Goal: Information Seeking & Learning: Learn about a topic

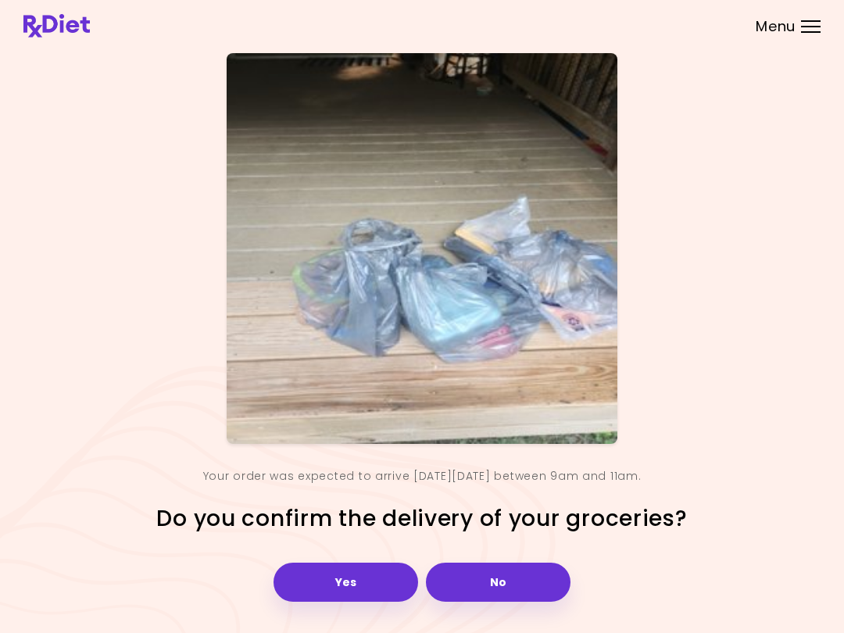
click at [373, 584] on button "Yes" at bounding box center [346, 582] width 145 height 39
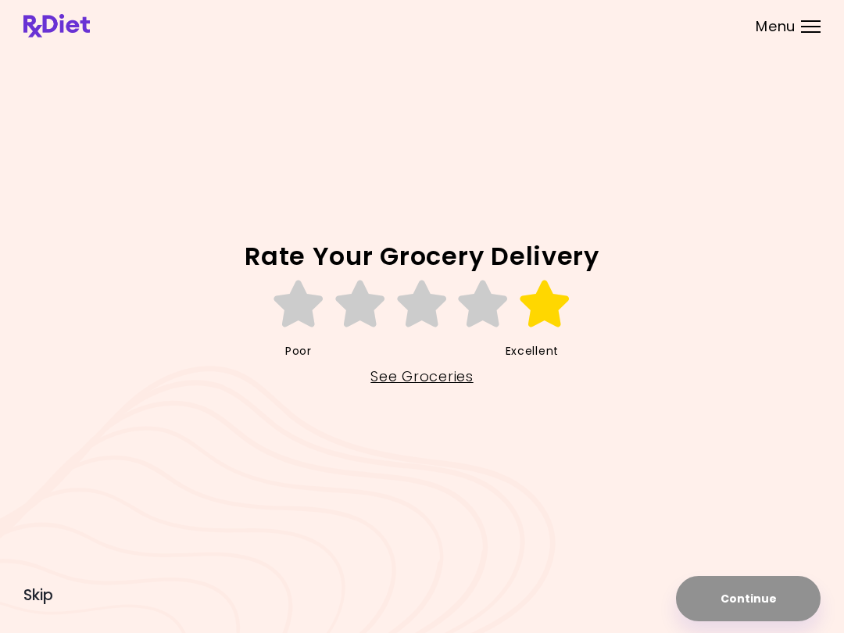
click at [554, 306] on icon at bounding box center [545, 304] width 54 height 47
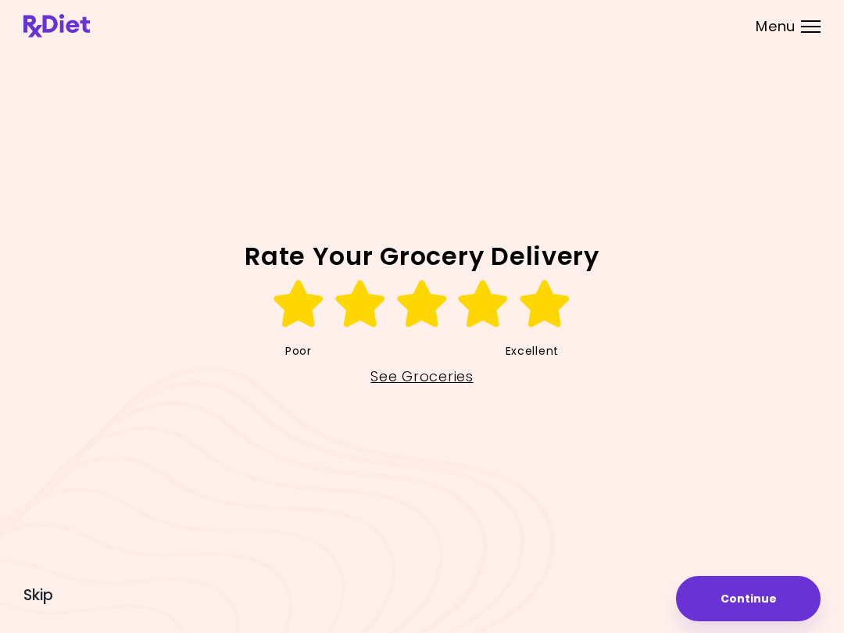
click at [453, 381] on link "See Groceries" at bounding box center [422, 376] width 102 height 25
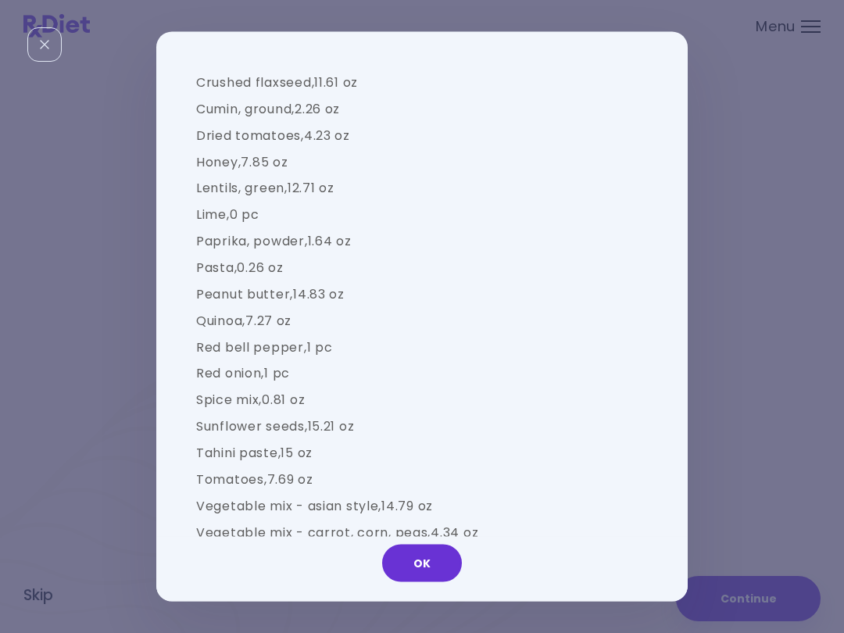
scroll to position [1238, 0]
click at [440, 564] on button "OK" at bounding box center [422, 564] width 80 height 38
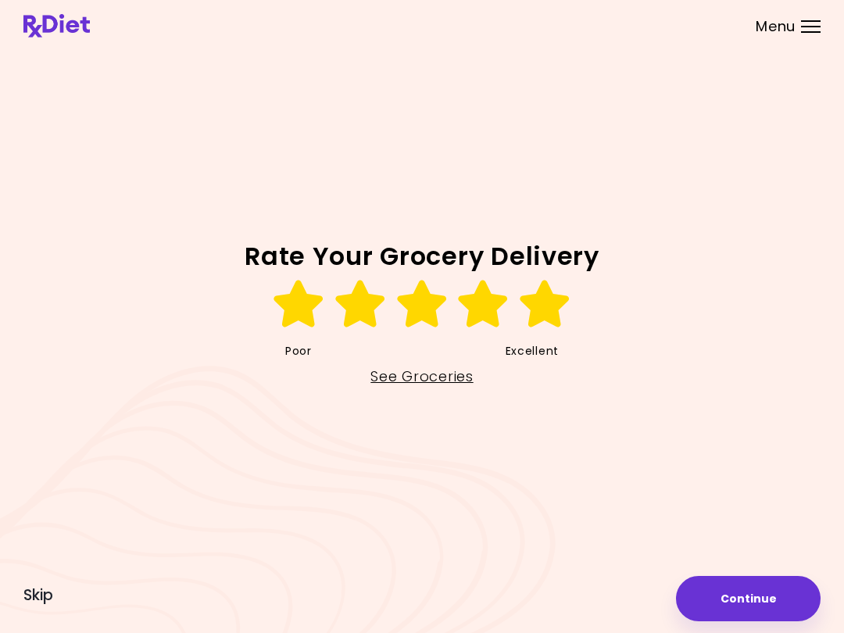
click at [772, 599] on button "Continue" at bounding box center [748, 598] width 145 height 45
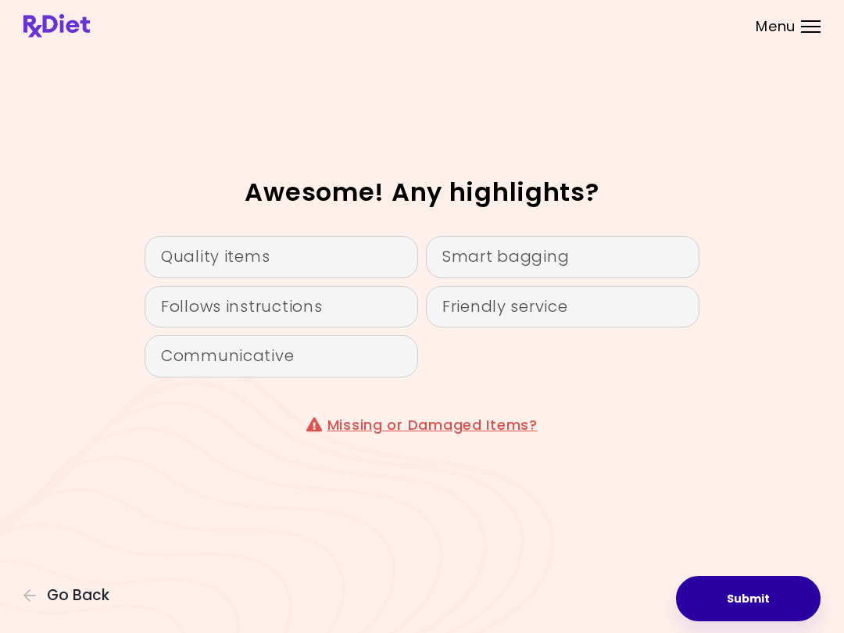
click at [754, 597] on button "Submit" at bounding box center [748, 598] width 145 height 45
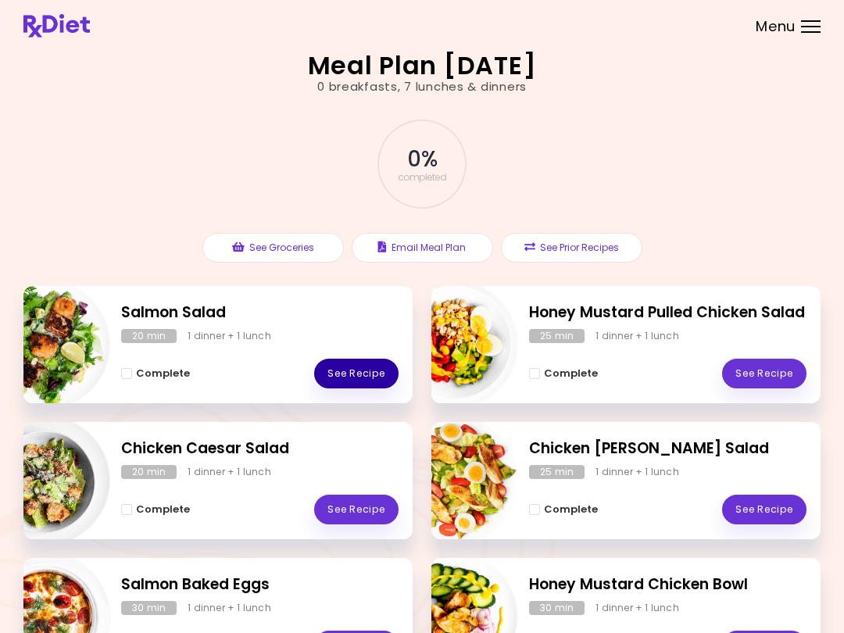
click at [362, 366] on link "See Recipe" at bounding box center [356, 374] width 84 height 30
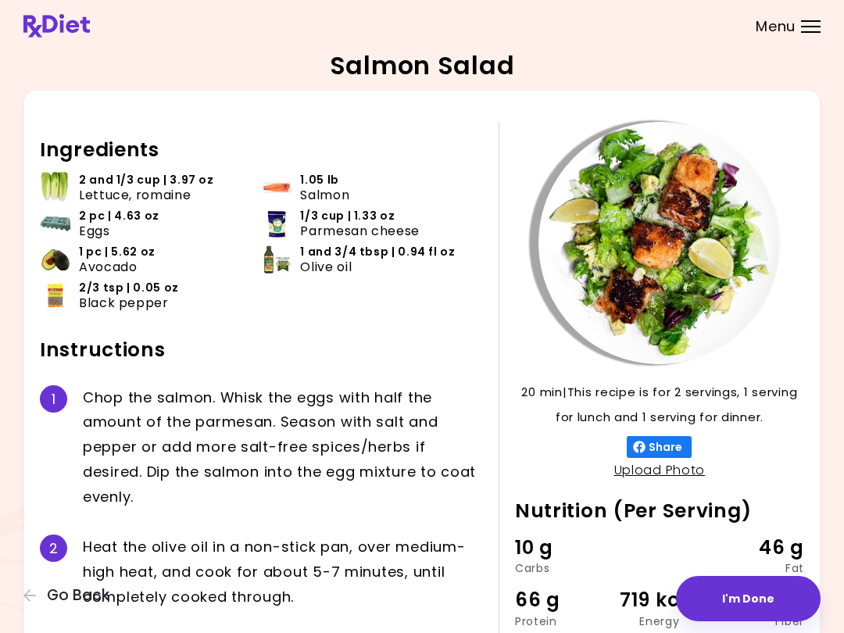
click at [23, 589] on icon "button" at bounding box center [30, 596] width 14 height 14
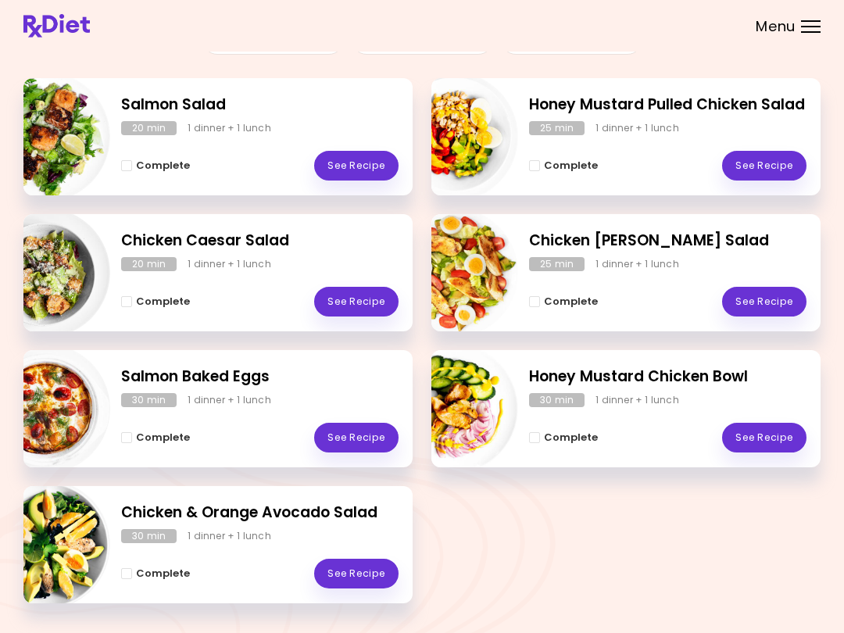
scroll to position [202, 0]
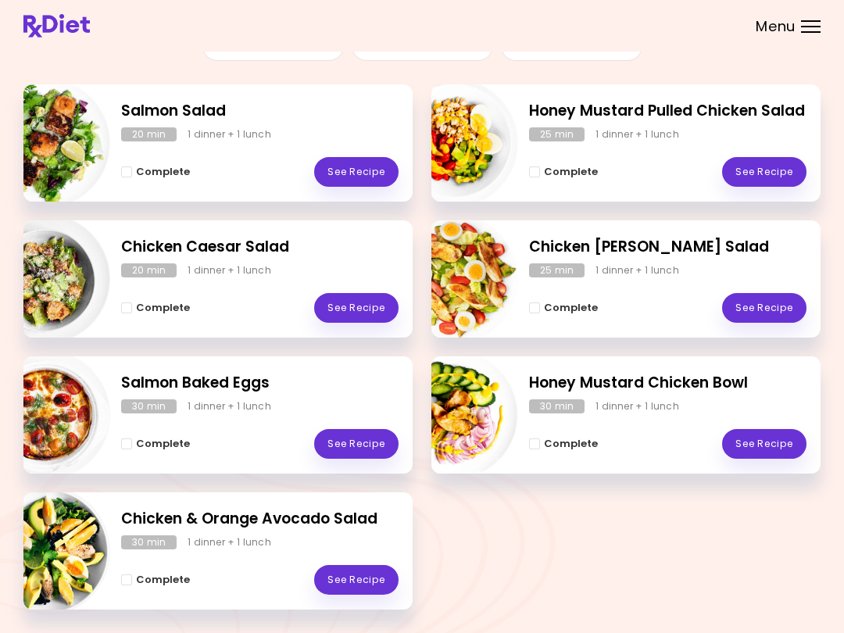
click at [368, 572] on link "See Recipe" at bounding box center [356, 580] width 84 height 30
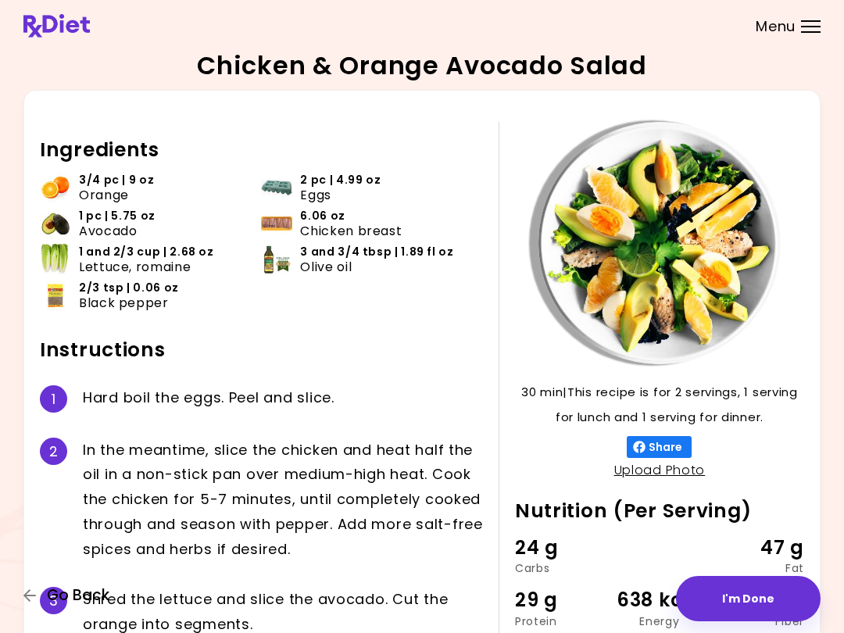
click at [24, 597] on icon "button" at bounding box center [29, 596] width 13 height 13
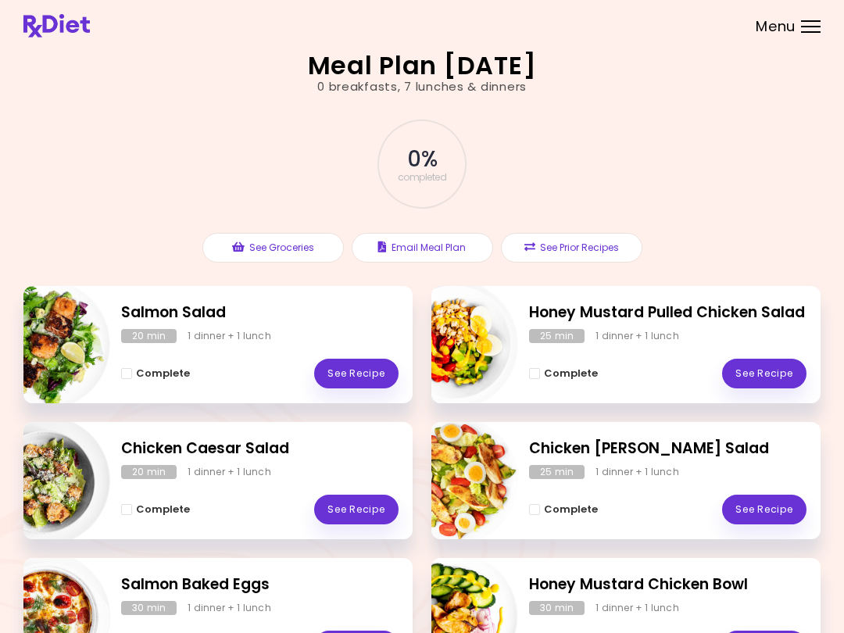
click at [364, 363] on link "See Recipe" at bounding box center [356, 374] width 84 height 30
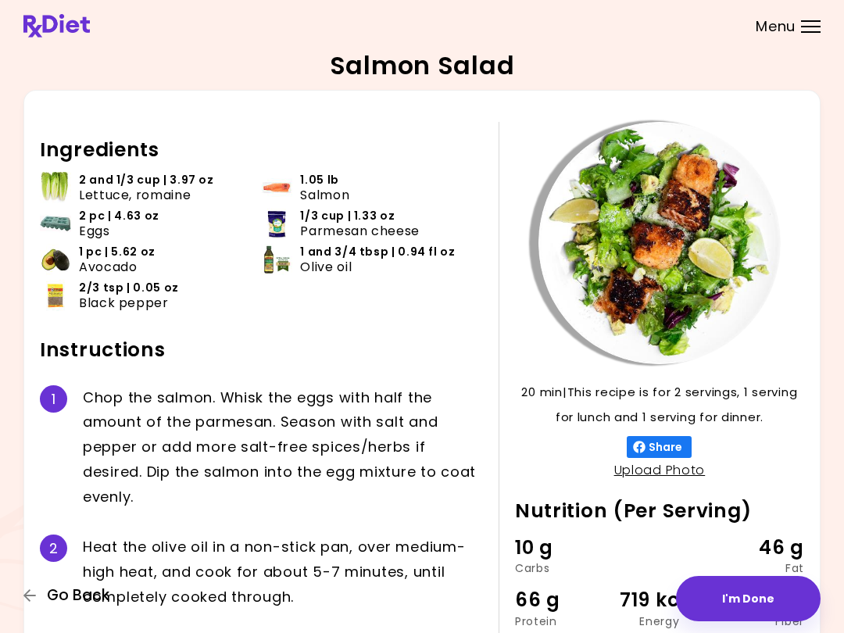
click at [24, 594] on icon "button" at bounding box center [30, 596] width 14 height 14
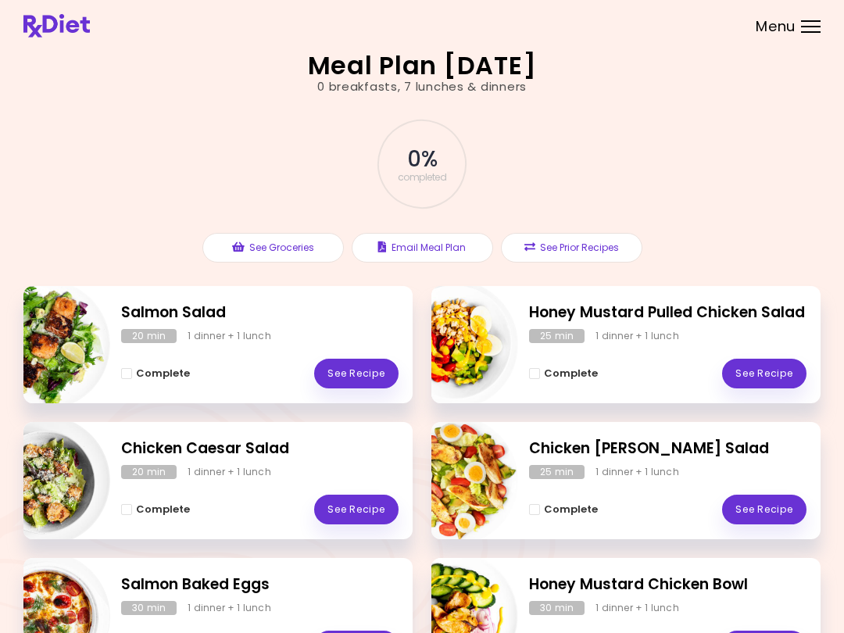
click at [790, 368] on link "See Recipe" at bounding box center [764, 374] width 84 height 30
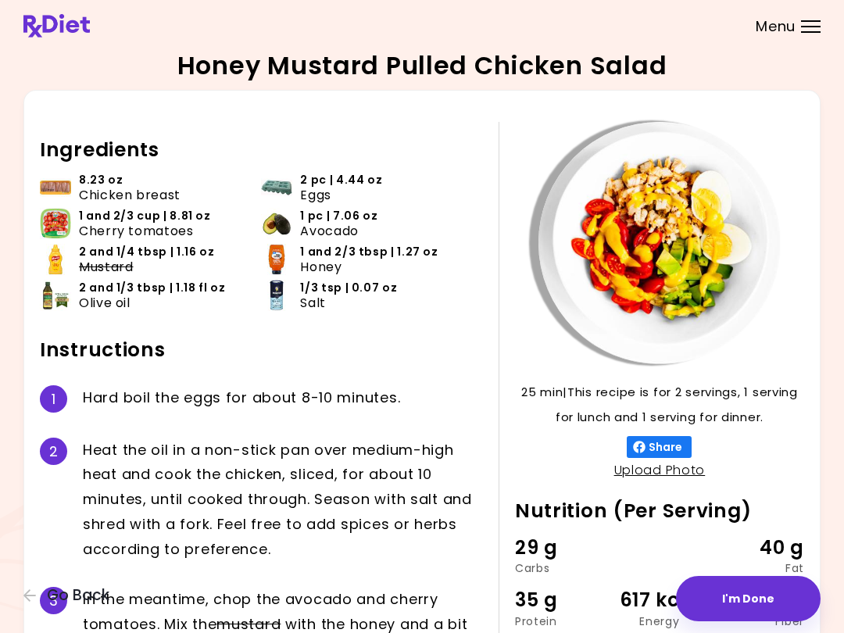
click at [29, 604] on button "Go Back" at bounding box center [70, 595] width 94 height 17
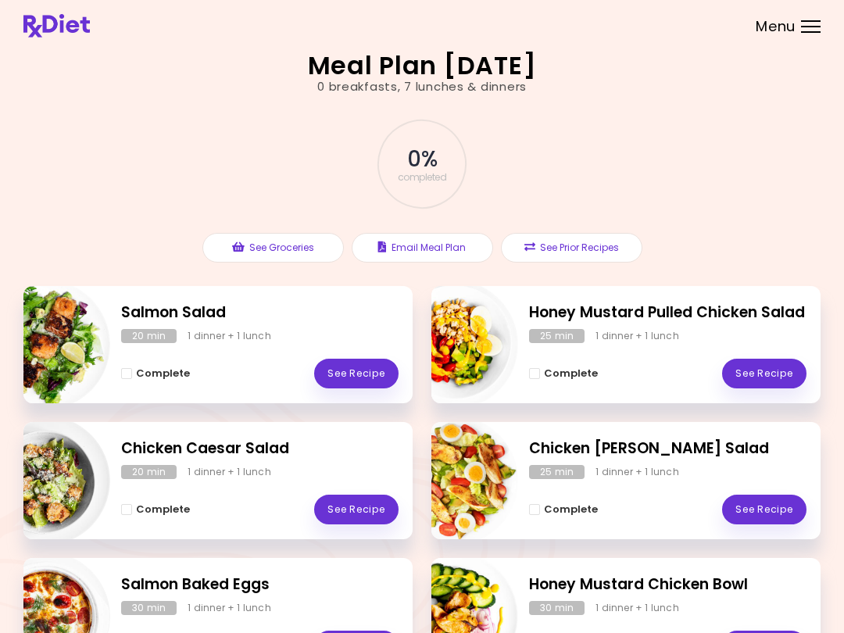
click at [374, 507] on link "See Recipe" at bounding box center [356, 510] width 84 height 30
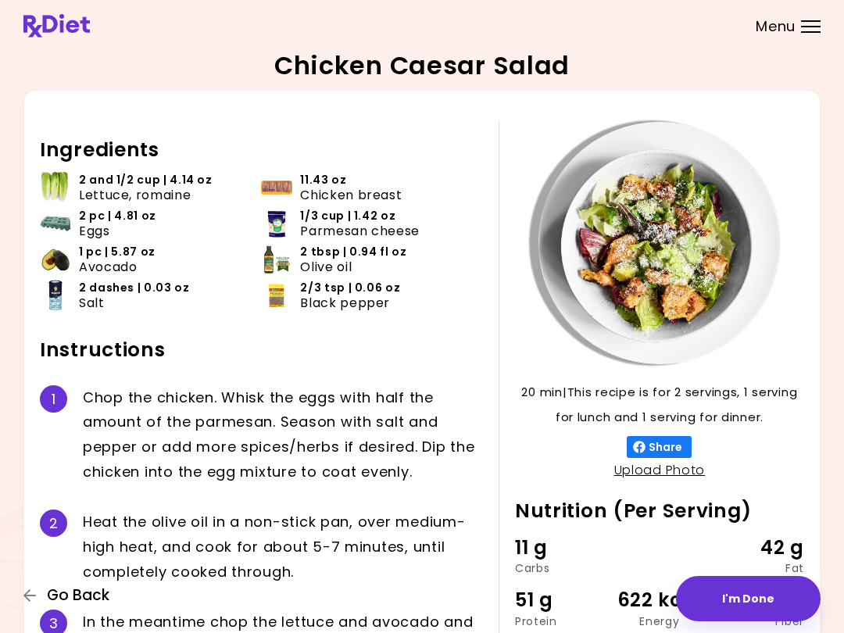
click at [28, 591] on icon "button" at bounding box center [30, 596] width 14 height 14
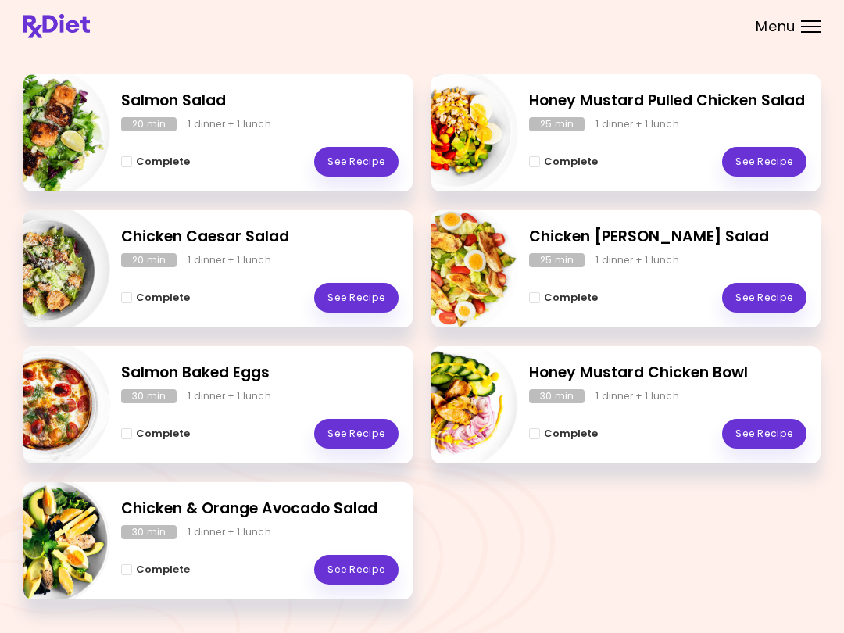
scroll to position [208, 0]
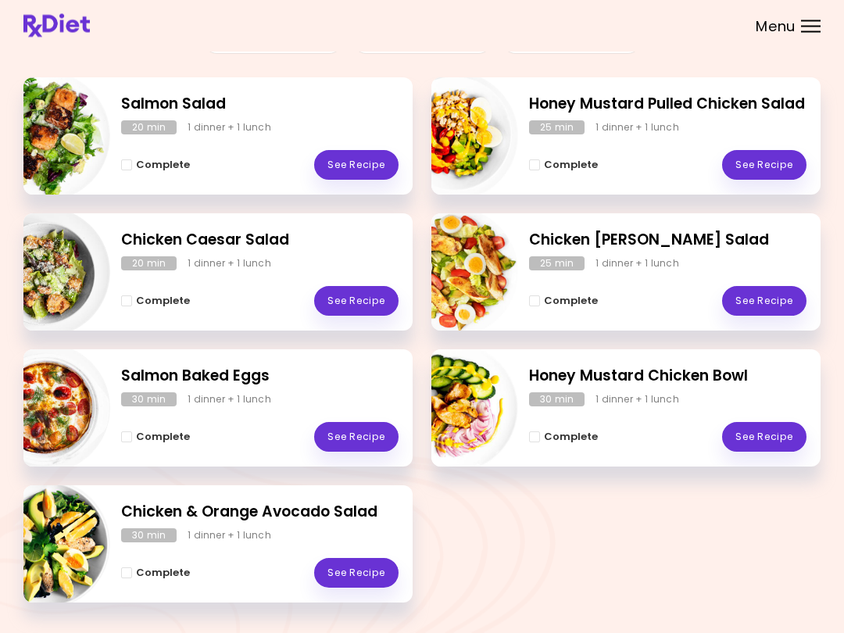
click at [762, 289] on link "See Recipe" at bounding box center [764, 302] width 84 height 30
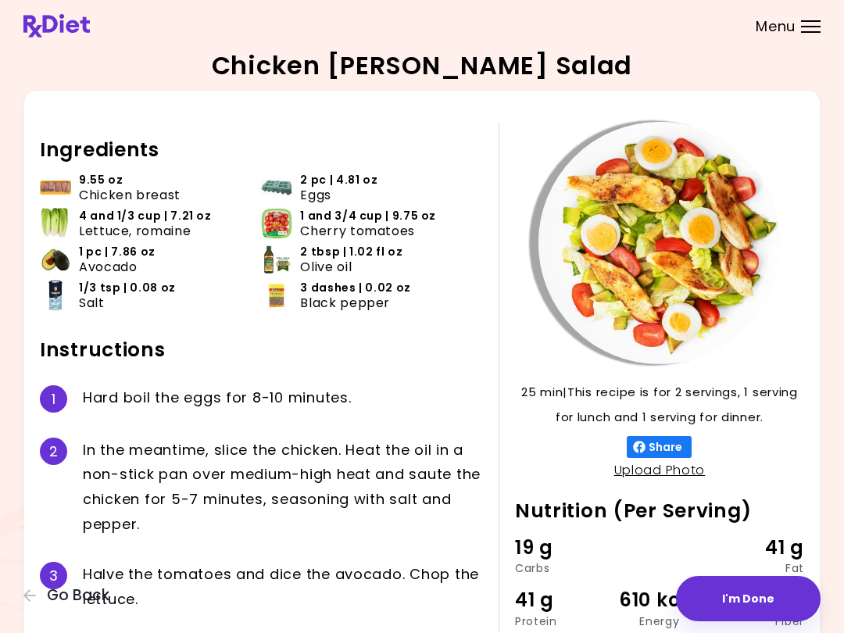
click at [25, 601] on icon "button" at bounding box center [30, 596] width 14 height 14
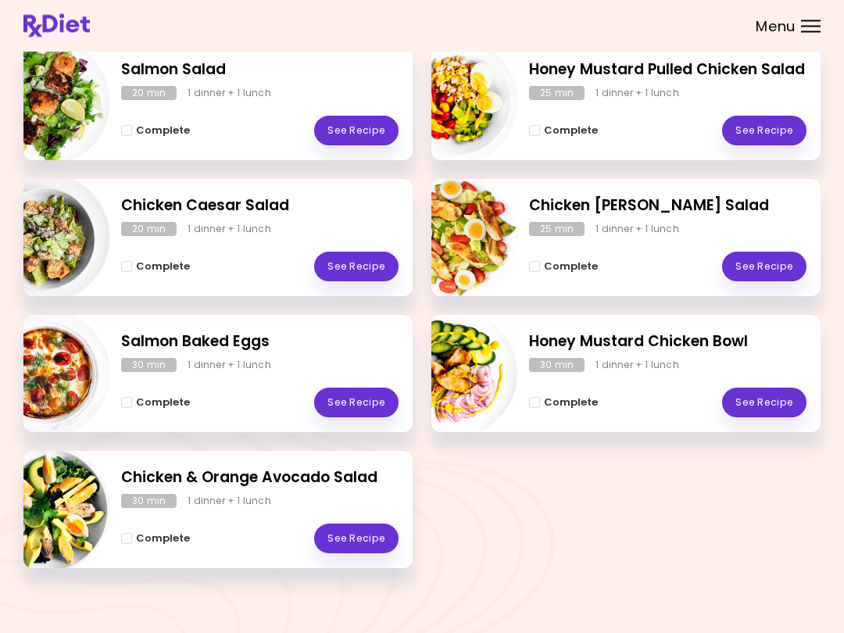
scroll to position [249, 0]
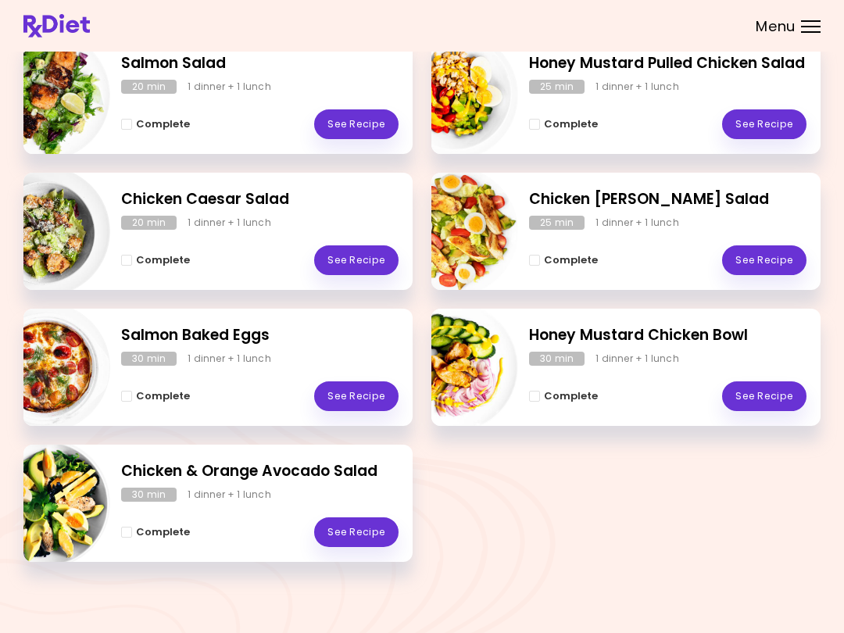
click at [367, 397] on link "See Recipe" at bounding box center [356, 397] width 84 height 30
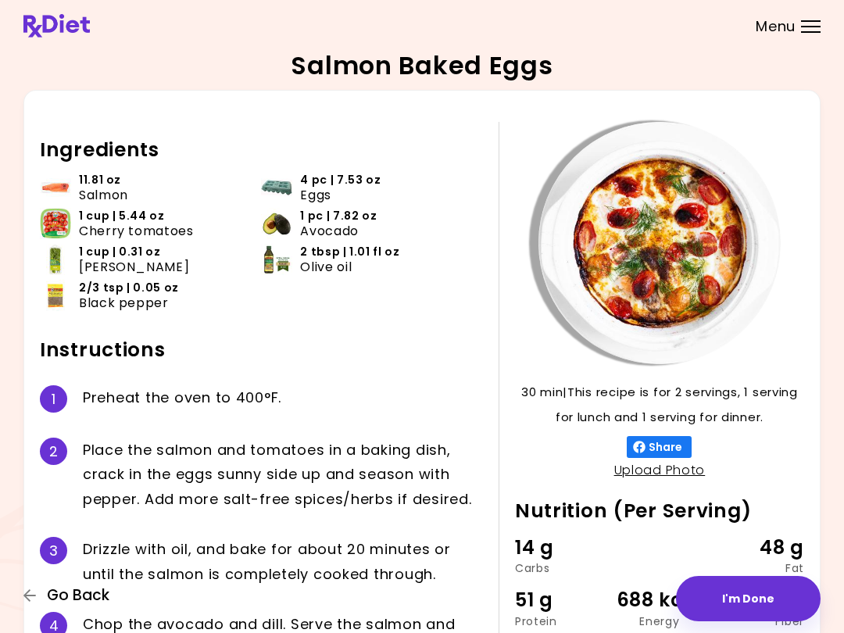
click at [34, 597] on icon "button" at bounding box center [30, 596] width 14 height 14
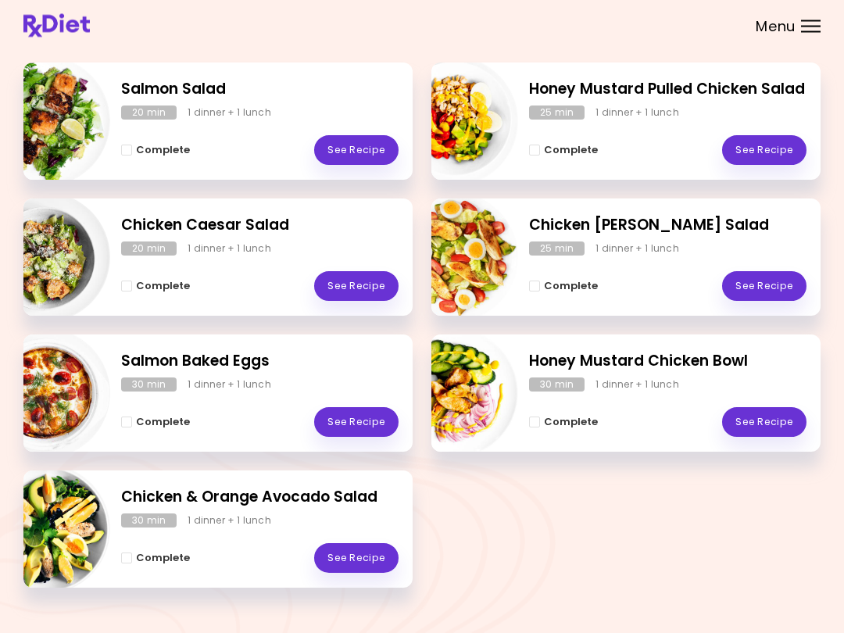
scroll to position [249, 0]
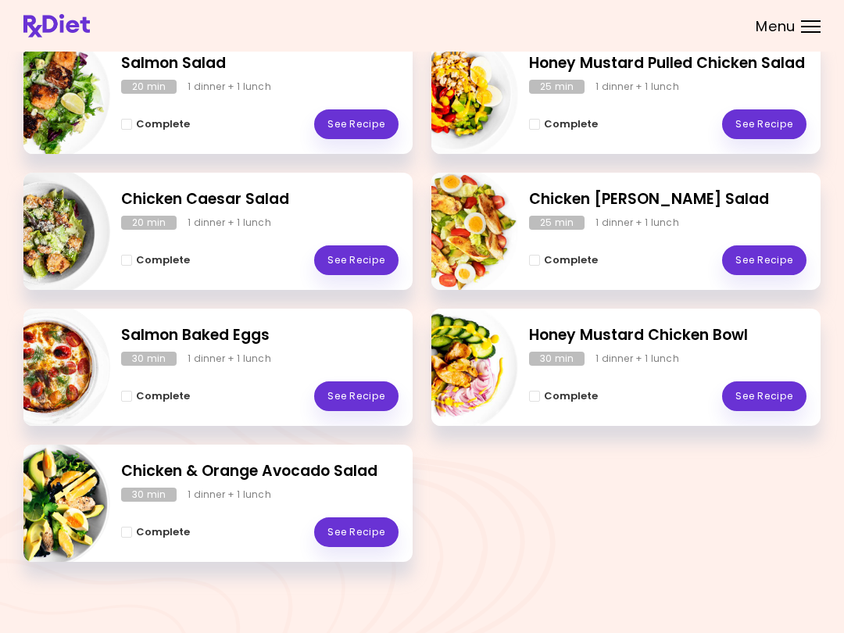
click at [778, 389] on link "See Recipe" at bounding box center [764, 397] width 84 height 30
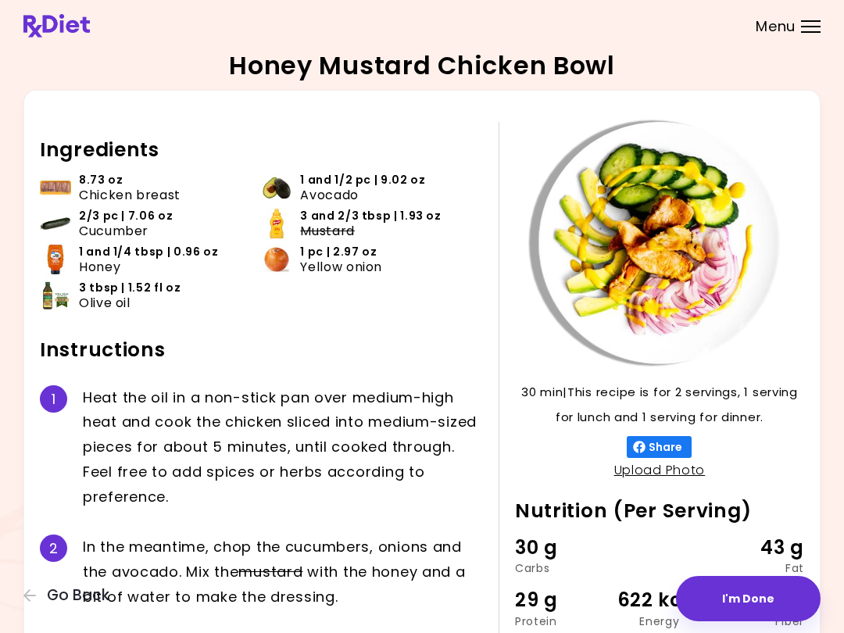
click at [27, 601] on icon "button" at bounding box center [30, 596] width 14 height 14
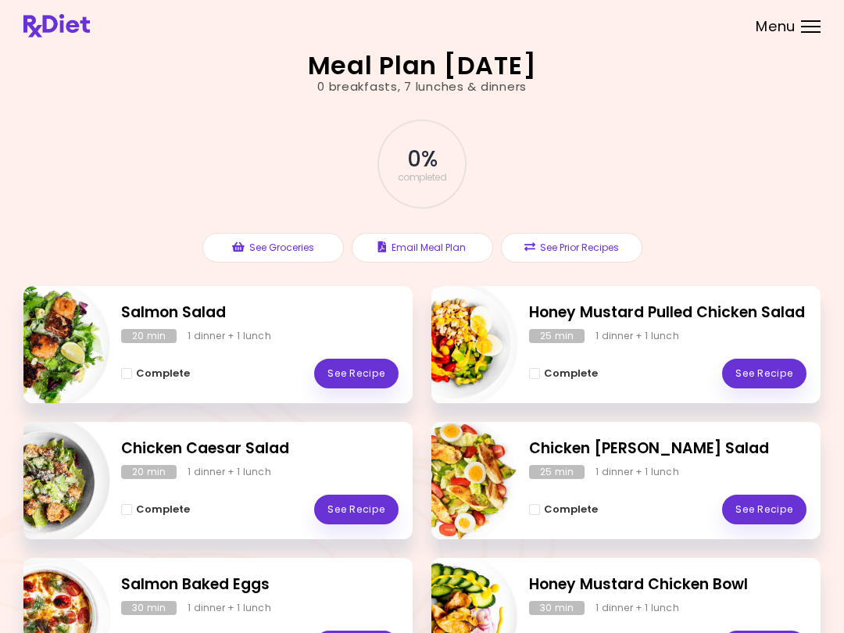
click at [33, 607] on img "Info - Salmon Baked Eggs" at bounding box center [45, 617] width 130 height 130
select select "*"
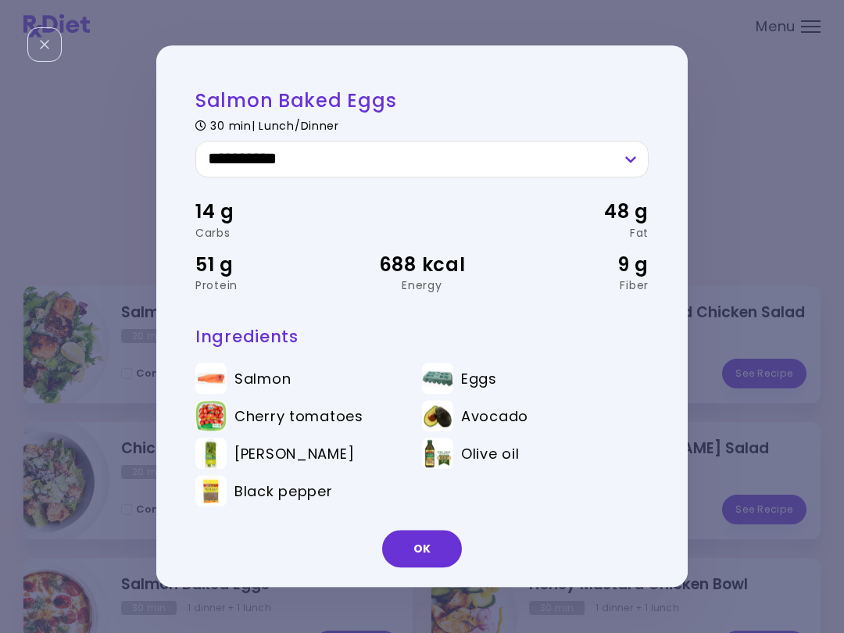
scroll to position [48, 0]
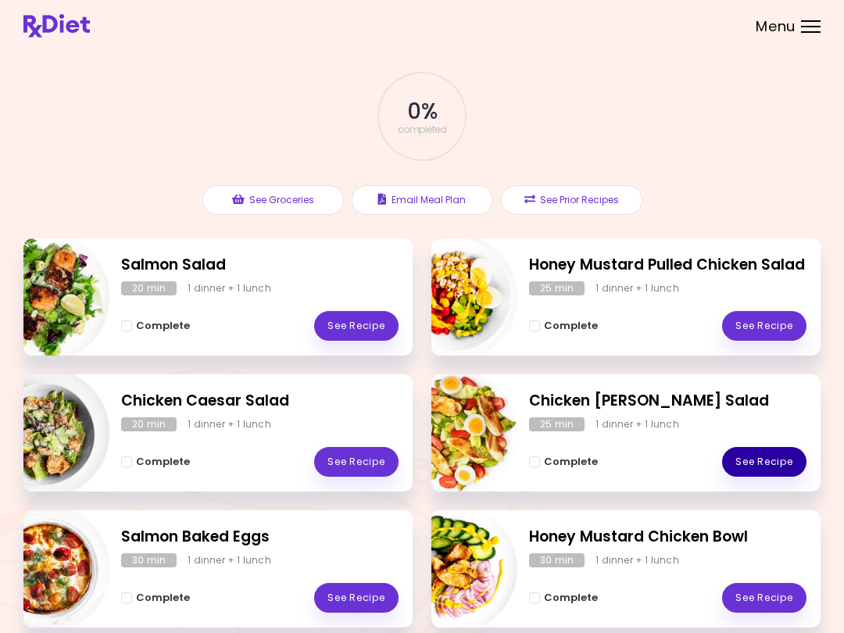
click at [776, 461] on link "See Recipe" at bounding box center [764, 462] width 84 height 30
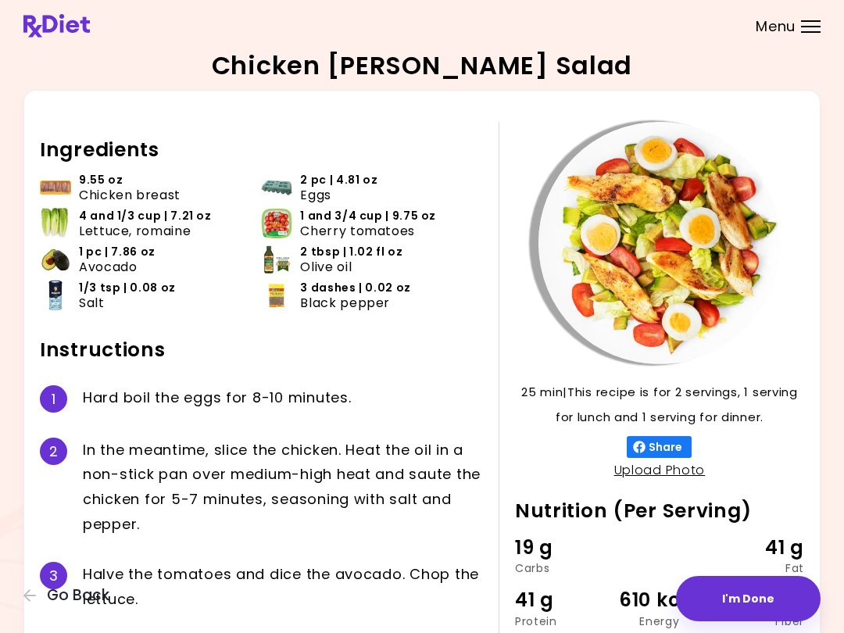
click at [23, 604] on button "Go Back" at bounding box center [70, 595] width 94 height 17
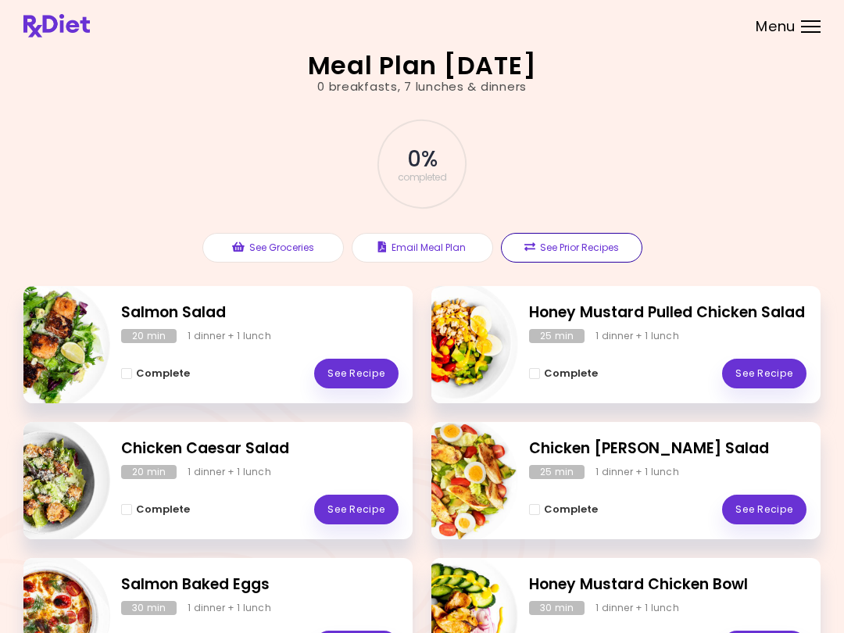
click at [586, 246] on button "See Prior Recipes" at bounding box center [572, 248] width 142 height 30
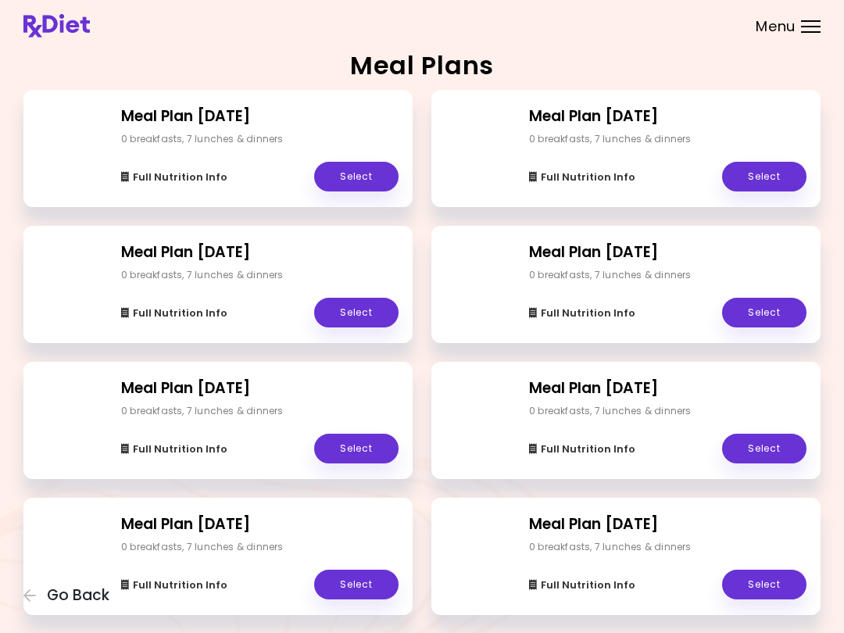
click at [777, 176] on link "Select" at bounding box center [764, 177] width 84 height 30
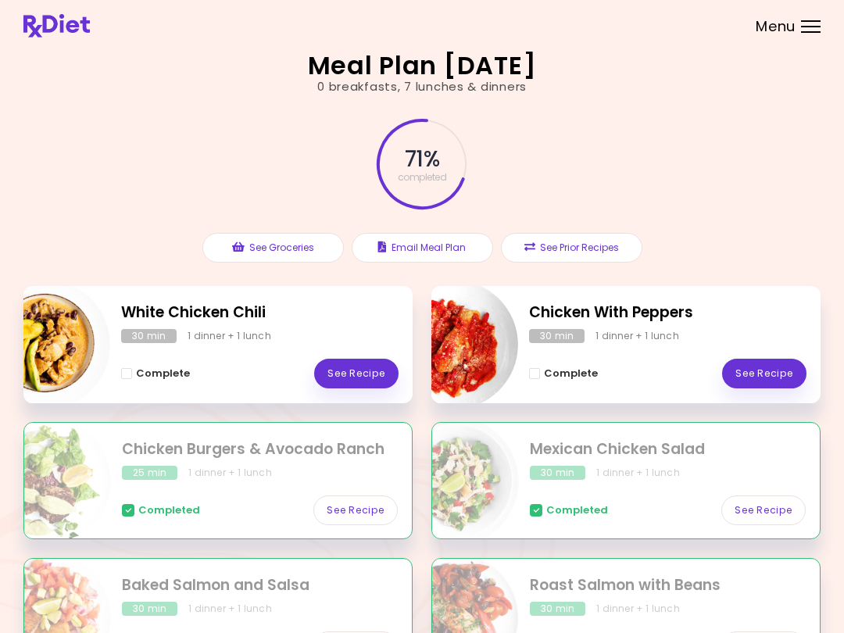
click at [780, 365] on link "See Recipe" at bounding box center [764, 374] width 84 height 30
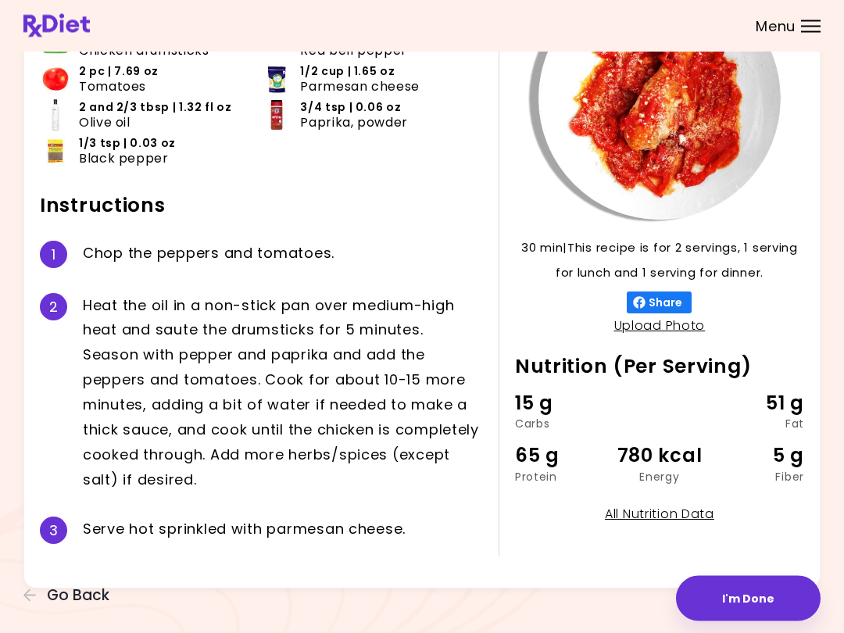
scroll to position [146, 0]
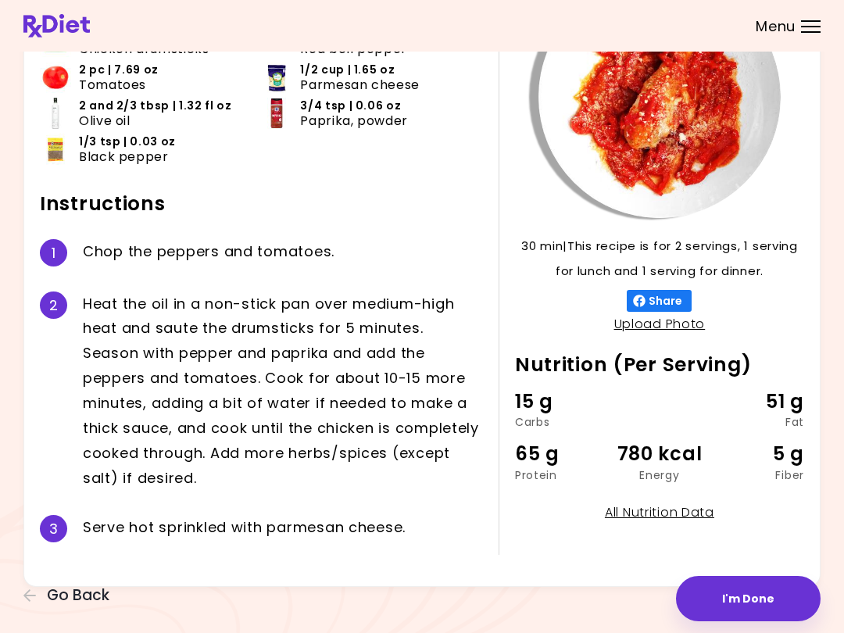
click at [765, 593] on button "I'm Done" at bounding box center [748, 598] width 145 height 45
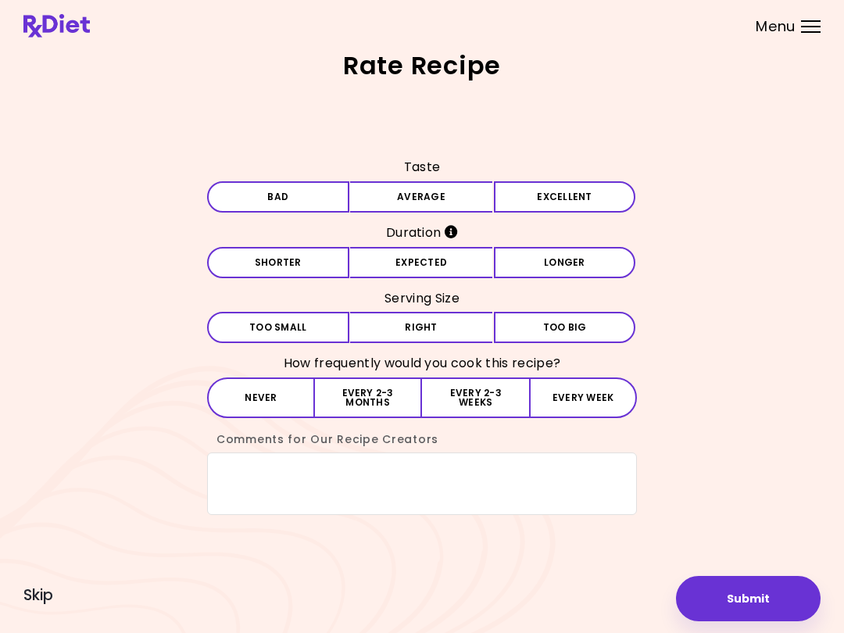
click at [579, 202] on button "Excellent" at bounding box center [565, 196] width 142 height 31
click at [457, 268] on button "Expected" at bounding box center [421, 262] width 142 height 31
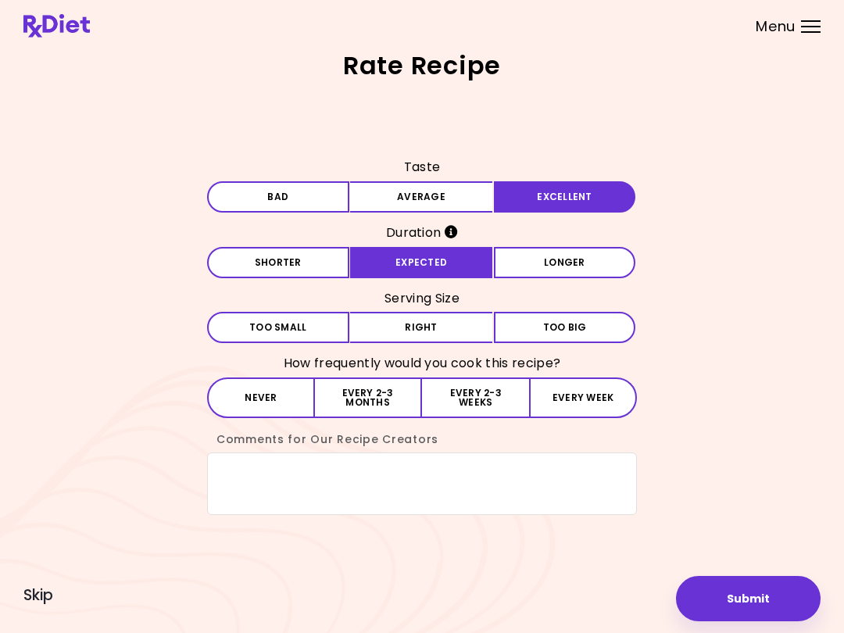
click at [457, 325] on button "Right" at bounding box center [421, 327] width 142 height 31
click at [388, 392] on button "Every 2-3 months" at bounding box center [368, 398] width 107 height 41
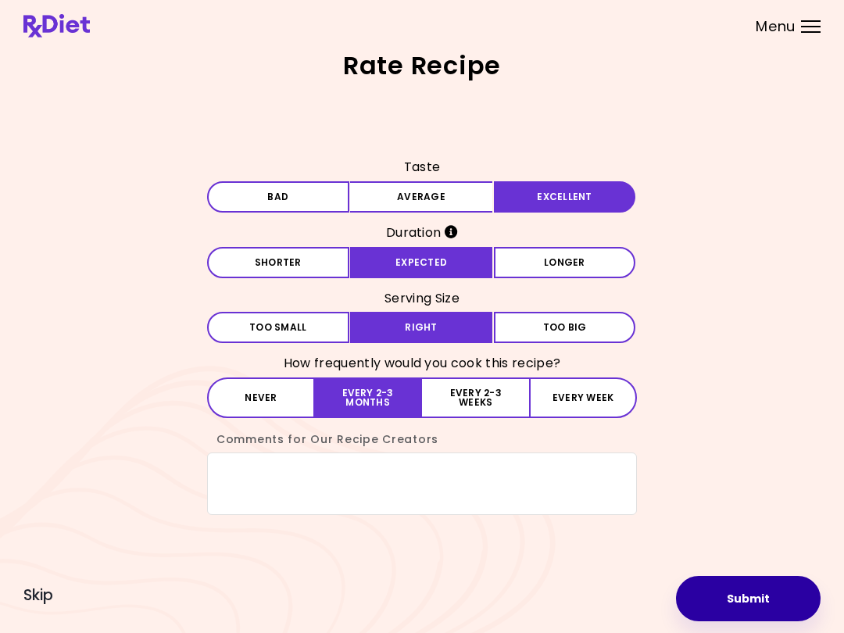
click at [736, 596] on button "Submit" at bounding box center [748, 598] width 145 height 45
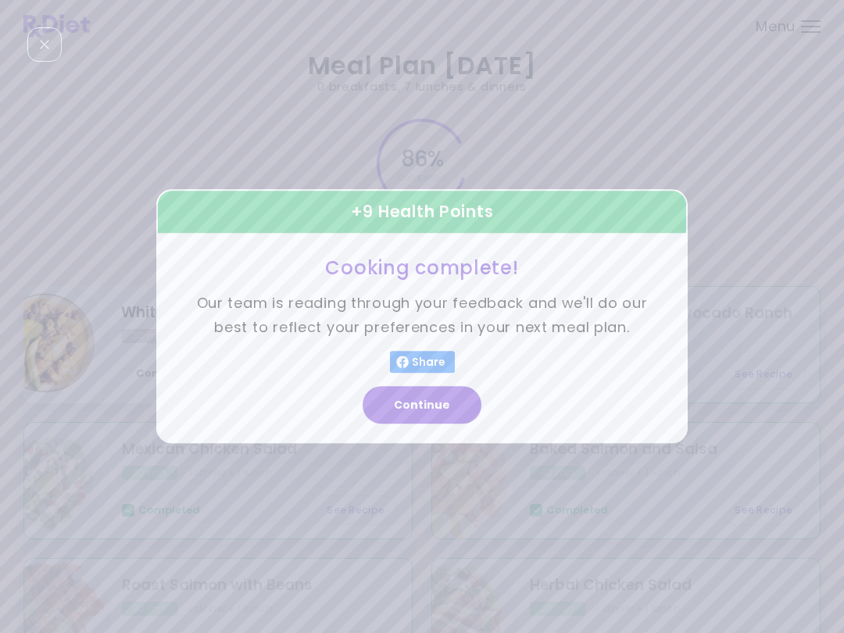
click at [438, 399] on button "Continue" at bounding box center [422, 406] width 119 height 38
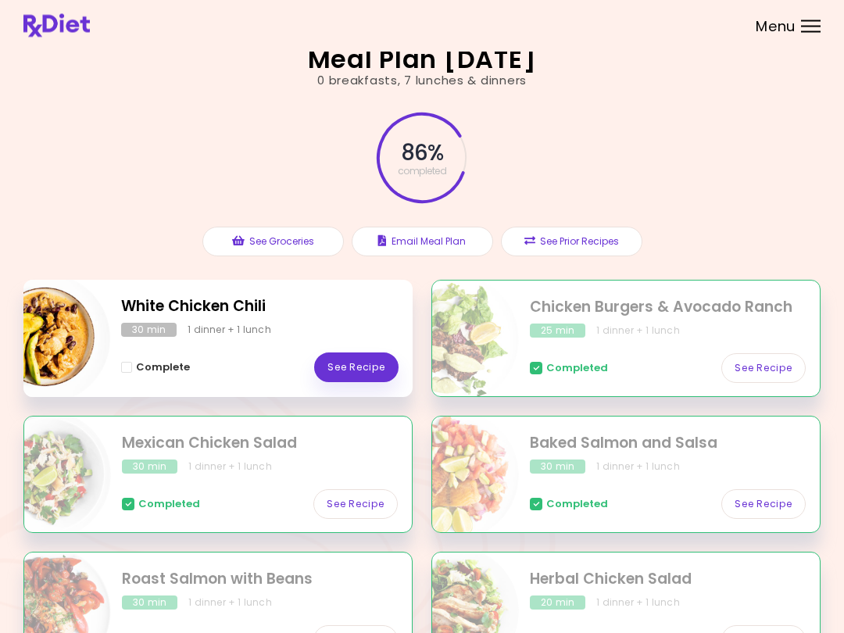
scroll to position [48, 0]
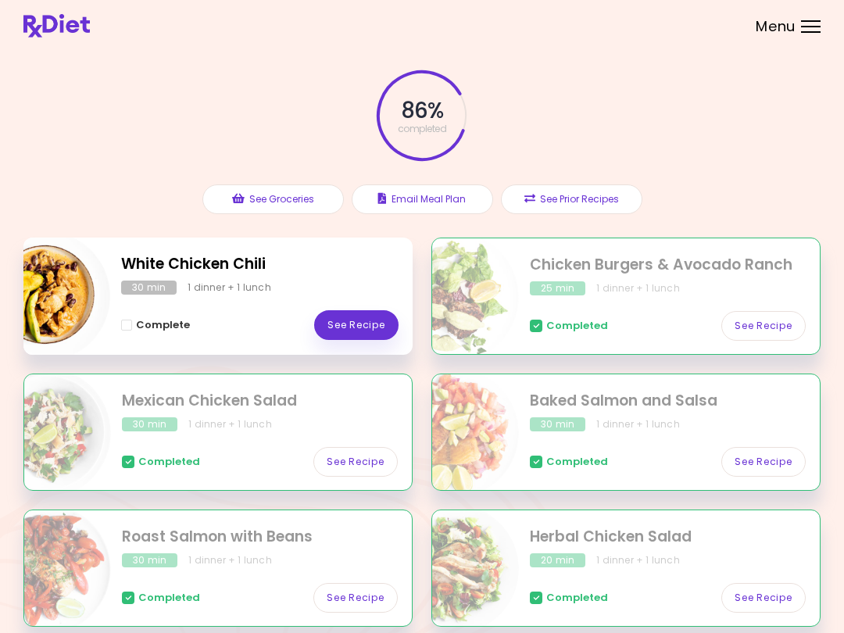
click at [382, 317] on link "See Recipe" at bounding box center [356, 325] width 84 height 30
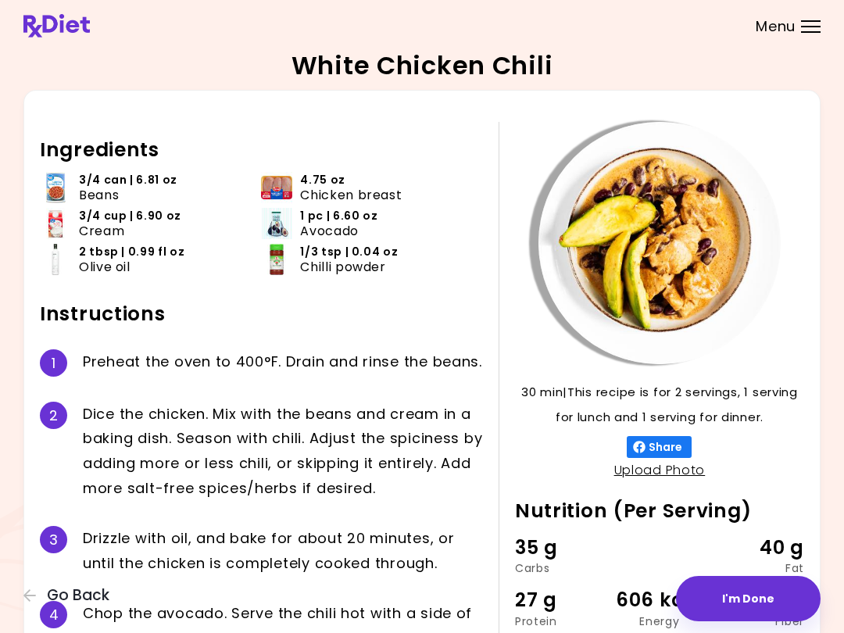
click at [767, 595] on button "I'm Done" at bounding box center [748, 598] width 145 height 45
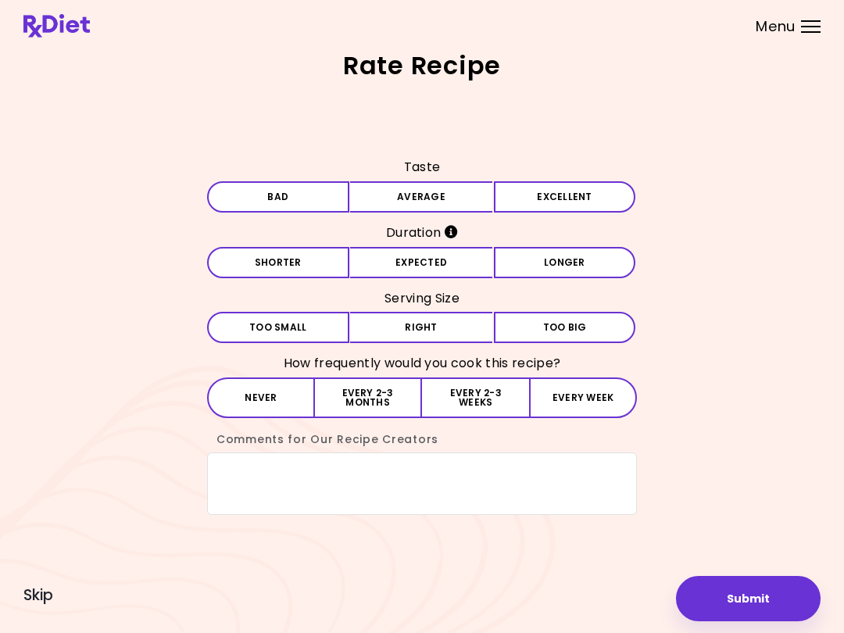
click at [581, 194] on button "Excellent" at bounding box center [565, 196] width 142 height 31
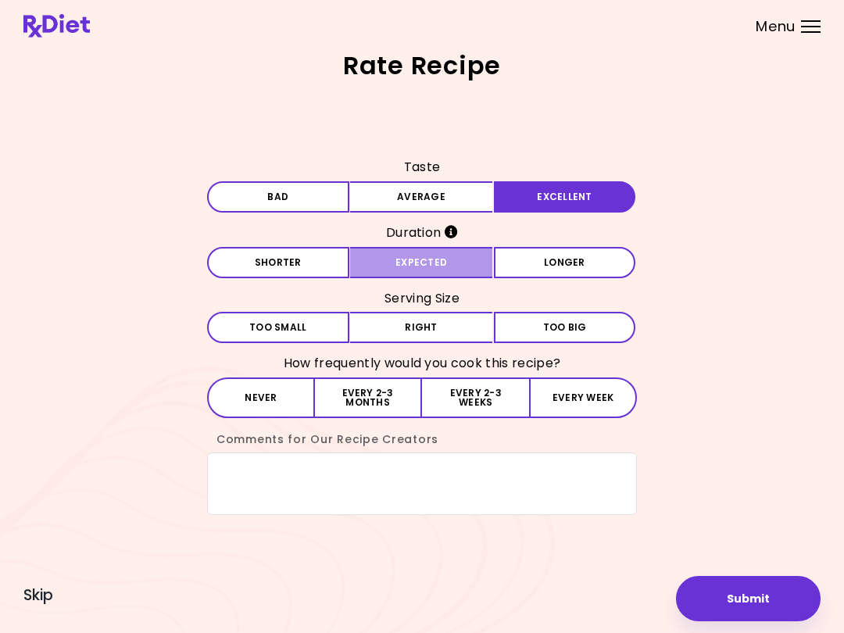
click at [440, 267] on button "Expected" at bounding box center [421, 262] width 142 height 31
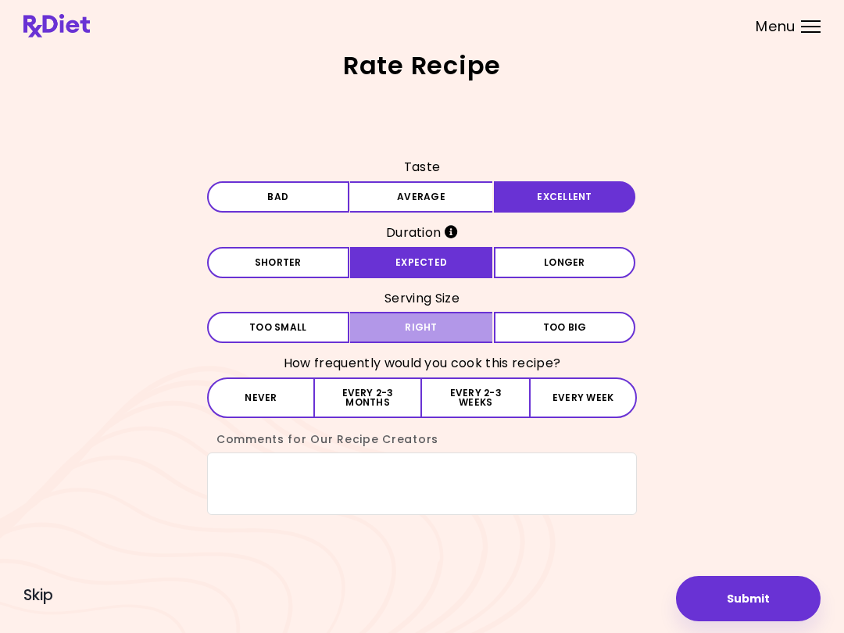
click at [437, 330] on button "Right" at bounding box center [421, 327] width 142 height 31
click at [391, 397] on button "Every 2-3 months" at bounding box center [368, 398] width 107 height 41
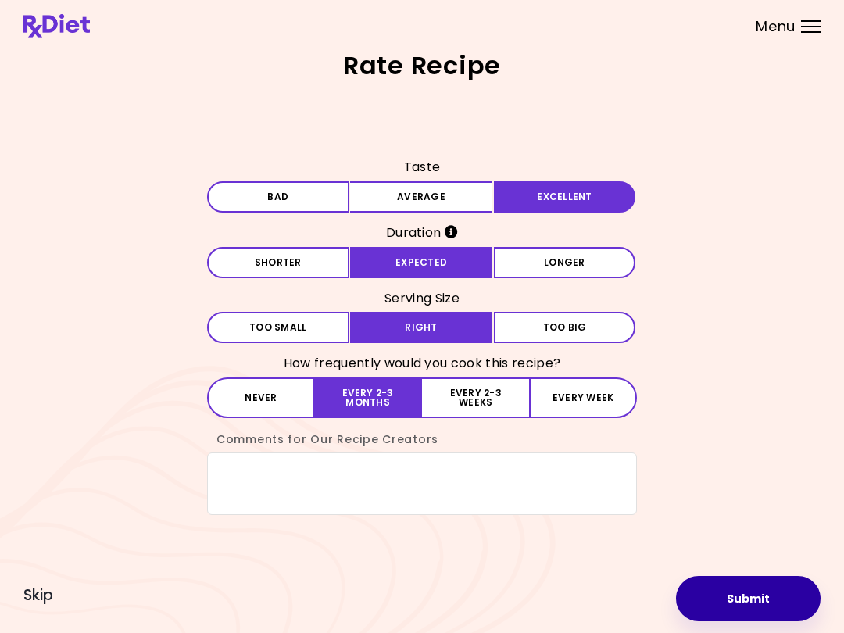
click at [756, 591] on button "Submit" at bounding box center [748, 598] width 145 height 45
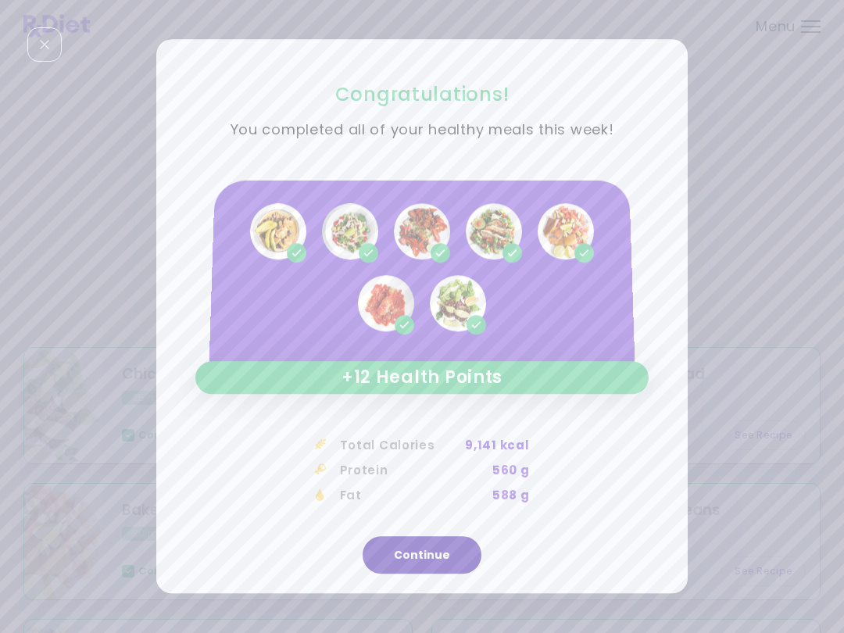
click at [436, 563] on button "Continue" at bounding box center [422, 556] width 119 height 38
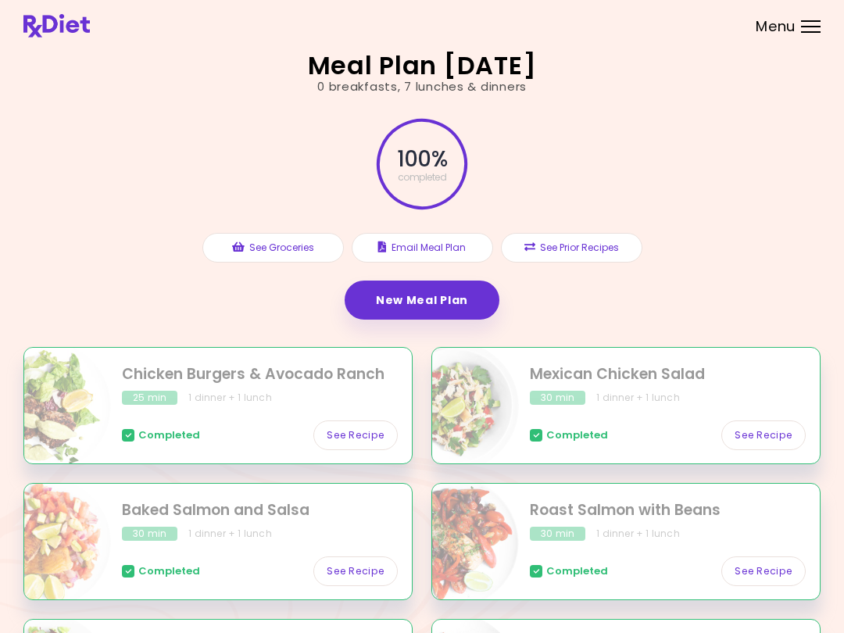
click at [594, 246] on button "See Prior Recipes" at bounding box center [572, 248] width 142 height 30
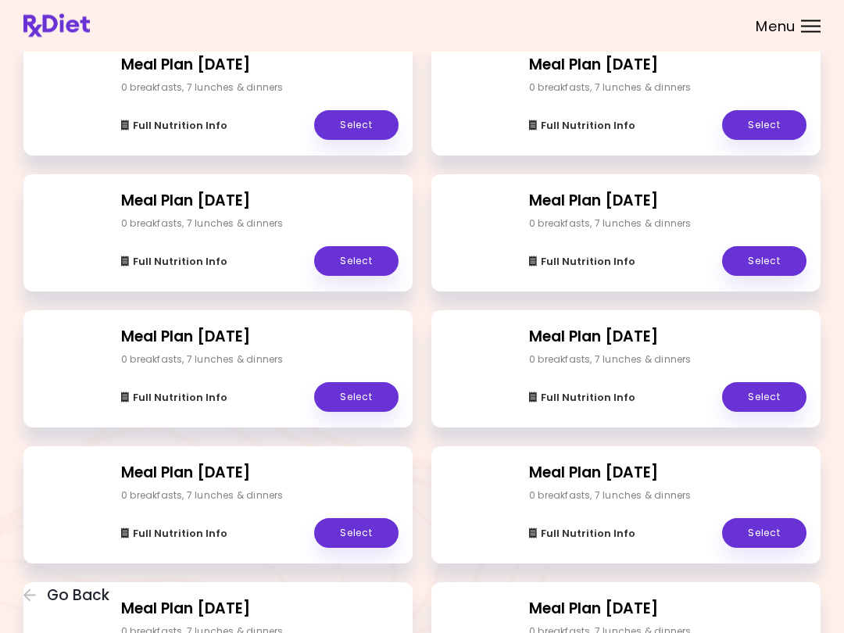
scroll to position [1140, 0]
click at [23, 597] on icon "button" at bounding box center [30, 596] width 14 height 14
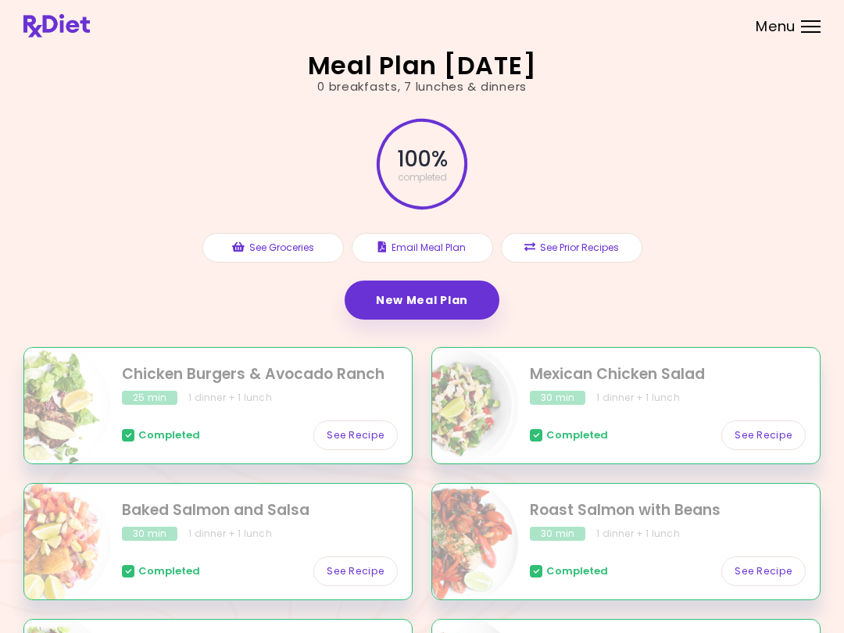
click at [597, 258] on button "See Prior Recipes" at bounding box center [572, 248] width 142 height 30
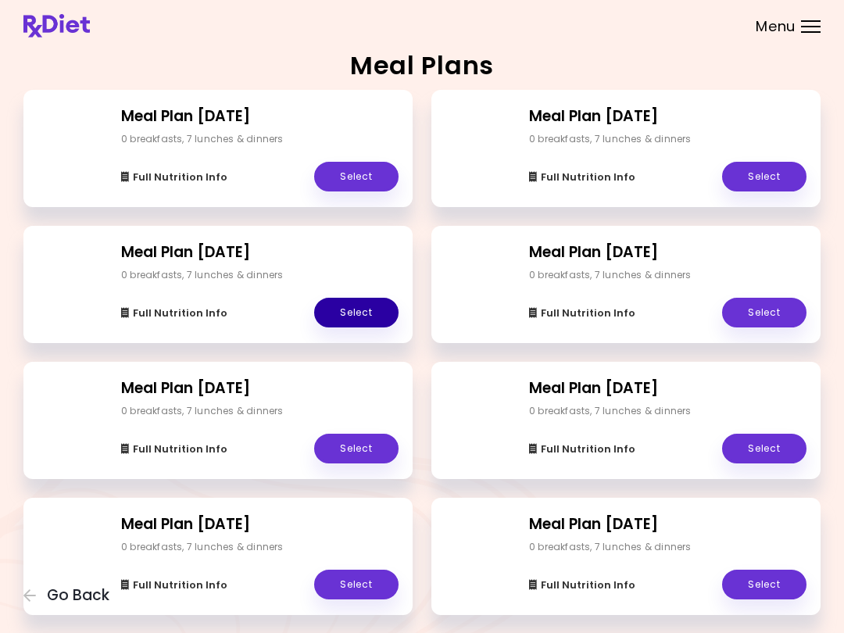
click at [353, 308] on link "Select" at bounding box center [356, 313] width 84 height 30
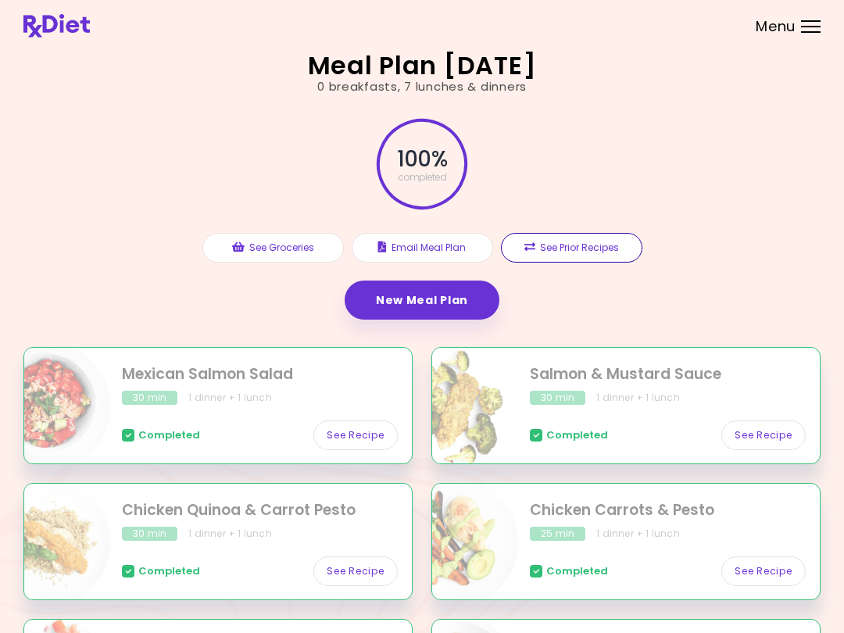
click at [598, 255] on button "See Prior Recipes" at bounding box center [572, 248] width 142 height 30
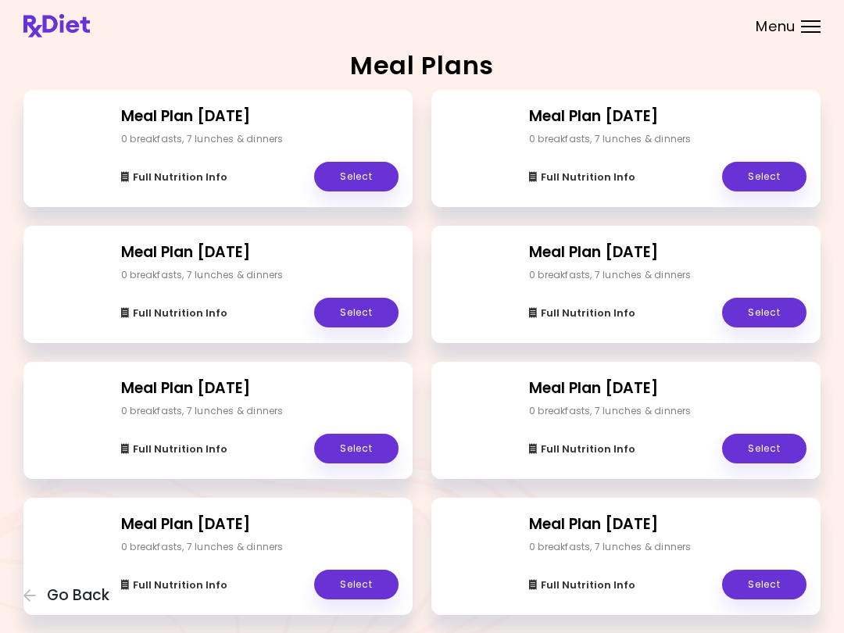
click at [680, 425] on div "Full Nutrition Info Select" at bounding box center [668, 440] width 278 height 45
click at [783, 439] on link "Select" at bounding box center [764, 449] width 84 height 30
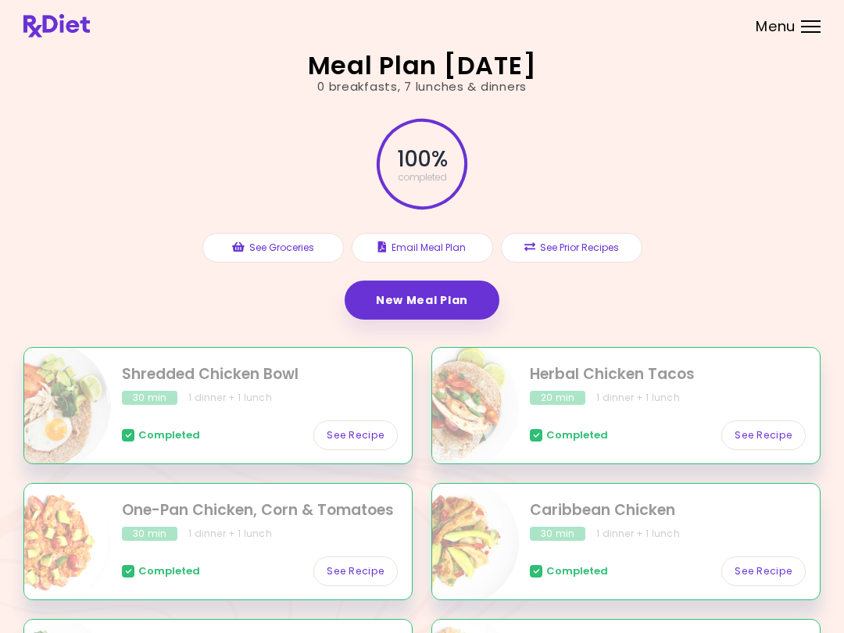
click at [756, 446] on link "See Recipe" at bounding box center [764, 436] width 84 height 30
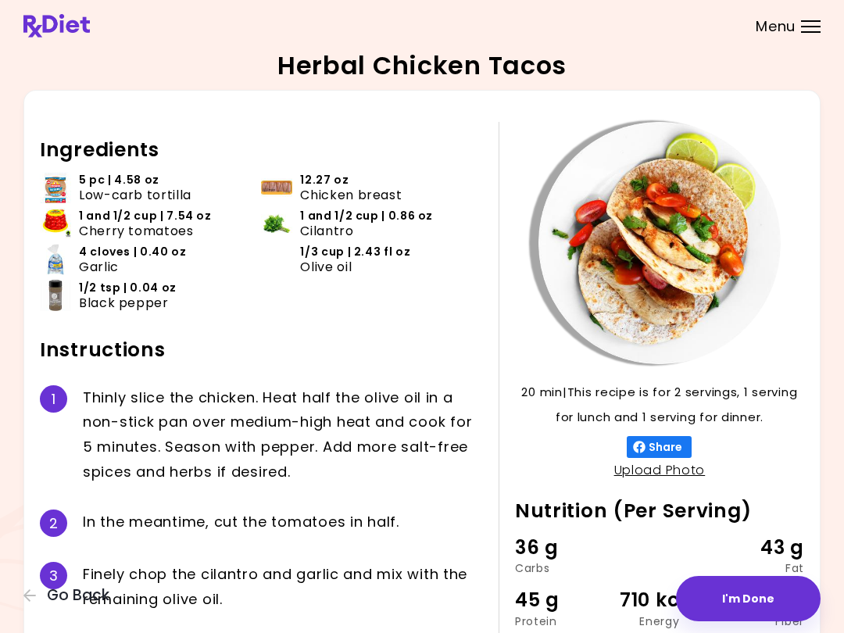
click at [25, 594] on icon "button" at bounding box center [30, 596] width 14 height 14
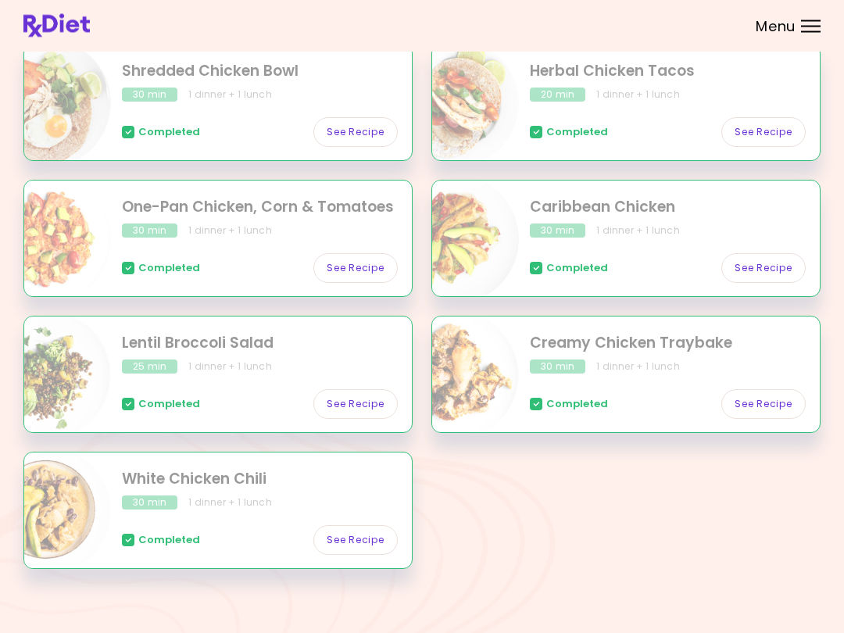
scroll to position [310, 0]
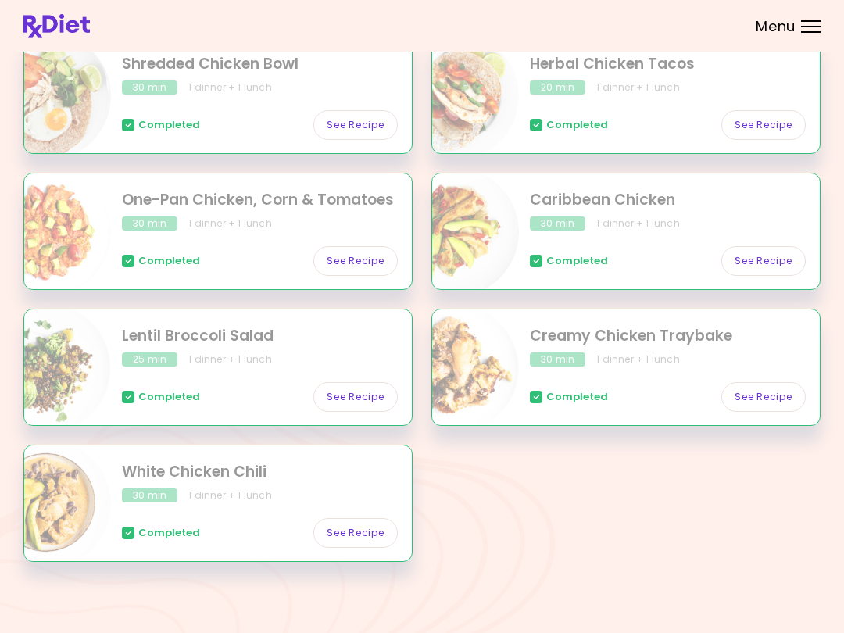
click at [776, 395] on link "See Recipe" at bounding box center [764, 397] width 84 height 30
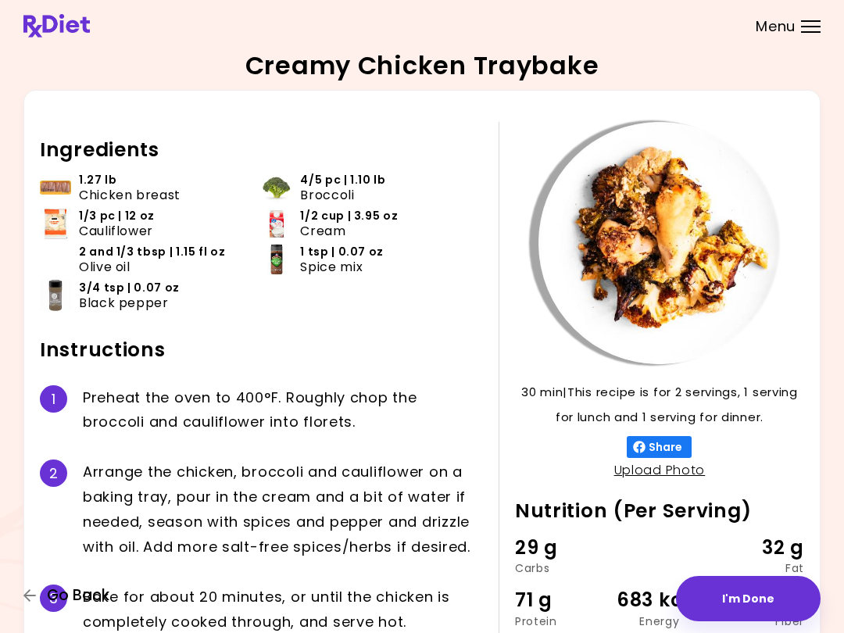
click at [40, 597] on button "Go Back" at bounding box center [70, 595] width 94 height 17
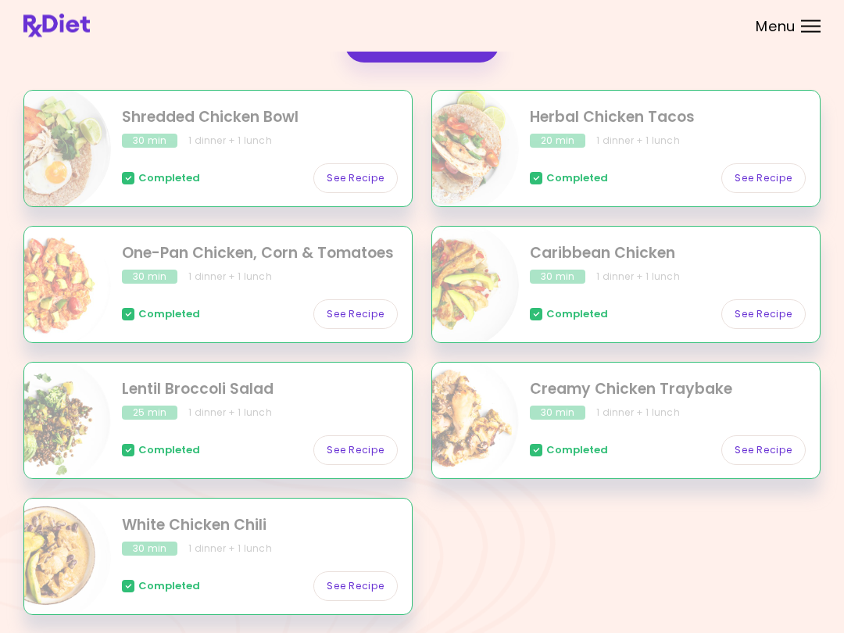
scroll to position [256, 0]
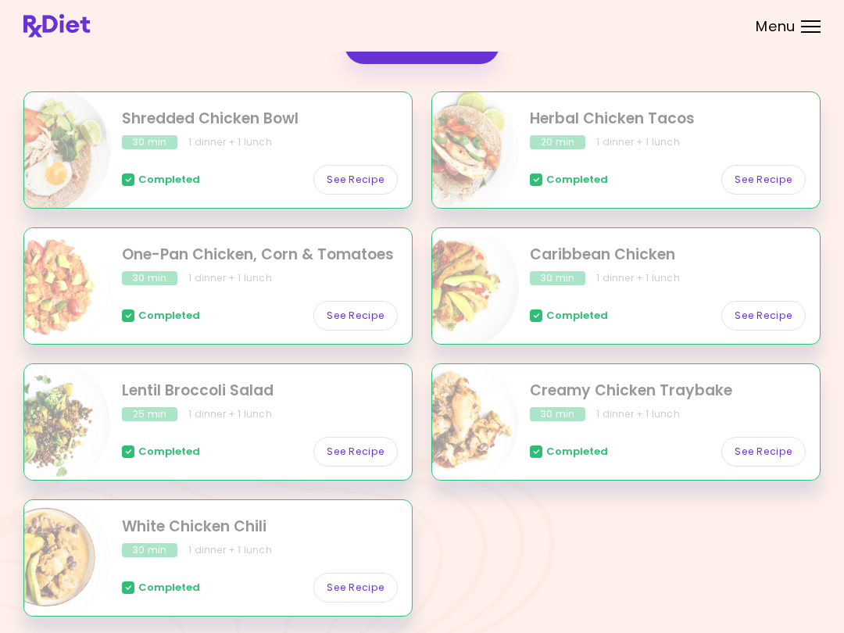
click at [363, 315] on link "See Recipe" at bounding box center [356, 316] width 84 height 30
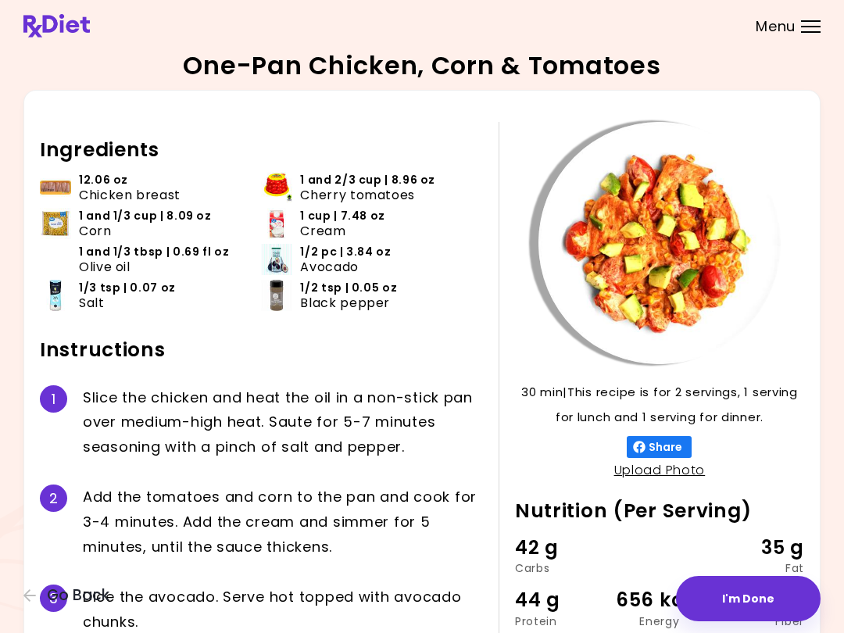
click at [33, 597] on icon "button" at bounding box center [30, 596] width 14 height 14
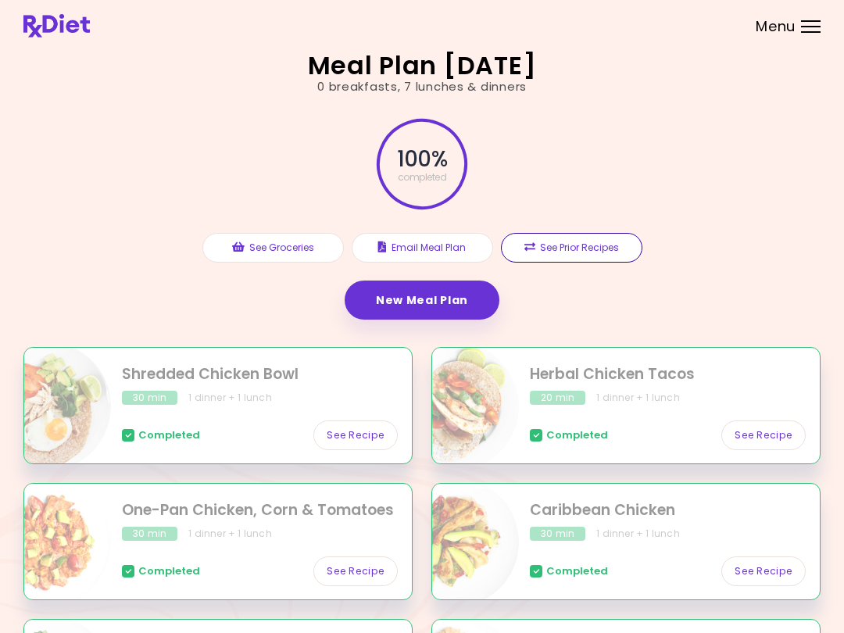
click at [591, 253] on button "See Prior Recipes" at bounding box center [572, 248] width 142 height 30
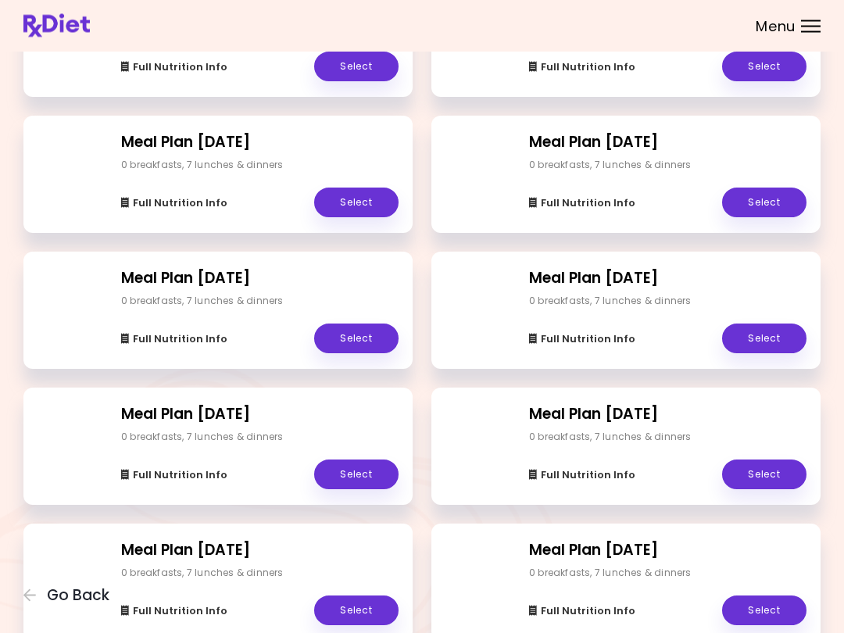
scroll to position [654, 0]
click at [780, 198] on link "Select" at bounding box center [764, 203] width 84 height 30
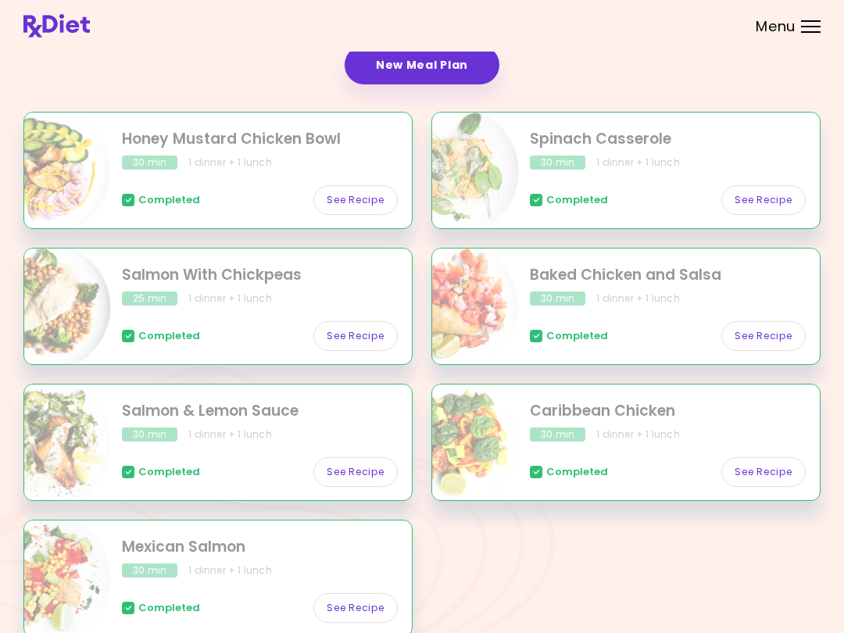
scroll to position [234, 0]
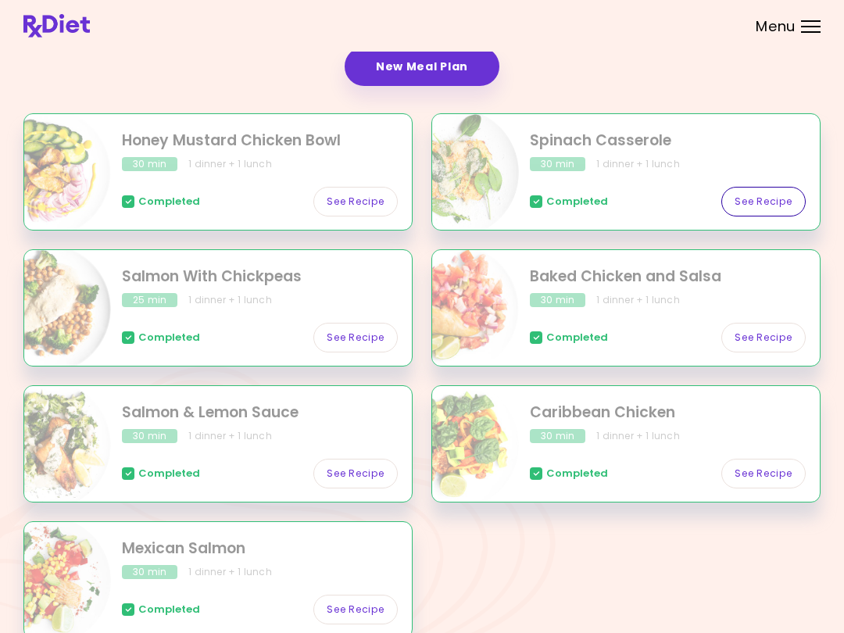
click at [784, 203] on link "See Recipe" at bounding box center [764, 202] width 84 height 30
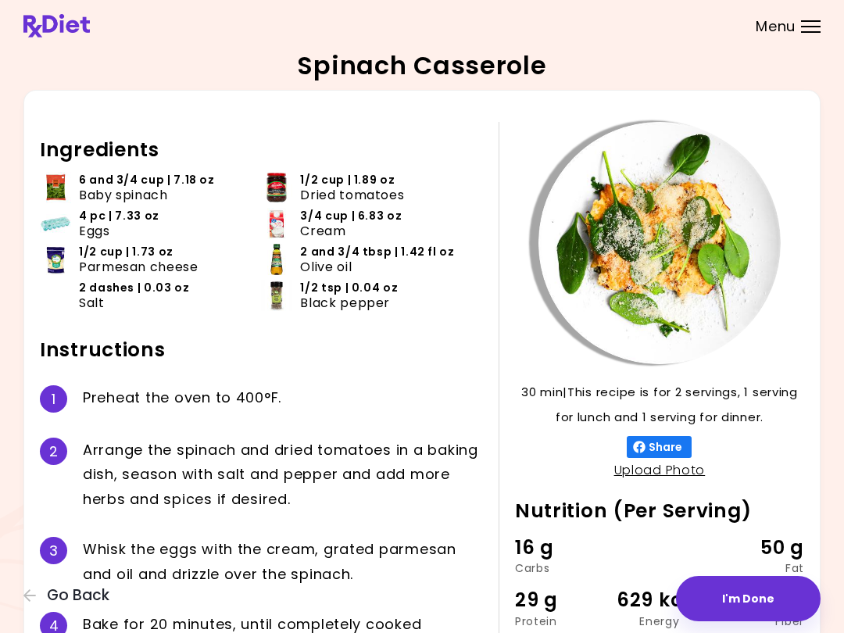
click at [38, 602] on button "Go Back" at bounding box center [70, 595] width 94 height 17
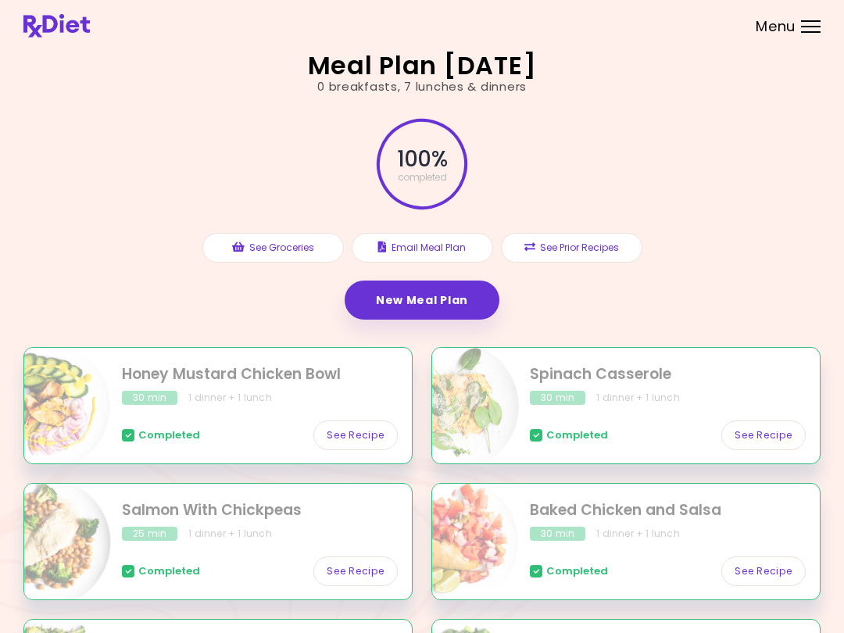
click at [610, 253] on button "See Prior Recipes" at bounding box center [572, 248] width 142 height 30
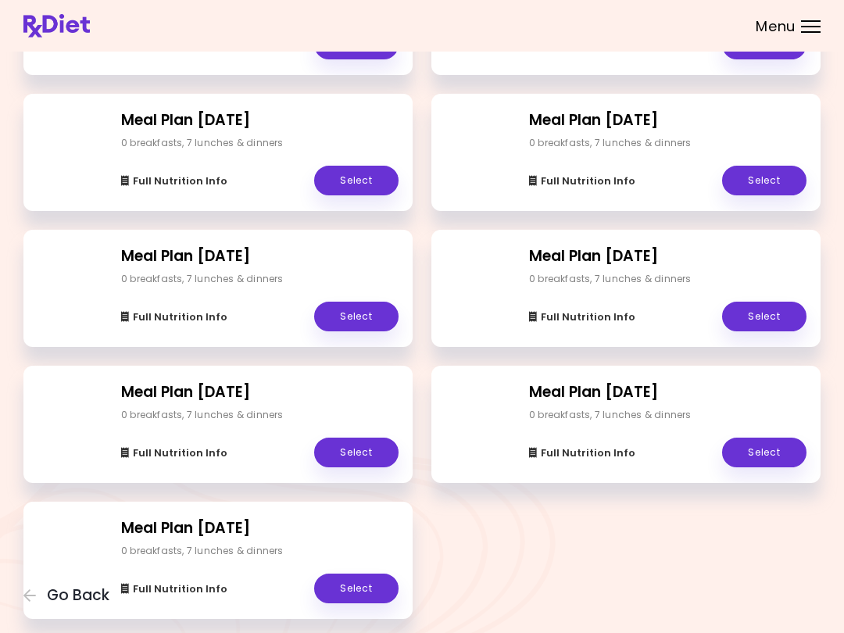
scroll to position [2910, 0]
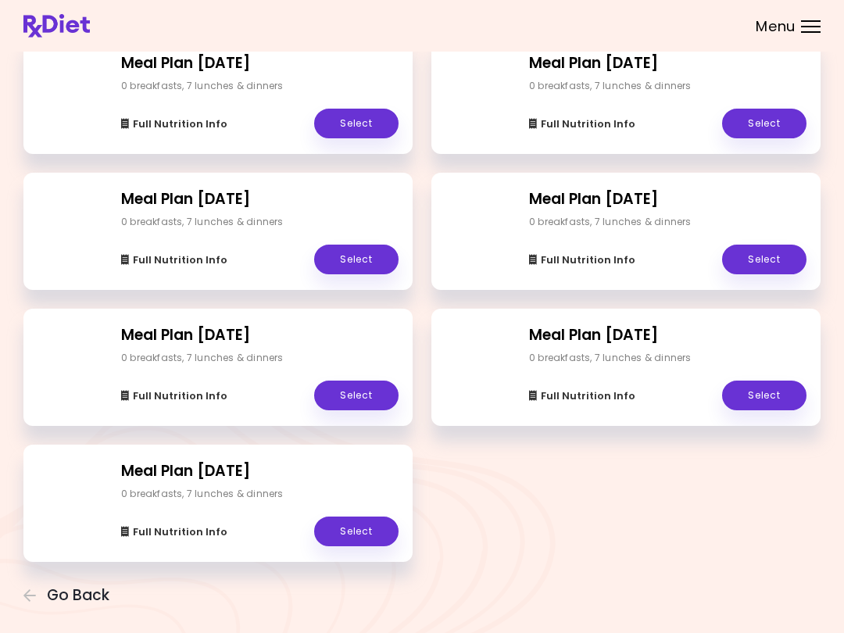
click at [363, 524] on link "Select" at bounding box center [356, 532] width 84 height 30
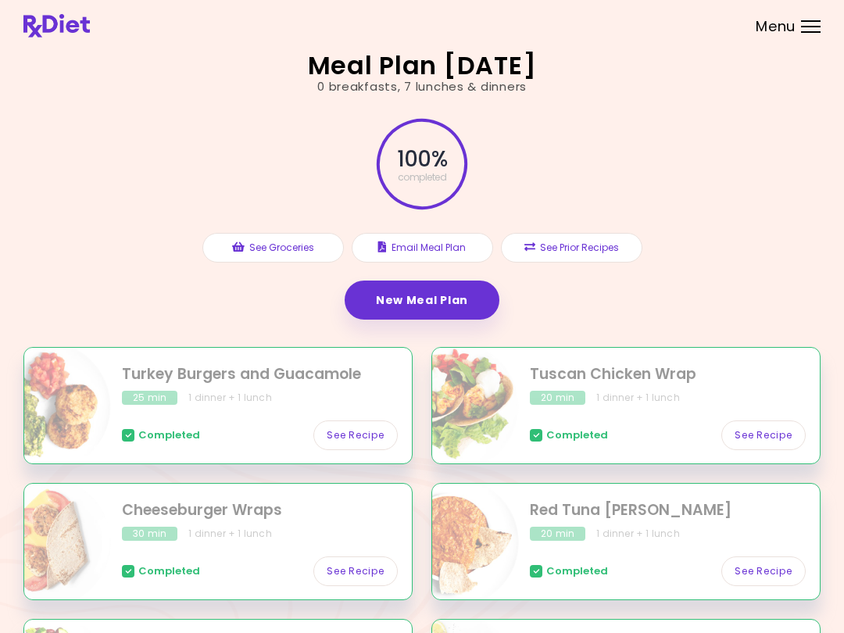
click at [604, 247] on button "See Prior Recipes" at bounding box center [572, 248] width 142 height 30
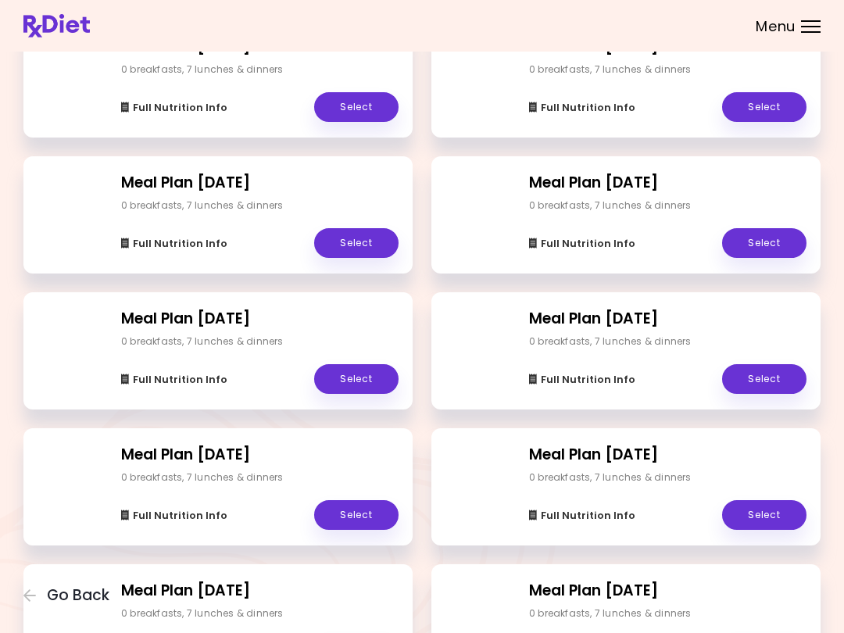
scroll to position [1429, 0]
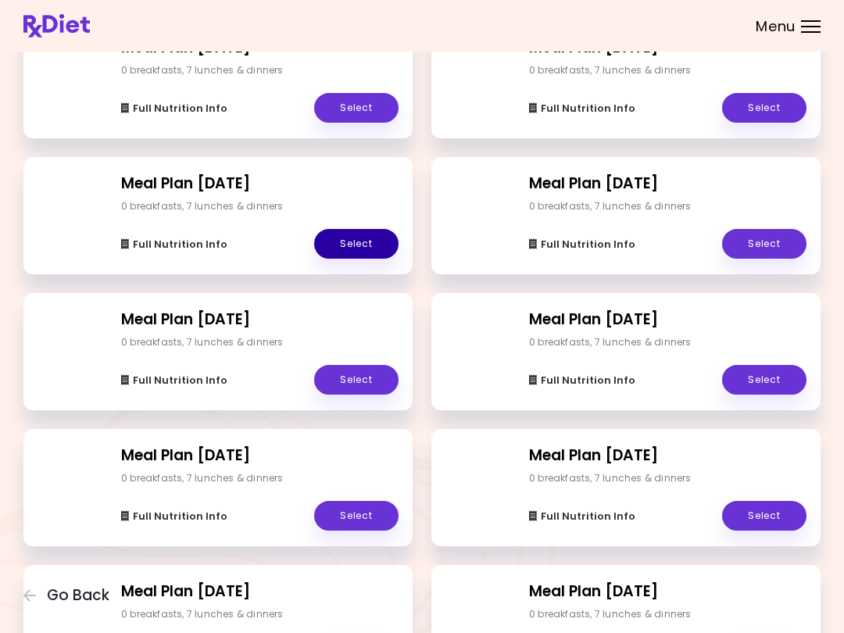
click at [370, 233] on link "Select" at bounding box center [356, 244] width 84 height 30
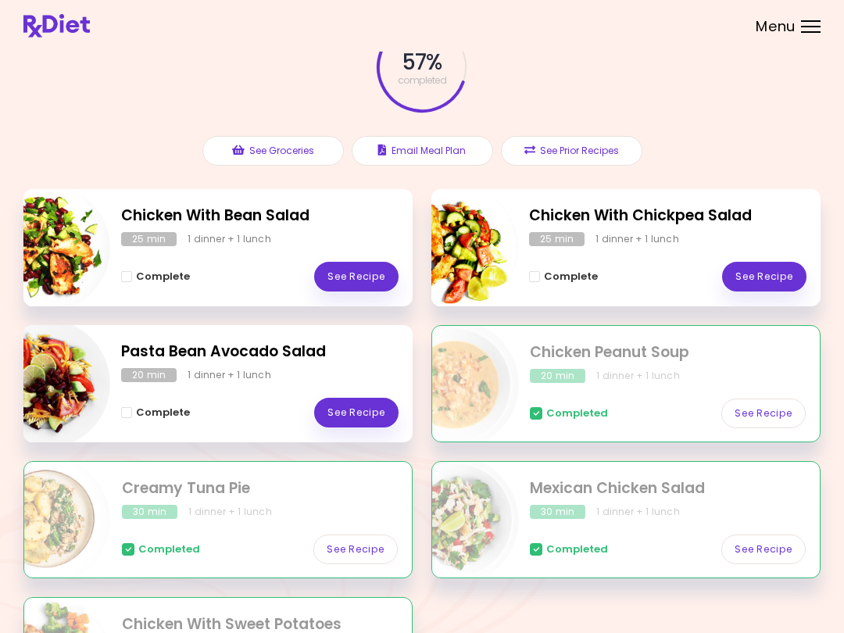
scroll to position [96, 0]
click at [587, 152] on button "See Prior Recipes" at bounding box center [572, 152] width 142 height 30
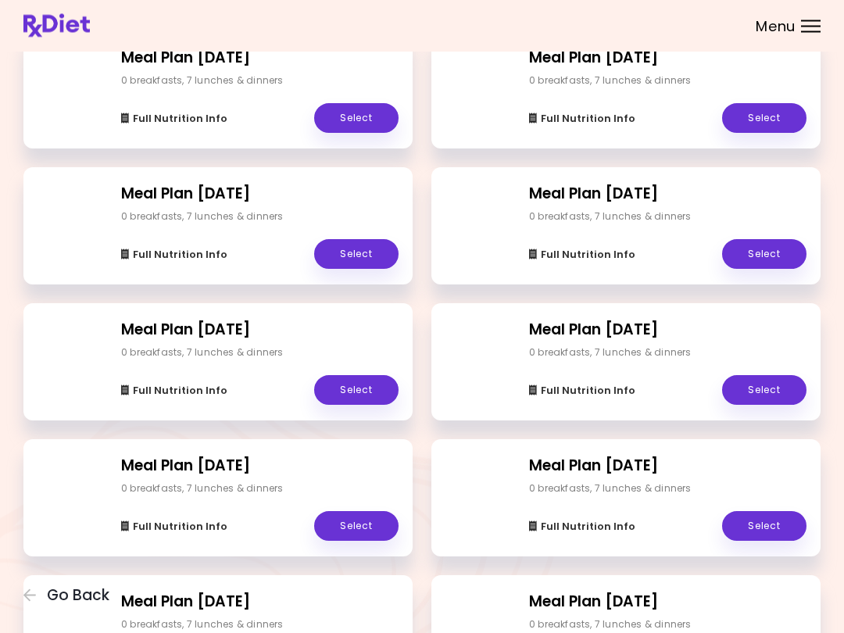
scroll to position [1172, 0]
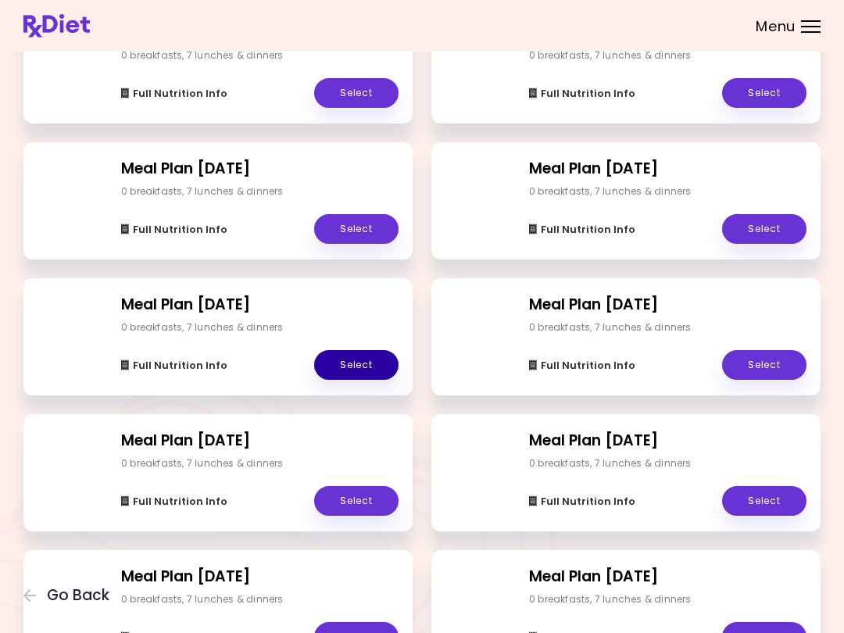
click at [372, 365] on link "Select" at bounding box center [356, 365] width 84 height 30
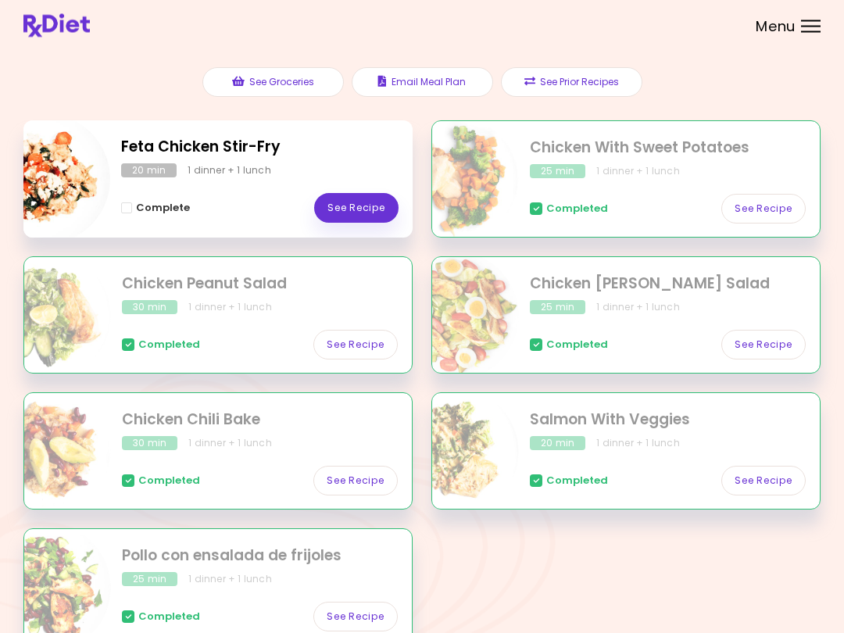
scroll to position [249, 0]
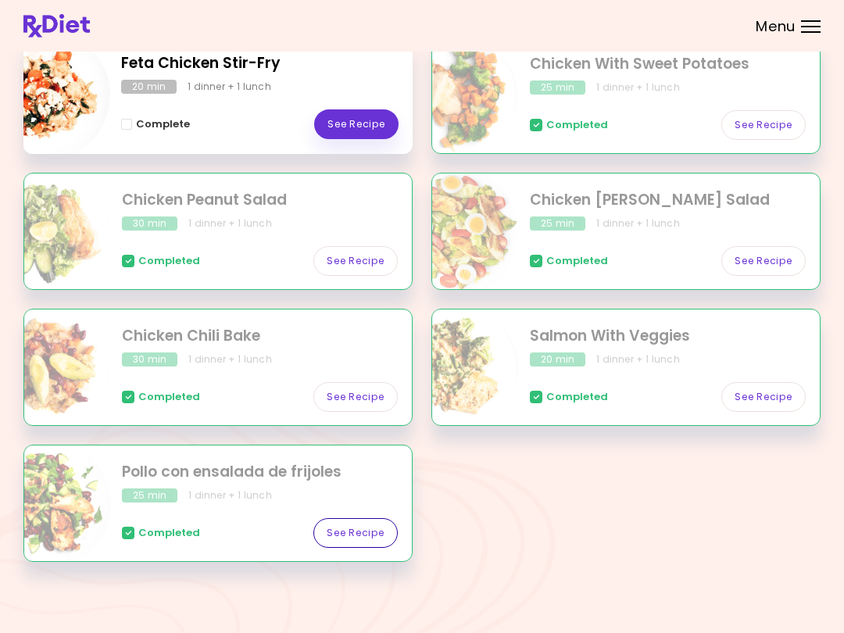
click at [373, 538] on link "See Recipe" at bounding box center [356, 533] width 84 height 30
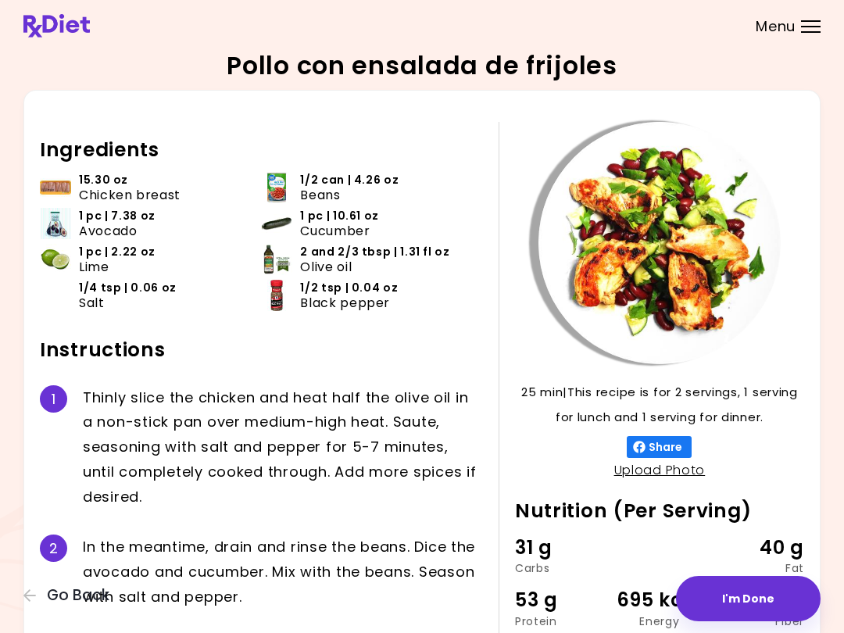
click at [483, 509] on div "Ingredients 15.30 oz Chicken breast 1/2 can | 4.26 oz Beans 1 pc | 7.38 oz Avoc…" at bounding box center [269, 447] width 459 height 650
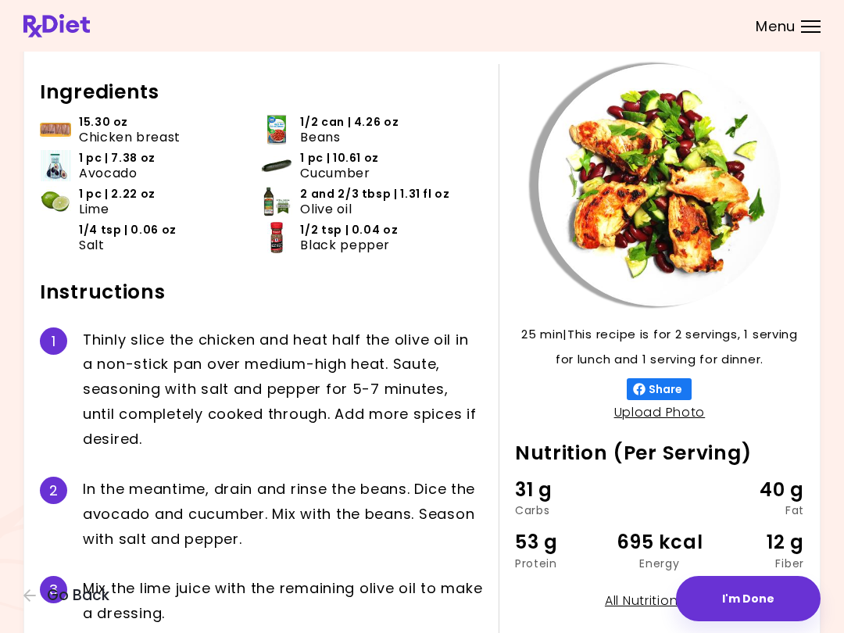
scroll to position [1, 0]
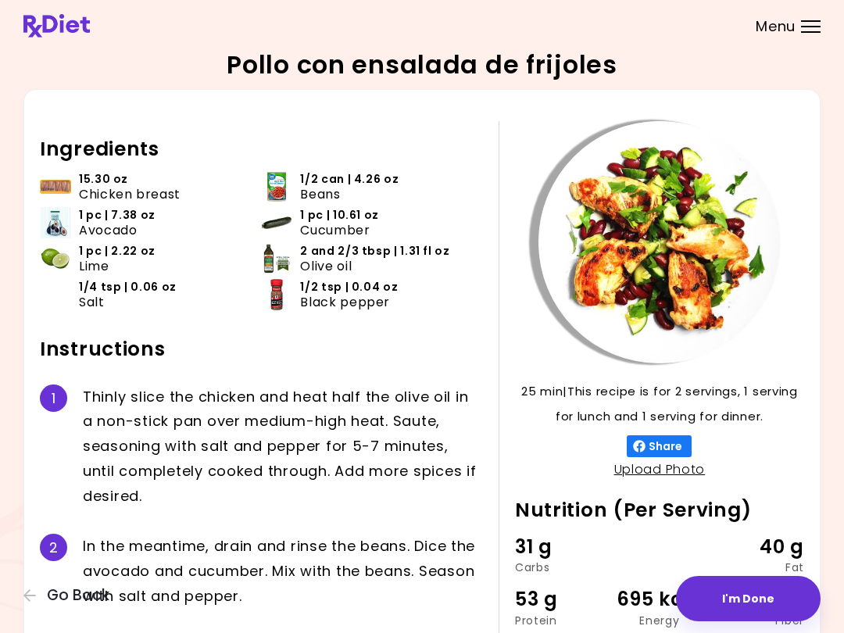
click at [26, 599] on icon "button" at bounding box center [29, 596] width 13 height 13
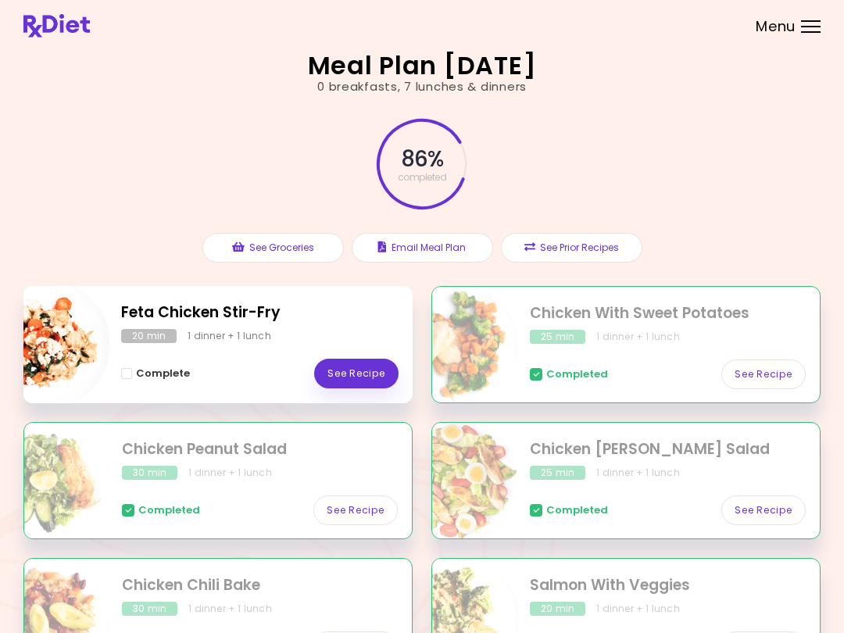
click at [371, 377] on link "See Recipe" at bounding box center [356, 374] width 84 height 30
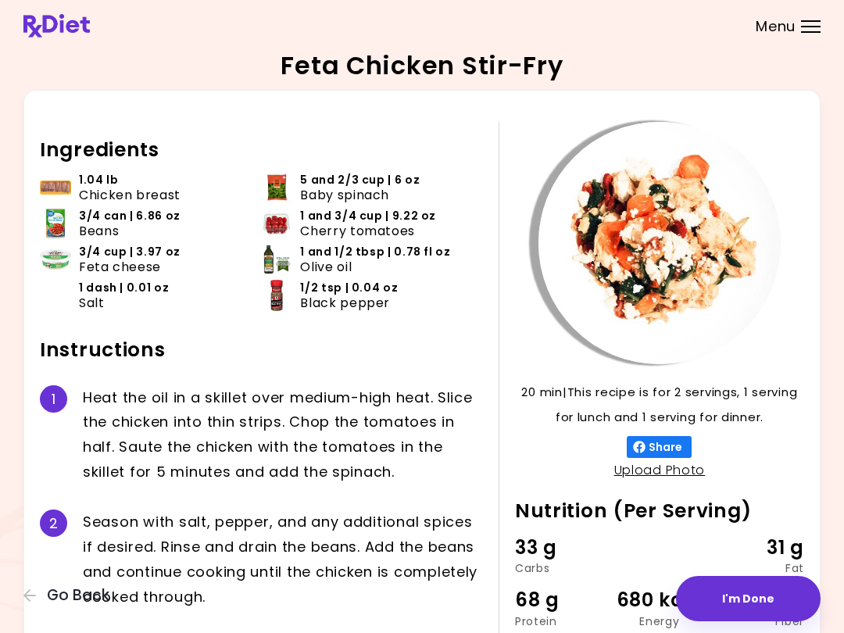
click at [9, 597] on div "Feta Chicken Stir-Fry 20 min 20 min | This recipe is for 2 servings, 1 serving …" at bounding box center [422, 379] width 844 height 759
click at [32, 599] on icon "button" at bounding box center [30, 596] width 14 height 14
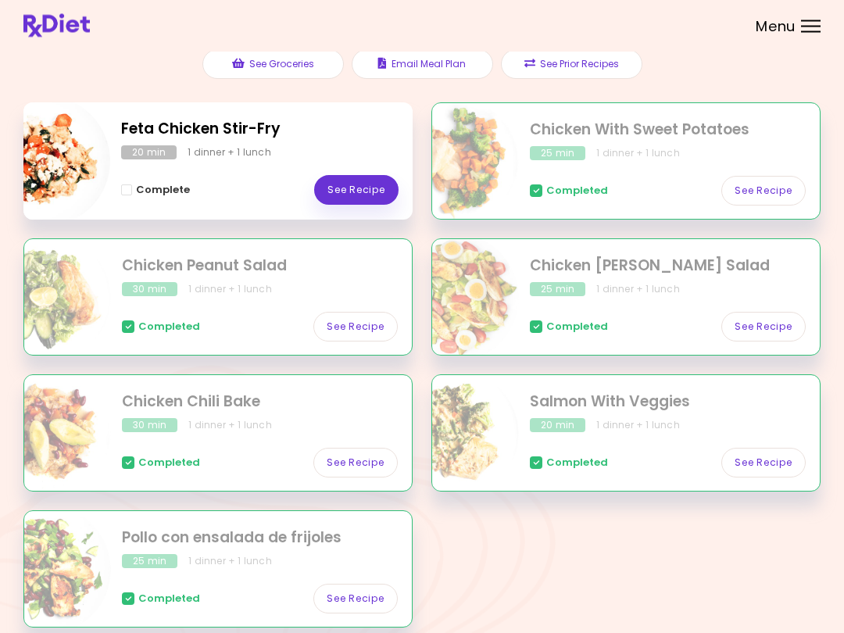
scroll to position [184, 0]
click at [369, 193] on link "See Recipe" at bounding box center [356, 190] width 84 height 30
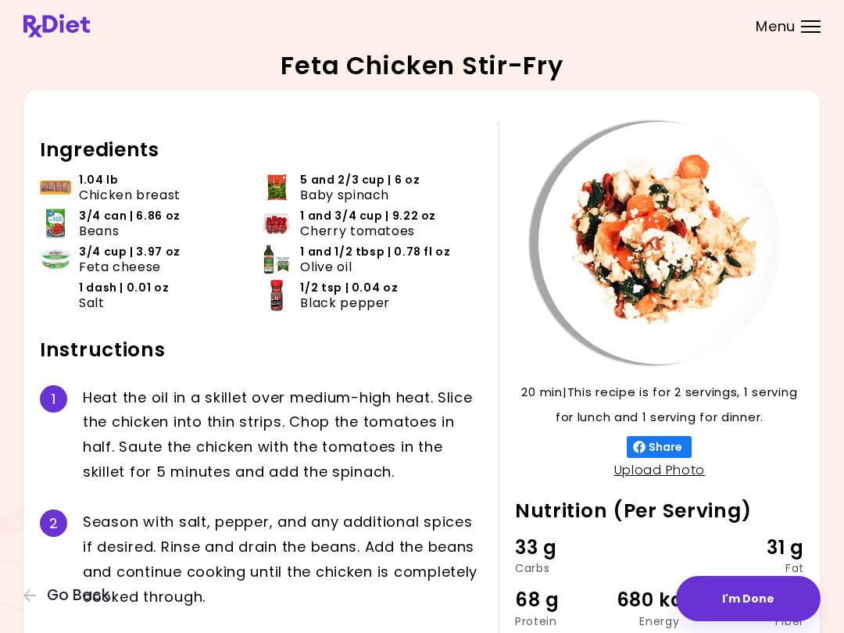
click at [29, 588] on button "Go Back" at bounding box center [70, 595] width 94 height 17
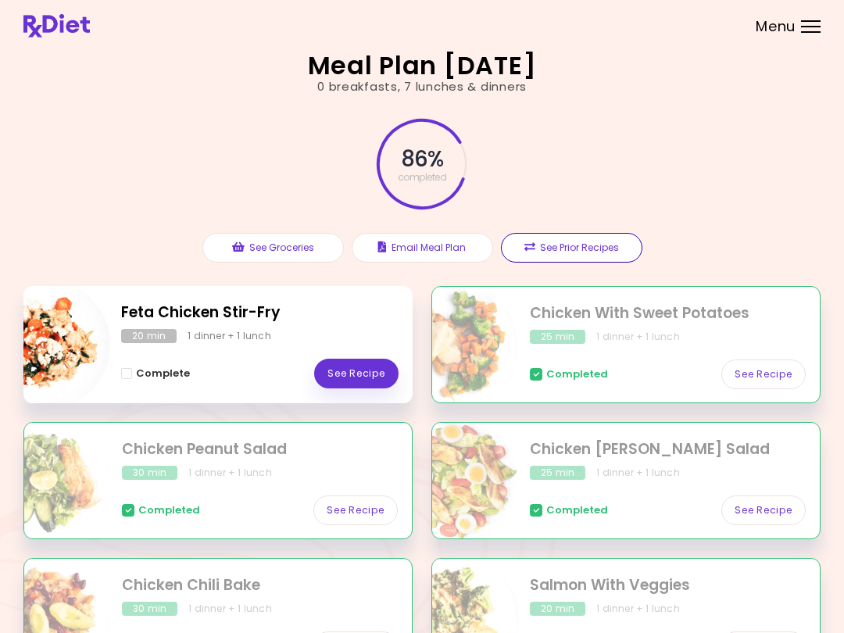
click at [607, 249] on button "See Prior Recipes" at bounding box center [572, 248] width 142 height 30
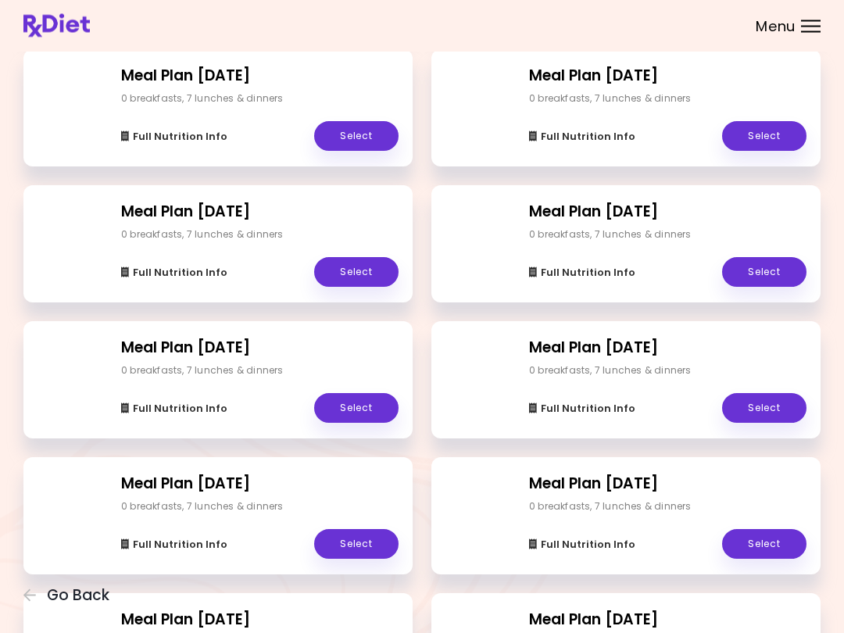
scroll to position [1267, 0]
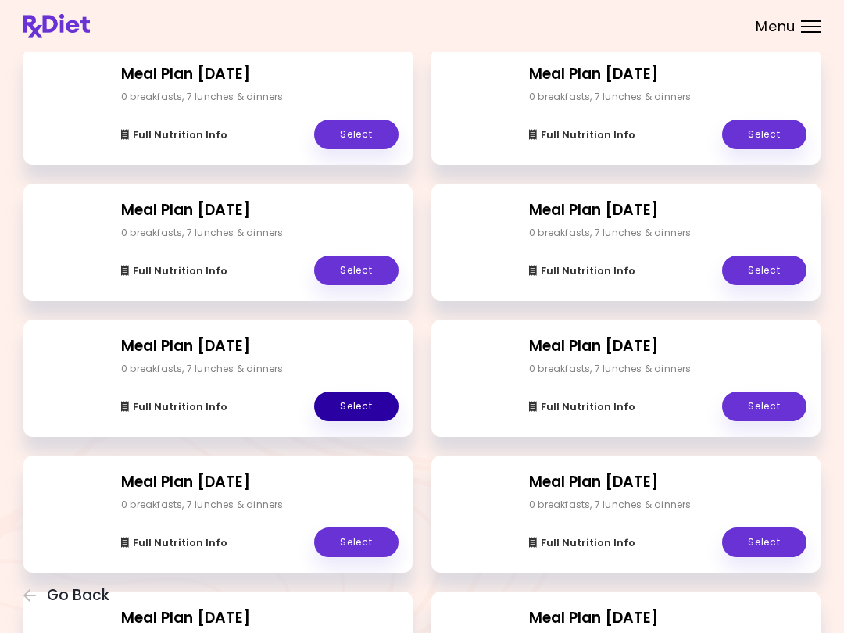
click at [343, 408] on link "Select" at bounding box center [356, 407] width 84 height 30
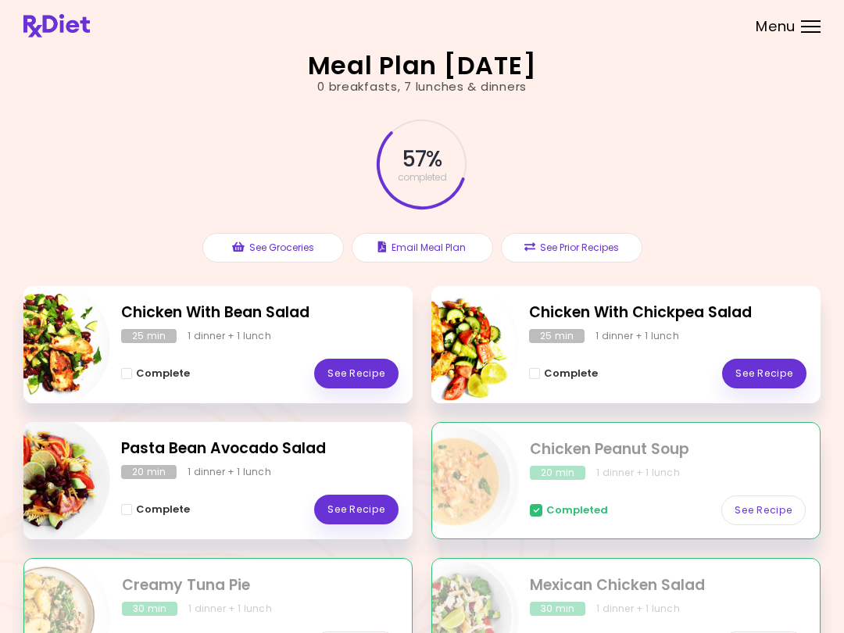
click at [590, 239] on button "See Prior Recipes" at bounding box center [572, 248] width 142 height 30
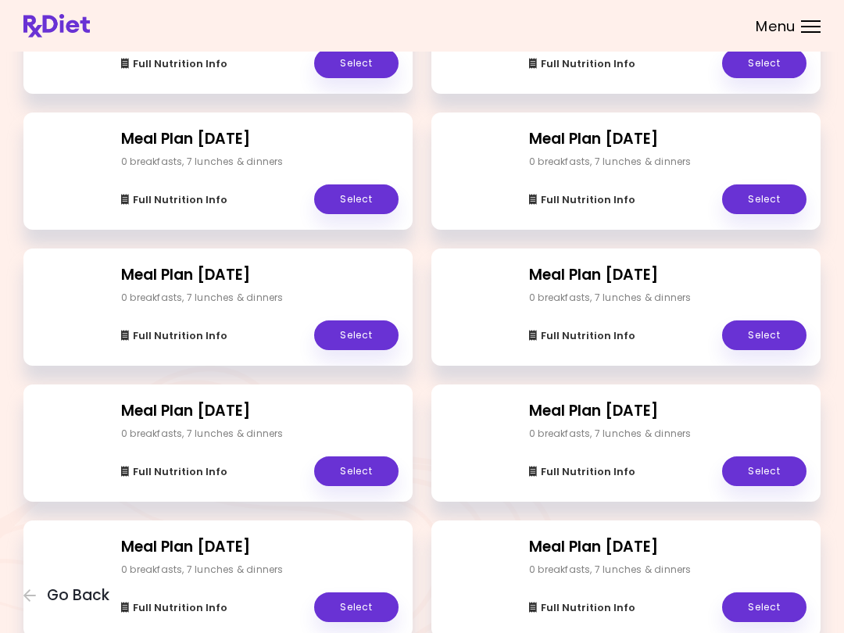
scroll to position [1193, 0]
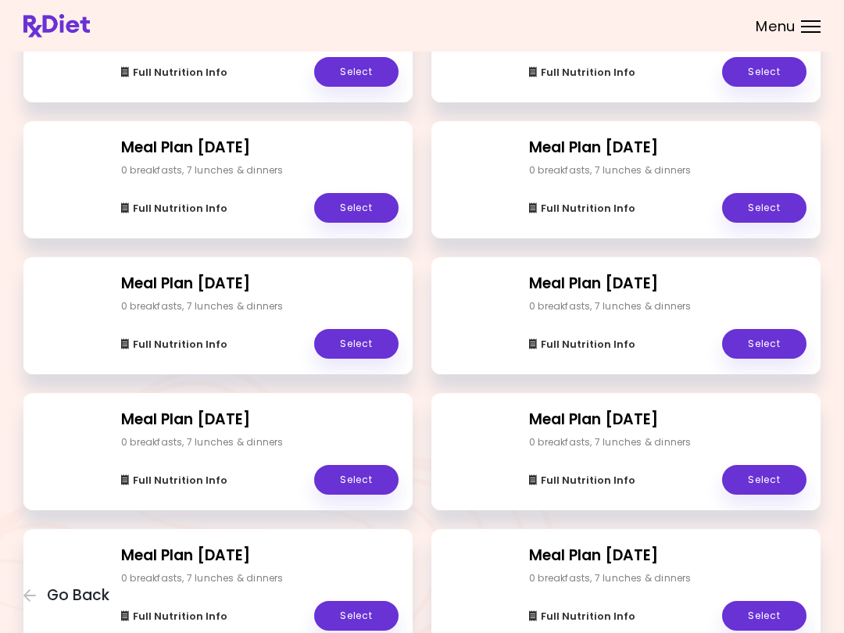
click at [769, 344] on link "Select" at bounding box center [764, 344] width 84 height 30
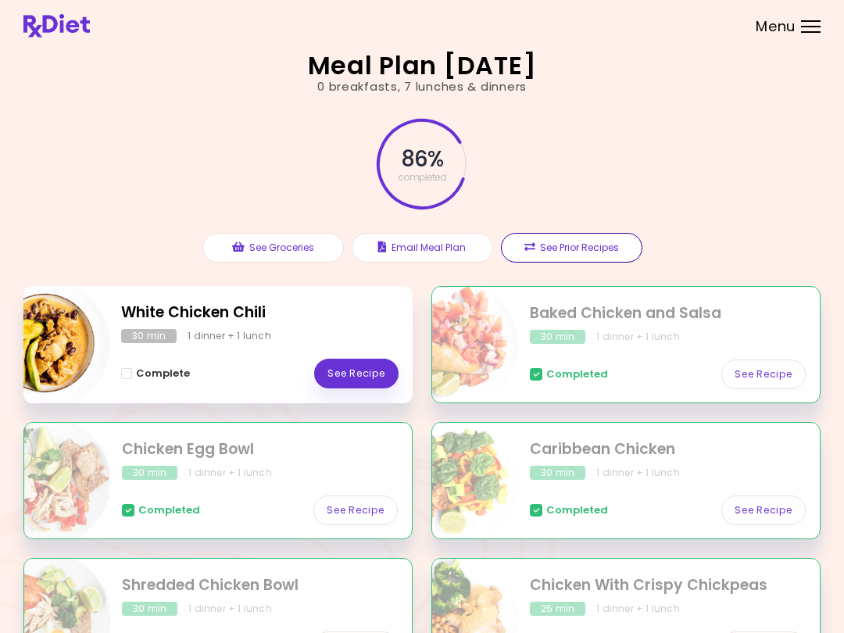
click at [593, 251] on button "See Prior Recipes" at bounding box center [572, 248] width 142 height 30
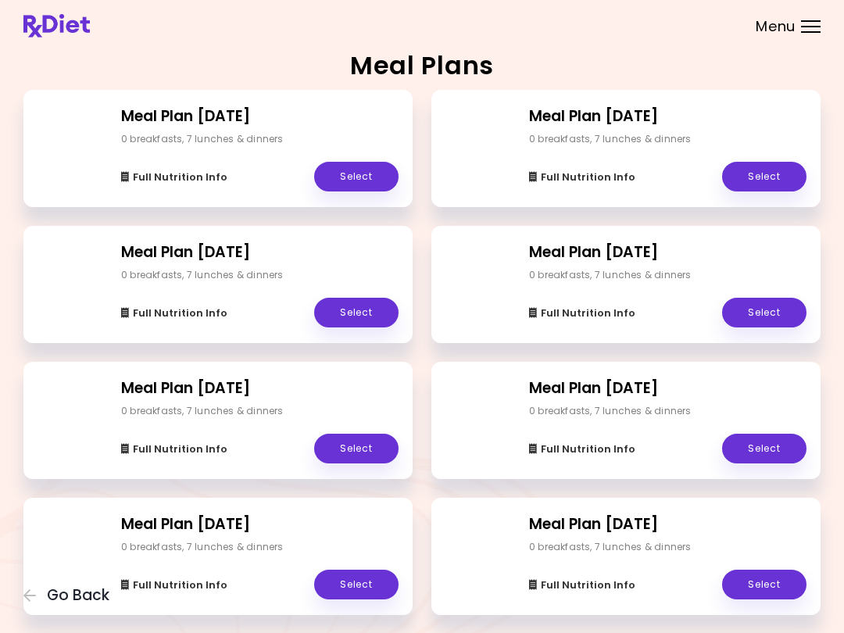
click at [767, 172] on link "Select" at bounding box center [764, 177] width 84 height 30
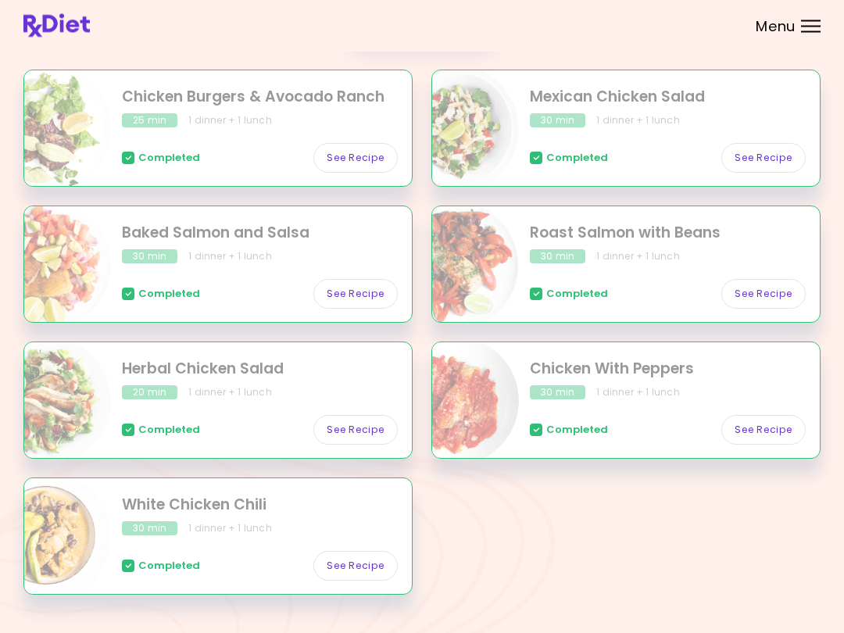
scroll to position [278, 0]
click at [371, 287] on link "See Recipe" at bounding box center [356, 294] width 84 height 30
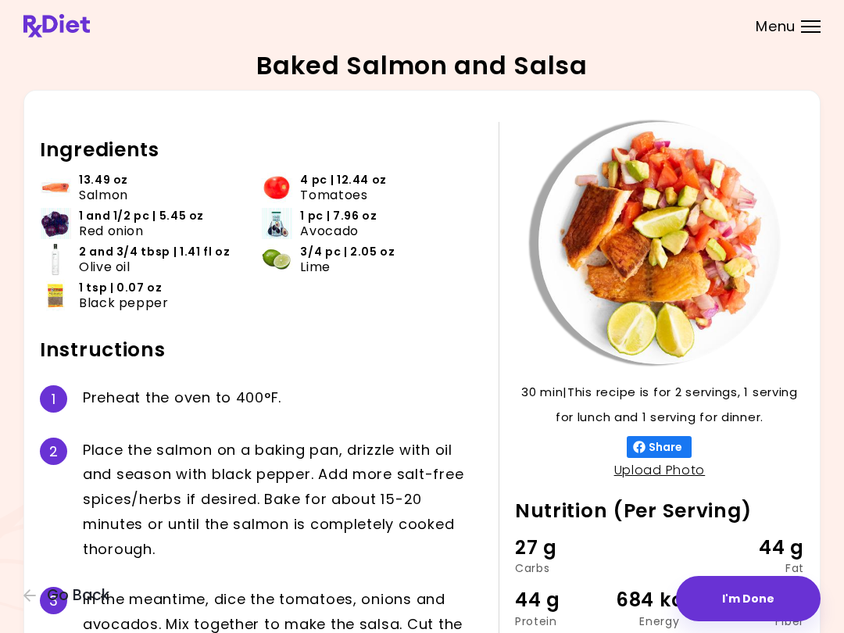
click at [23, 590] on icon "button" at bounding box center [30, 596] width 14 height 14
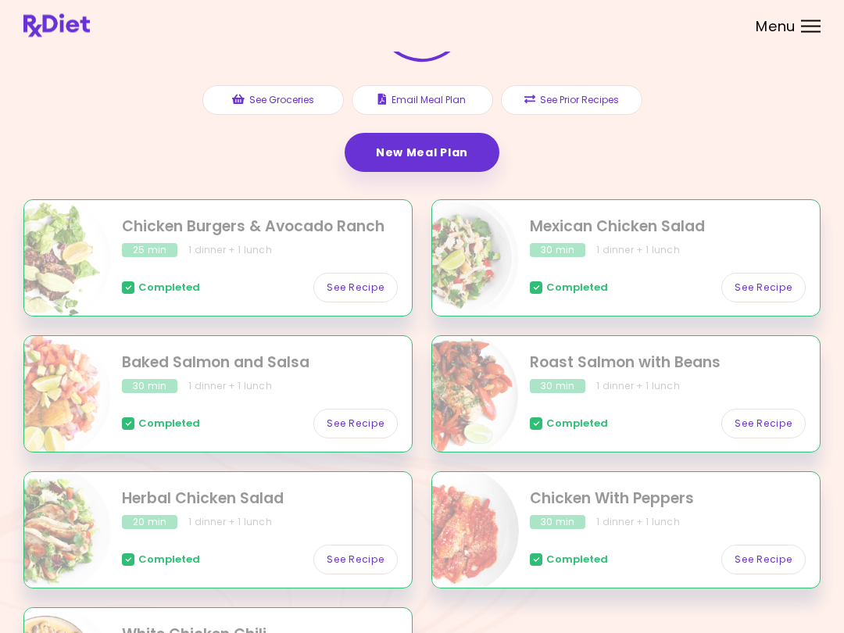
scroll to position [146, 0]
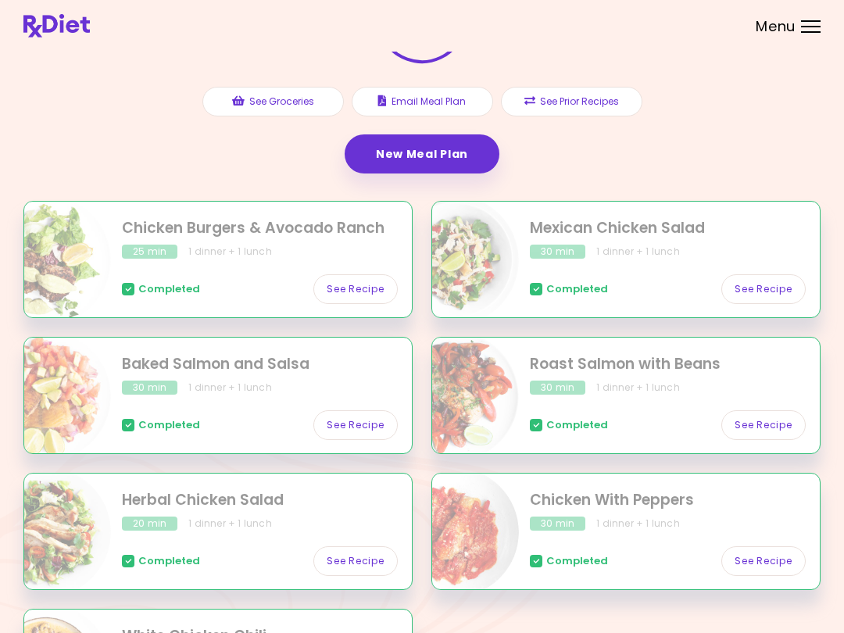
click at [776, 281] on link "See Recipe" at bounding box center [764, 289] width 84 height 30
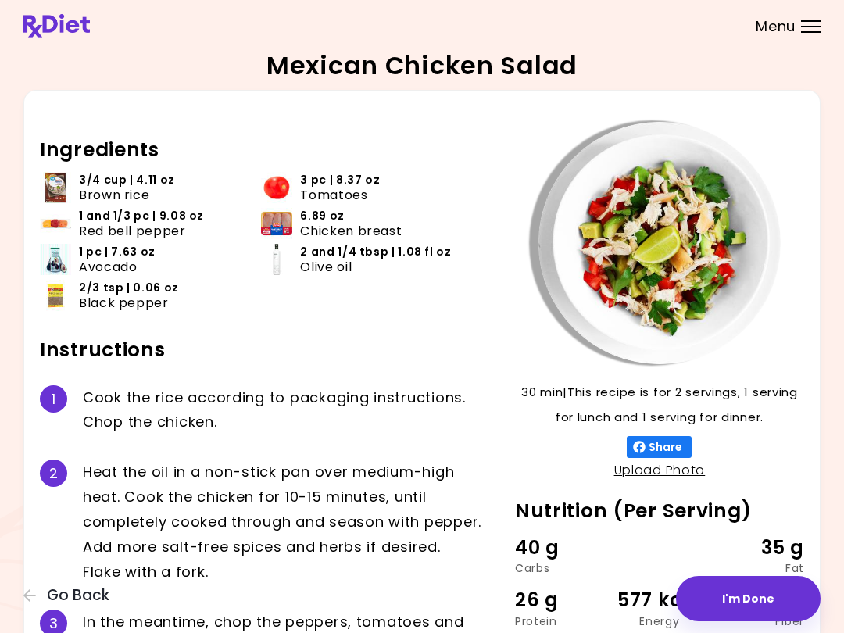
click at [37, 599] on icon "button" at bounding box center [30, 596] width 14 height 14
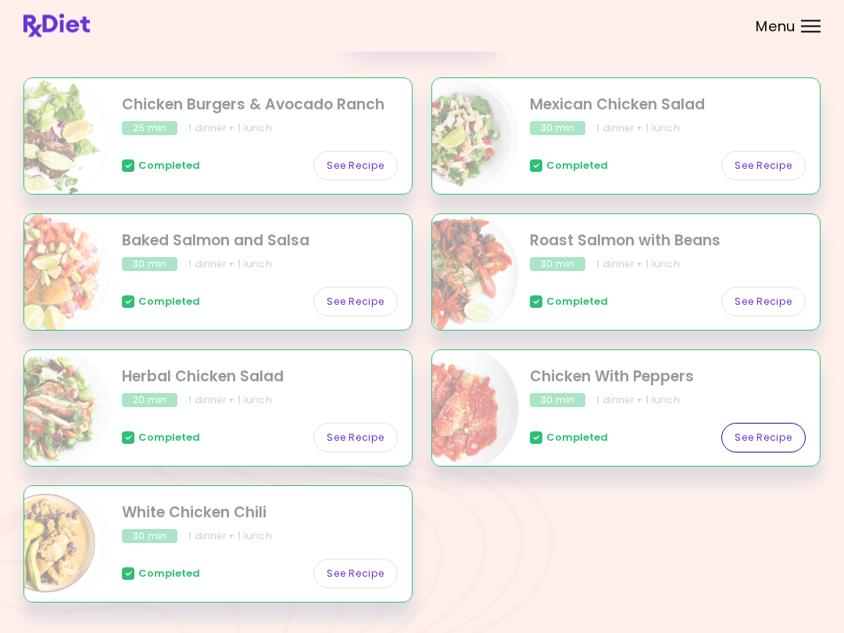
scroll to position [270, 0]
click at [767, 432] on link "See Recipe" at bounding box center [764, 438] width 84 height 30
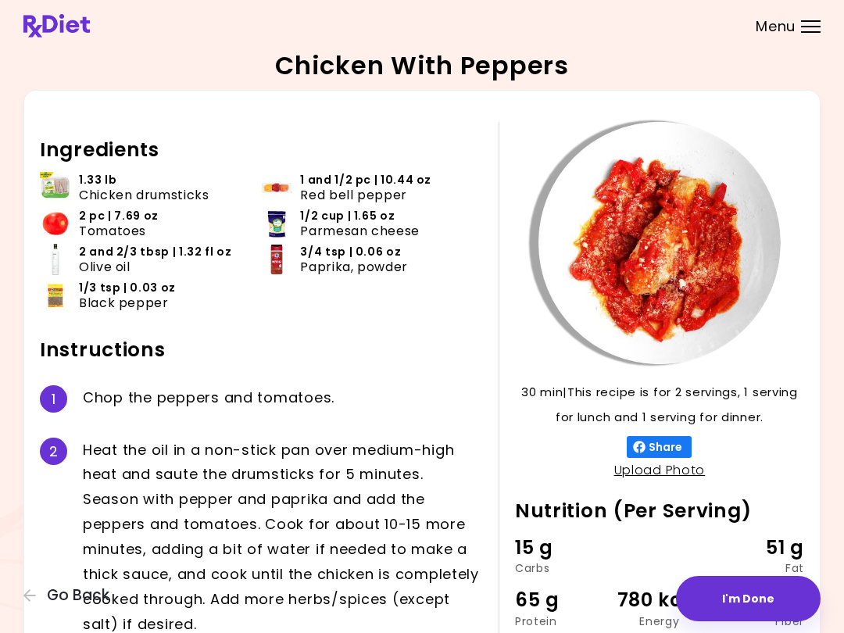
click at [773, 434] on div "30 min 30 min | This recipe is for 2 servings, 1 serving for lunch and 1 servin…" at bounding box center [652, 412] width 306 height 580
click at [23, 615] on div "30 min 30 min | This recipe is for 2 servings, 1 serving for lunch and 1 servin…" at bounding box center [422, 412] width 798 height 644
click at [25, 618] on div "30 min 30 min | This recipe is for 2 servings, 1 serving for lunch and 1 servin…" at bounding box center [422, 412] width 798 height 644
click at [23, 602] on icon "button" at bounding box center [30, 596] width 14 height 14
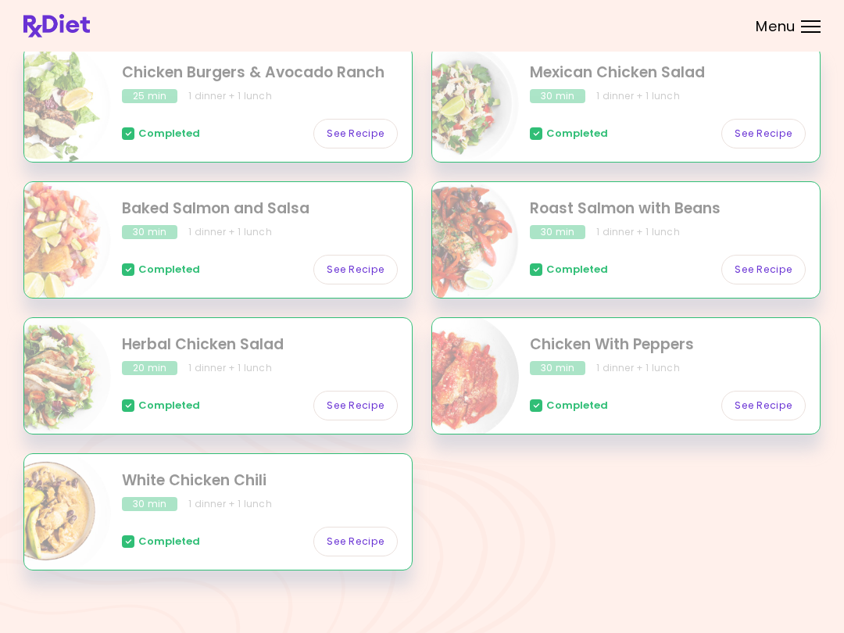
scroll to position [310, 0]
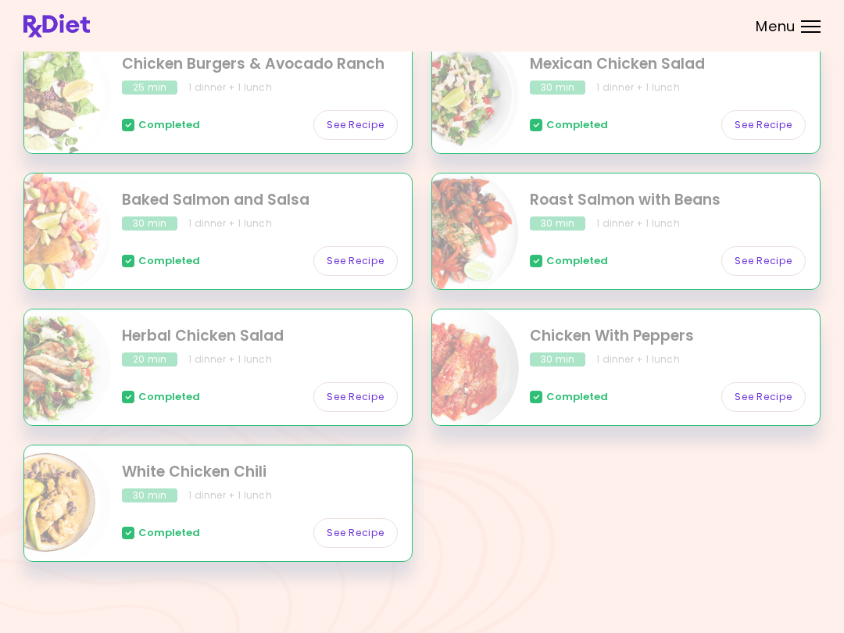
click at [828, 0] on header at bounding box center [422, 26] width 844 height 52
click at [802, 30] on div "Menu" at bounding box center [811, 26] width 20 height 13
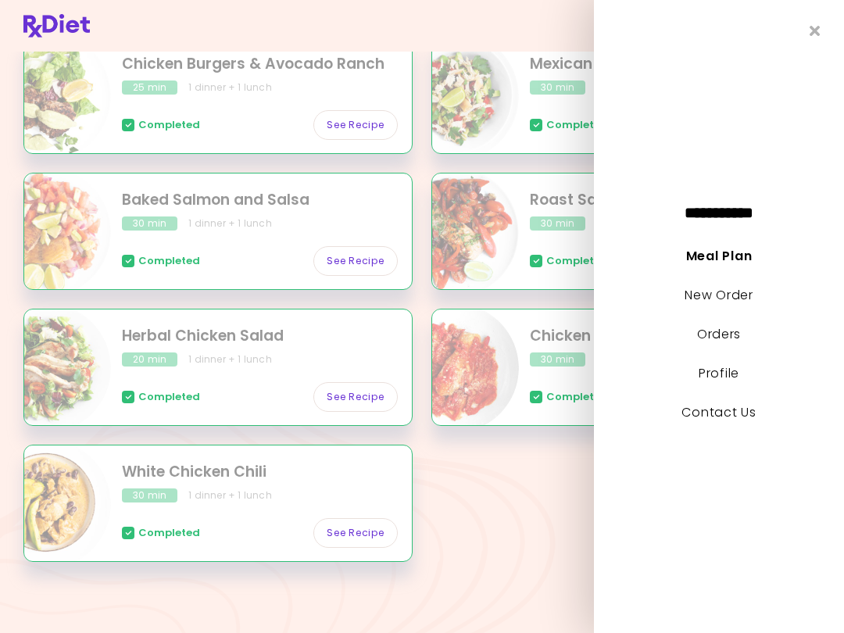
click at [728, 255] on link "Meal Plan" at bounding box center [719, 256] width 66 height 18
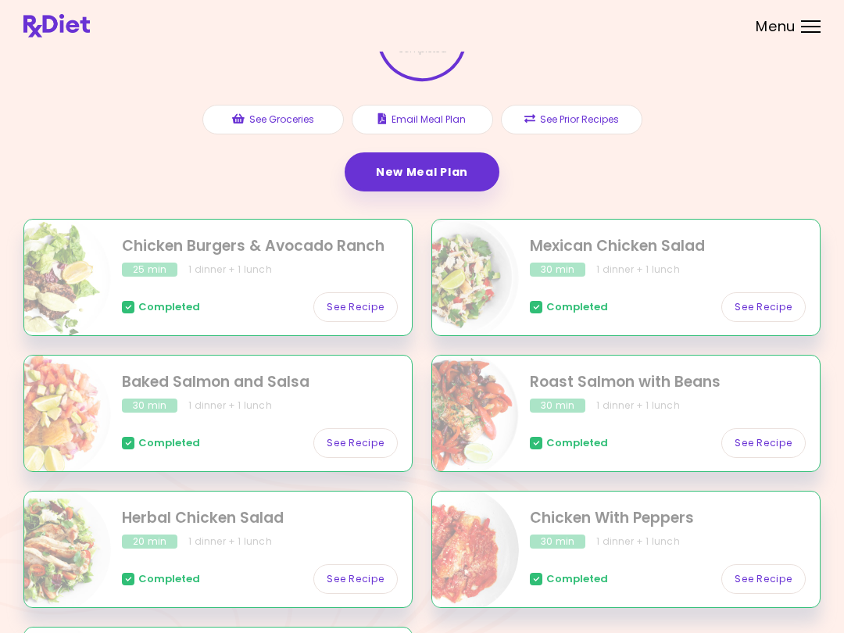
scroll to position [0, 0]
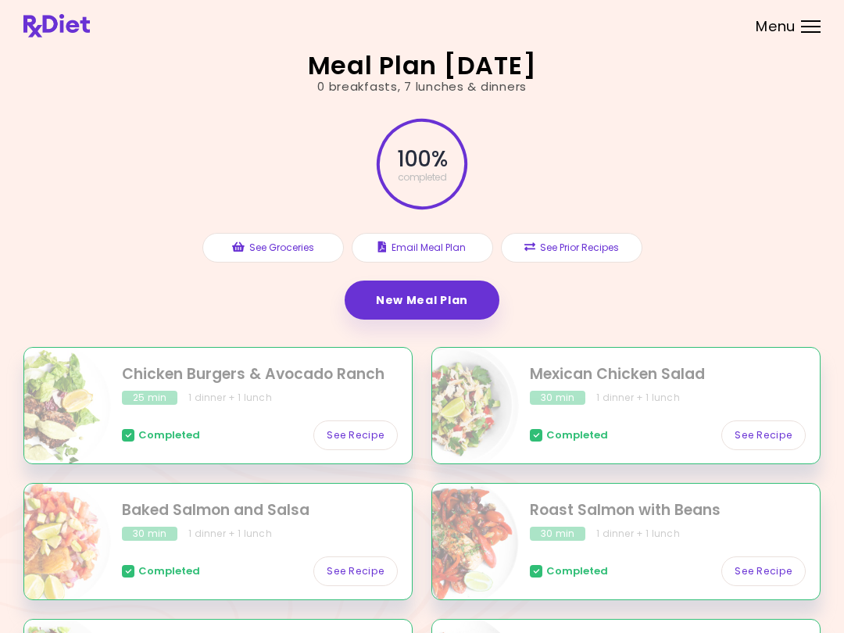
click at [463, 301] on link "New Meal Plan" at bounding box center [422, 300] width 155 height 39
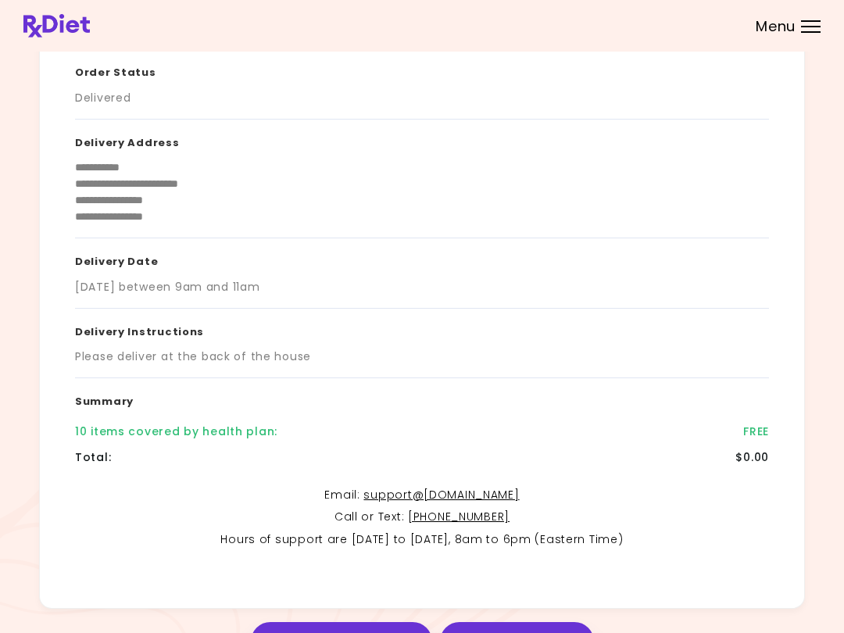
scroll to position [163, 0]
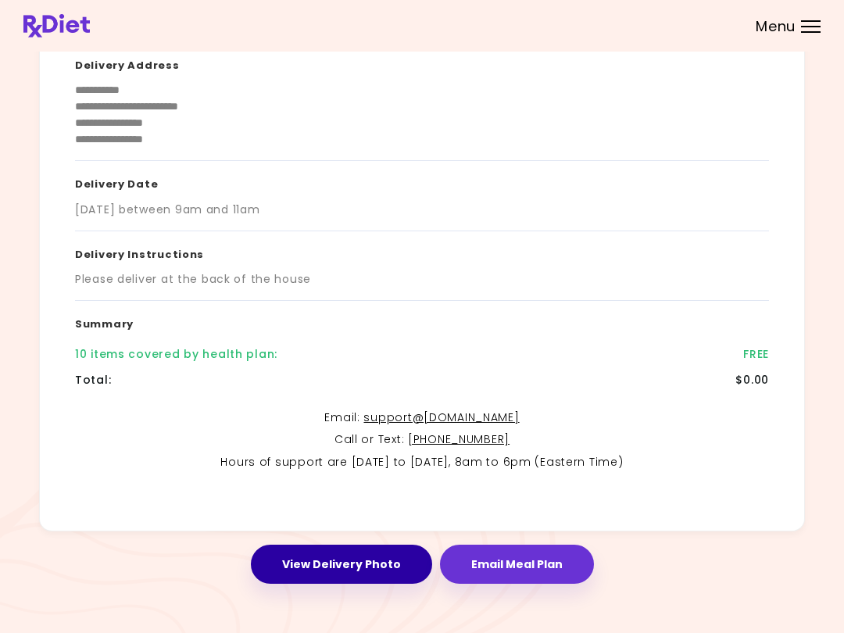
click at [367, 568] on button "View Delivery Photo" at bounding box center [341, 564] width 181 height 39
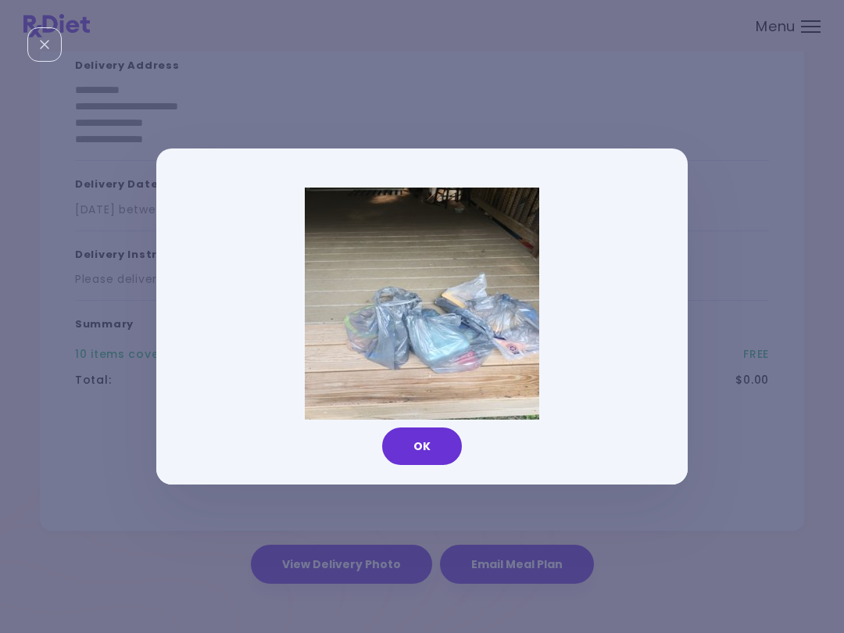
click at [435, 449] on button "OK" at bounding box center [422, 447] width 80 height 38
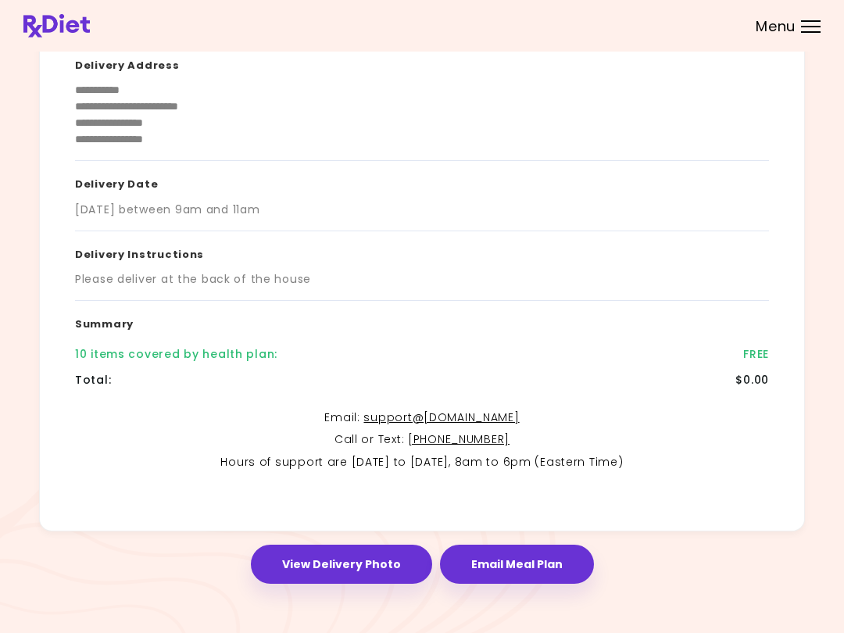
click at [816, 26] on div at bounding box center [811, 27] width 20 height 2
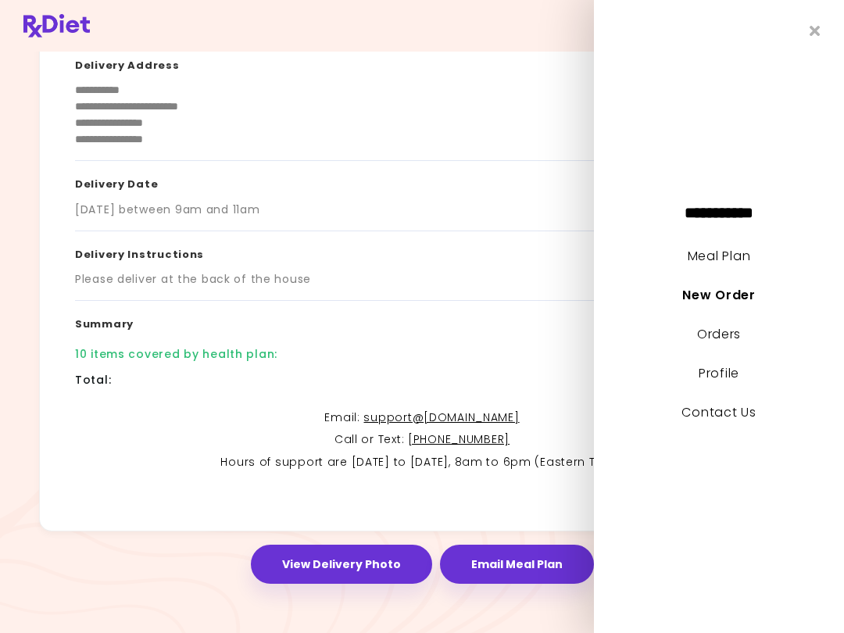
click at [738, 291] on link "New Order" at bounding box center [719, 295] width 73 height 18
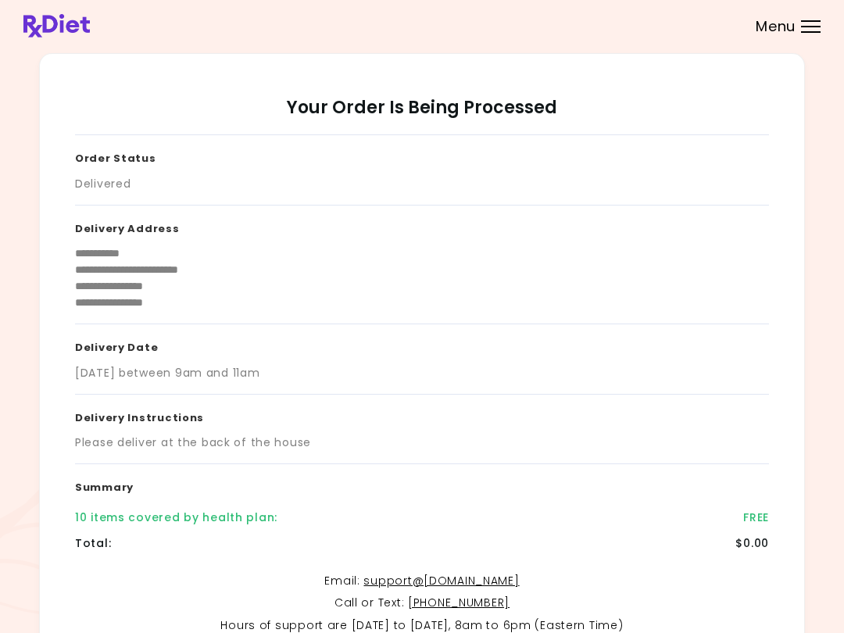
click at [811, 30] on div "Menu" at bounding box center [811, 26] width 20 height 13
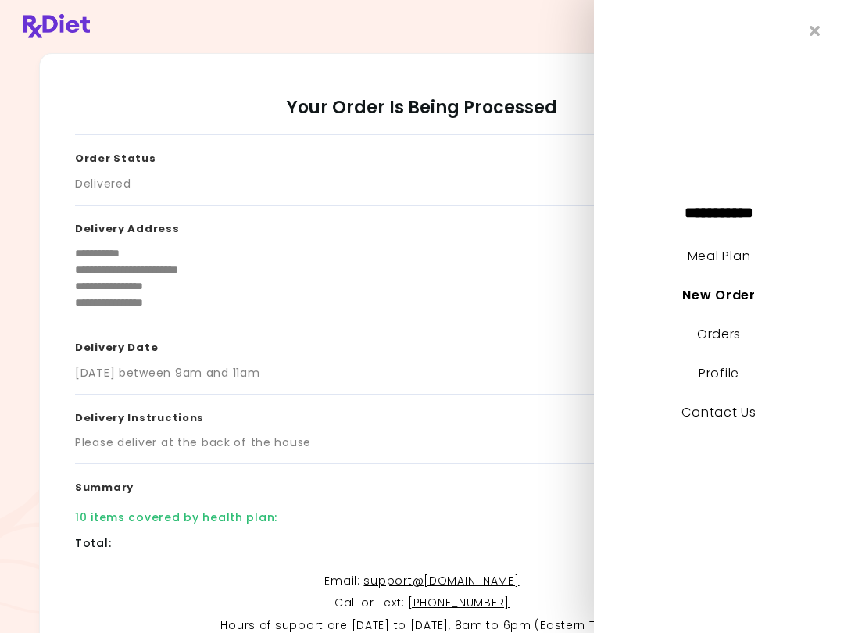
click at [739, 256] on link "Meal Plan" at bounding box center [719, 256] width 63 height 18
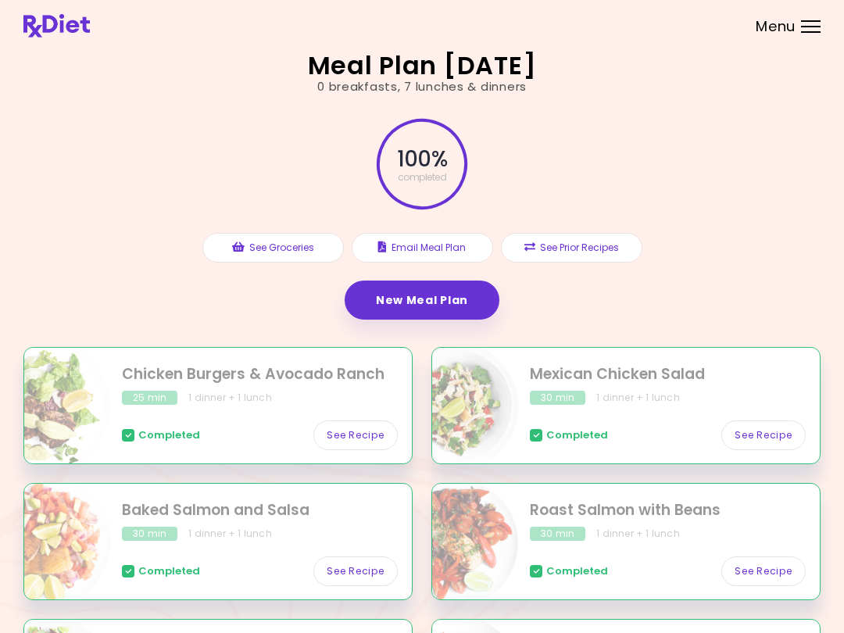
click at [459, 291] on link "New Meal Plan" at bounding box center [422, 300] width 155 height 39
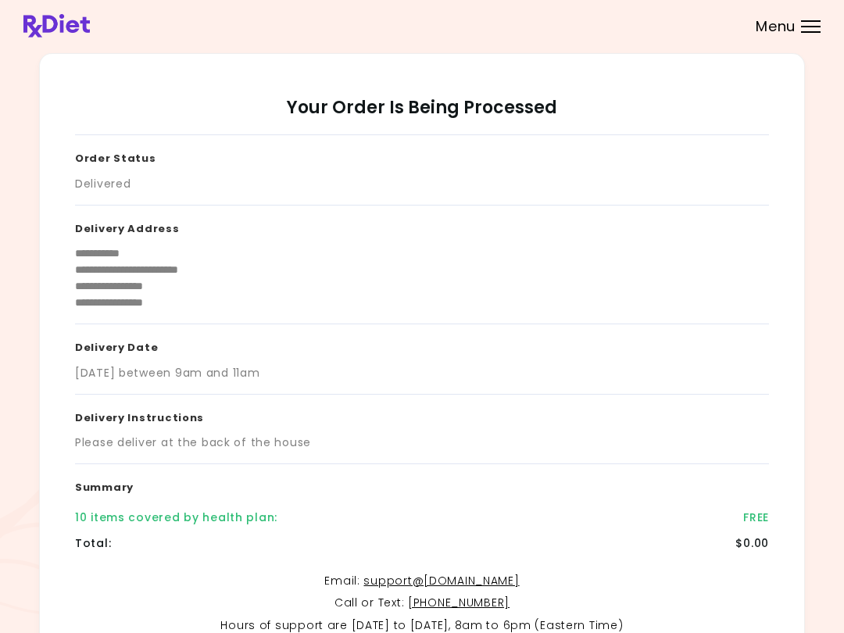
click at [780, 7] on header at bounding box center [422, 26] width 844 height 52
click at [815, 21] on div at bounding box center [811, 21] width 20 height 2
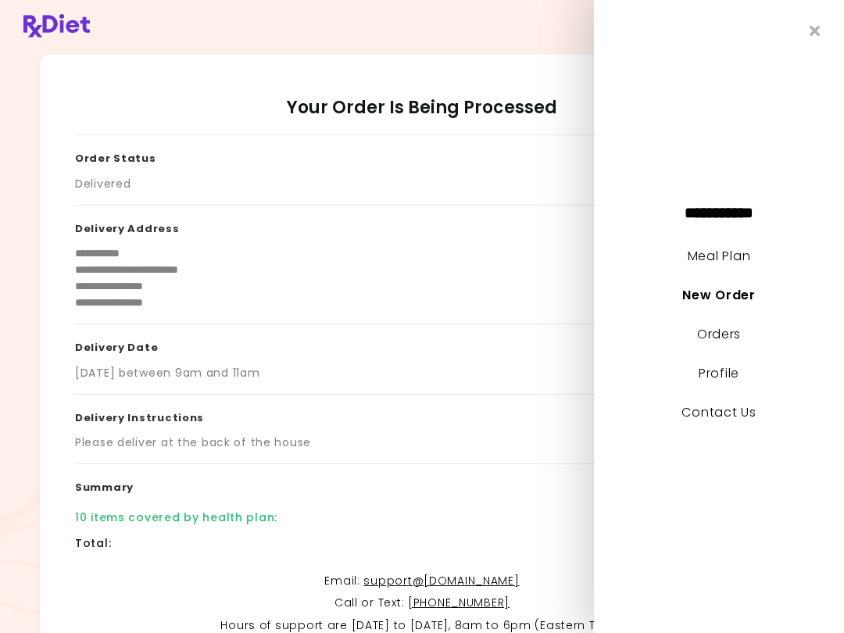
click at [762, 206] on span "**********" at bounding box center [719, 213] width 172 height 16
click at [726, 264] on link "Meal Plan" at bounding box center [719, 256] width 63 height 18
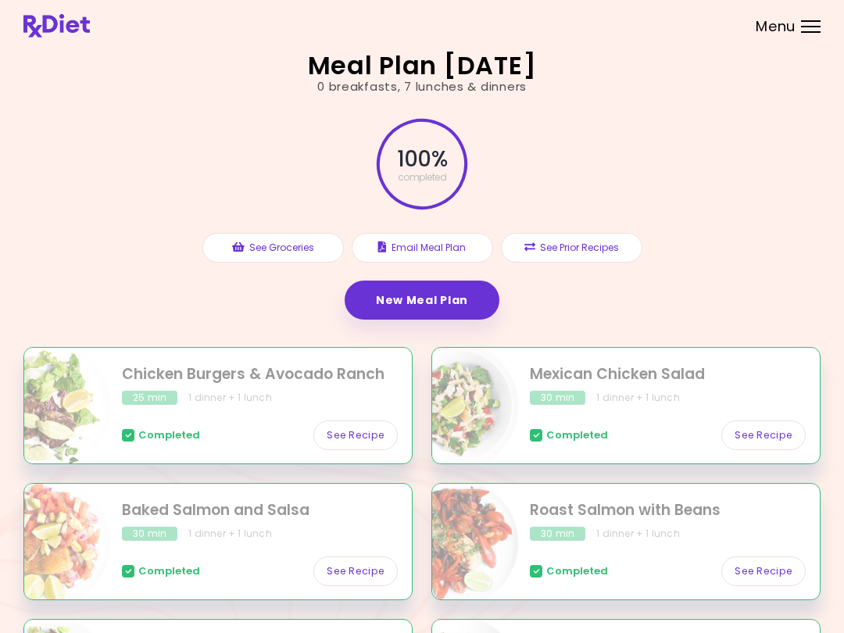
click at [717, 297] on div "100 % completed See Groceries Email Meal Plan See Prior Recipes New Meal Plan" at bounding box center [422, 221] width 798 height 252
click at [810, 30] on div "Menu" at bounding box center [811, 26] width 20 height 13
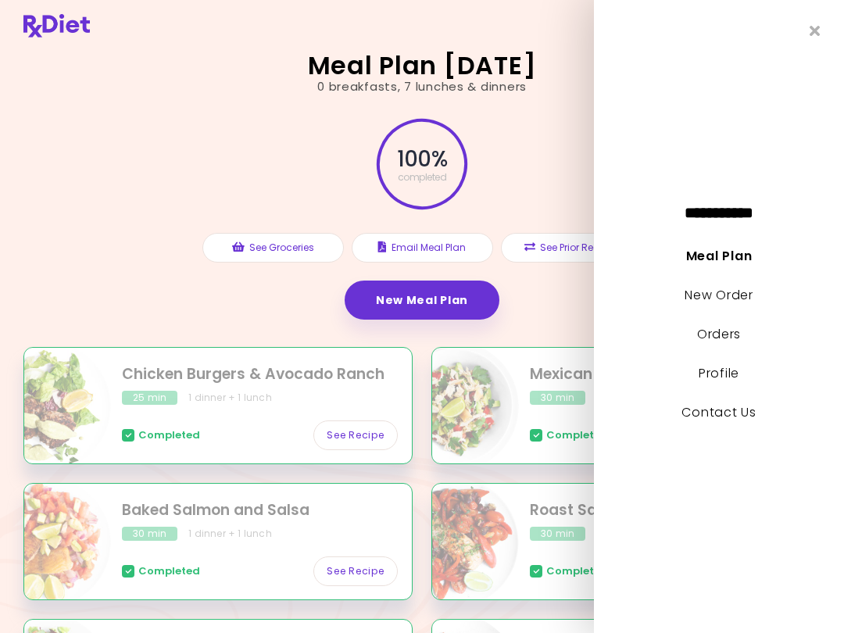
click at [811, 30] on icon "Close" at bounding box center [815, 30] width 11 height 15
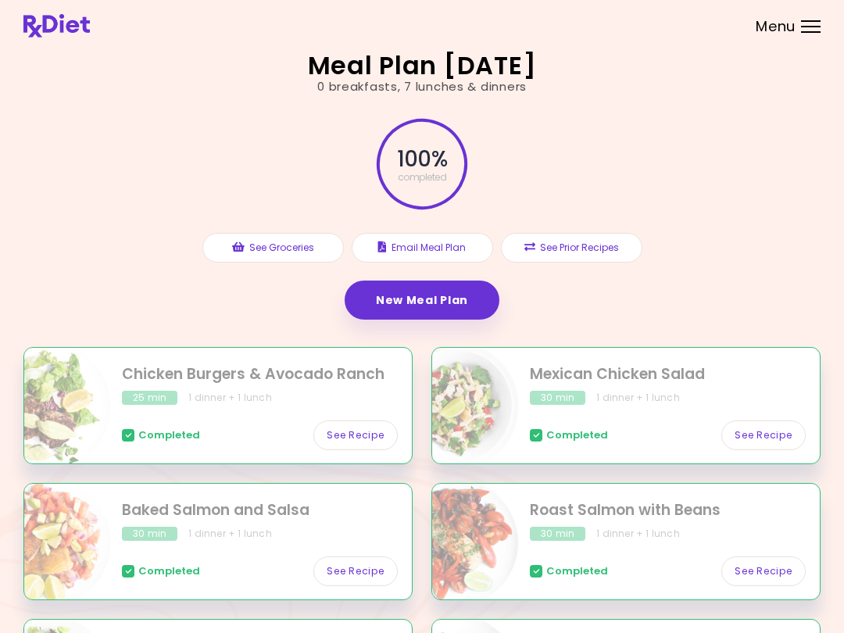
click at [795, 34] on span "Menu" at bounding box center [776, 27] width 40 height 14
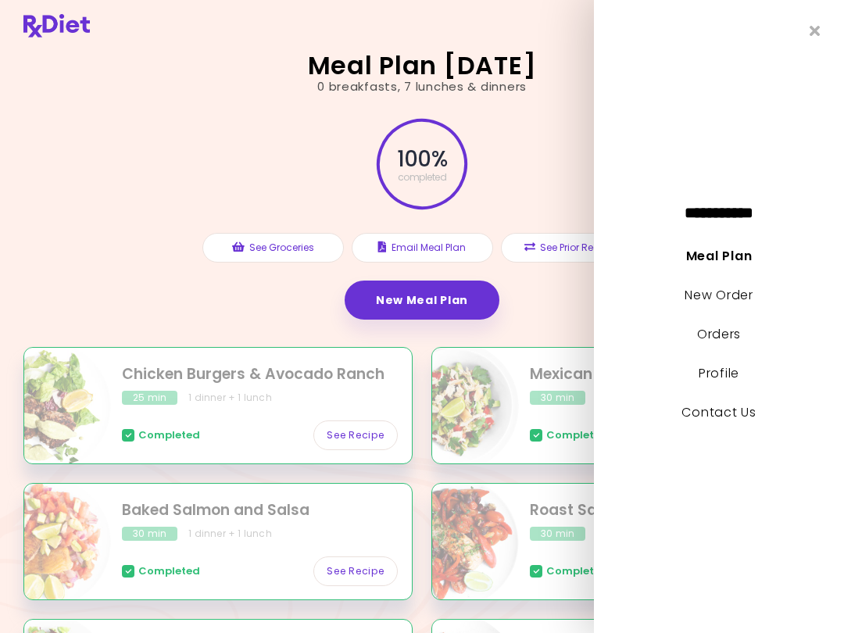
click at [743, 287] on link "New Order" at bounding box center [719, 295] width 68 height 18
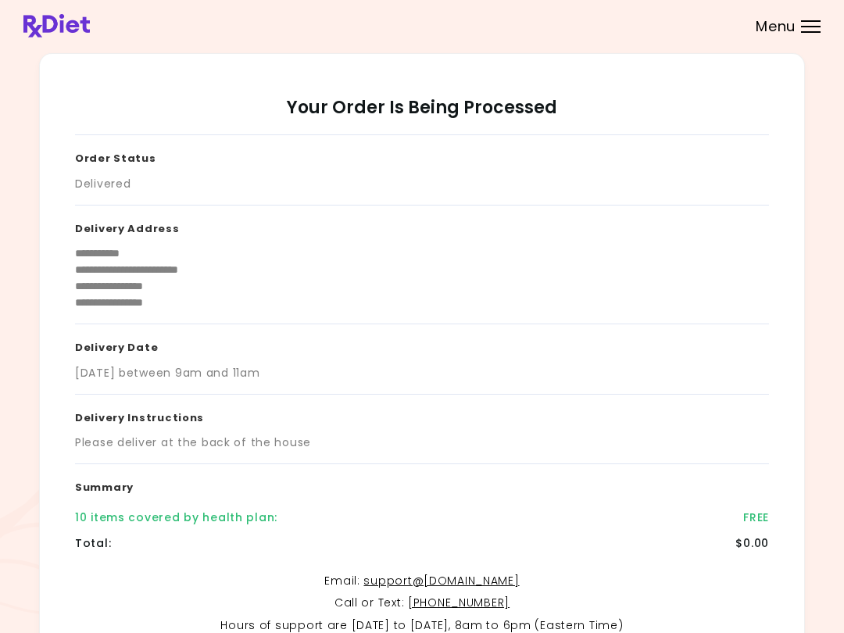
click at [789, 33] on span "Menu" at bounding box center [776, 27] width 40 height 14
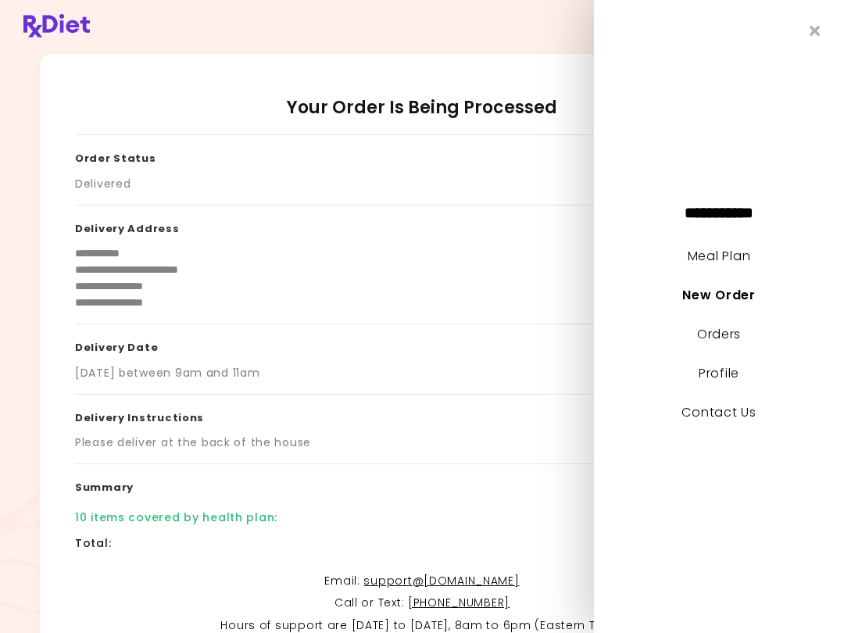
click at [728, 256] on link "Meal Plan" at bounding box center [719, 256] width 63 height 18
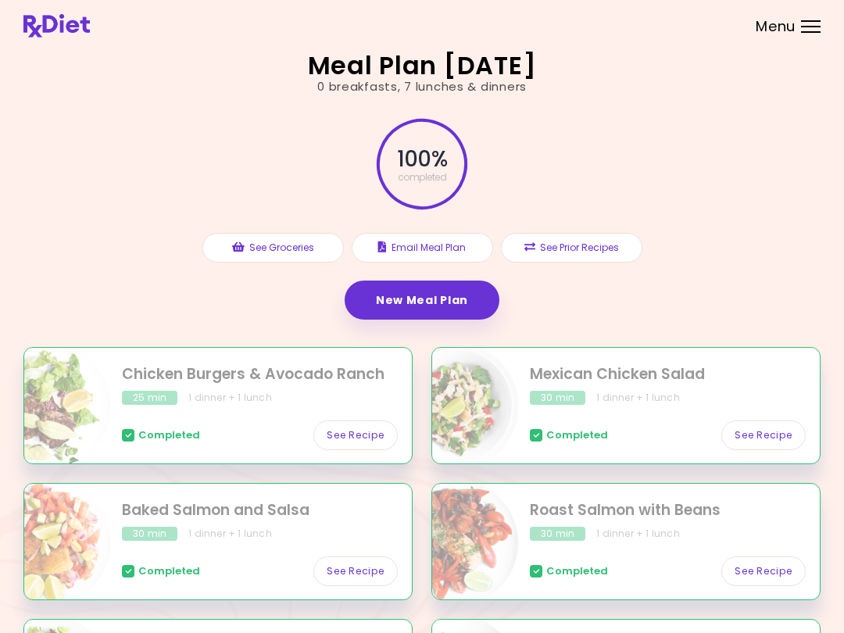
click at [820, 23] on div "Menu" at bounding box center [811, 26] width 20 height 13
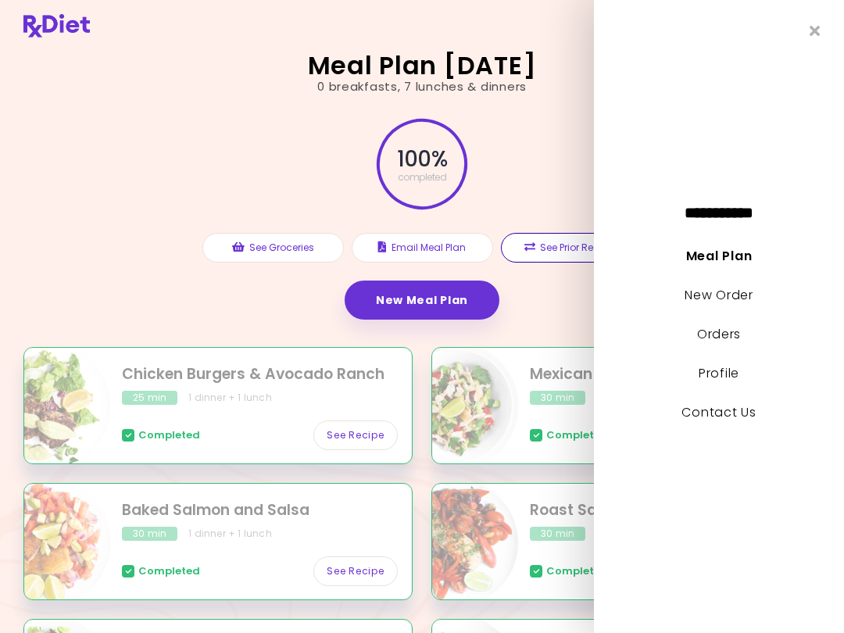
click at [566, 249] on button "See Prior Recipes" at bounding box center [572, 248] width 142 height 30
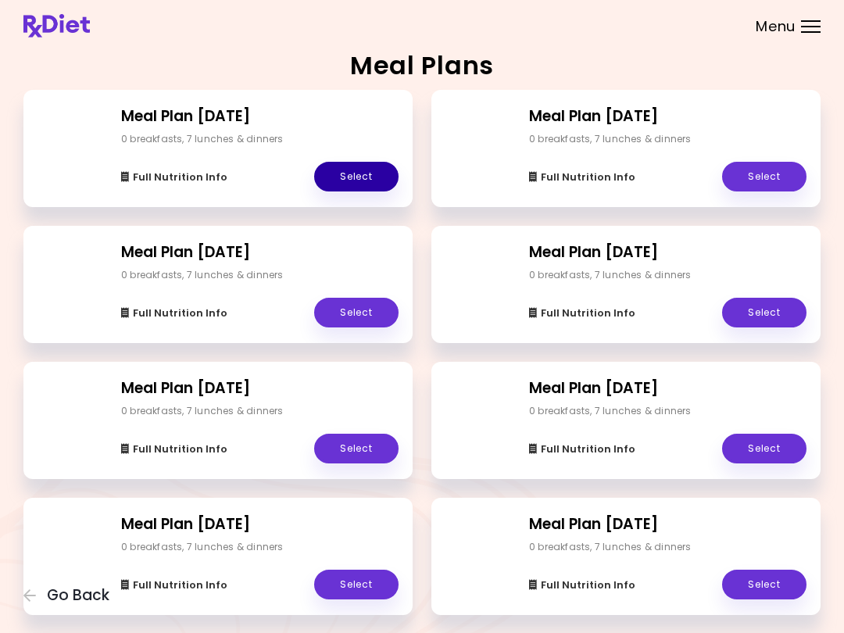
click at [263, 181] on div "Full Nutrition Info Select" at bounding box center [260, 168] width 278 height 45
click at [241, 146] on div "Full Nutrition Info Select" at bounding box center [260, 168] width 278 height 45
click at [240, 146] on div "Full Nutrition Info Select" at bounding box center [260, 168] width 278 height 45
click at [245, 120] on h2 "Meal Plan [DATE]" at bounding box center [260, 117] width 278 height 23
click at [352, 189] on link "Select" at bounding box center [356, 177] width 84 height 30
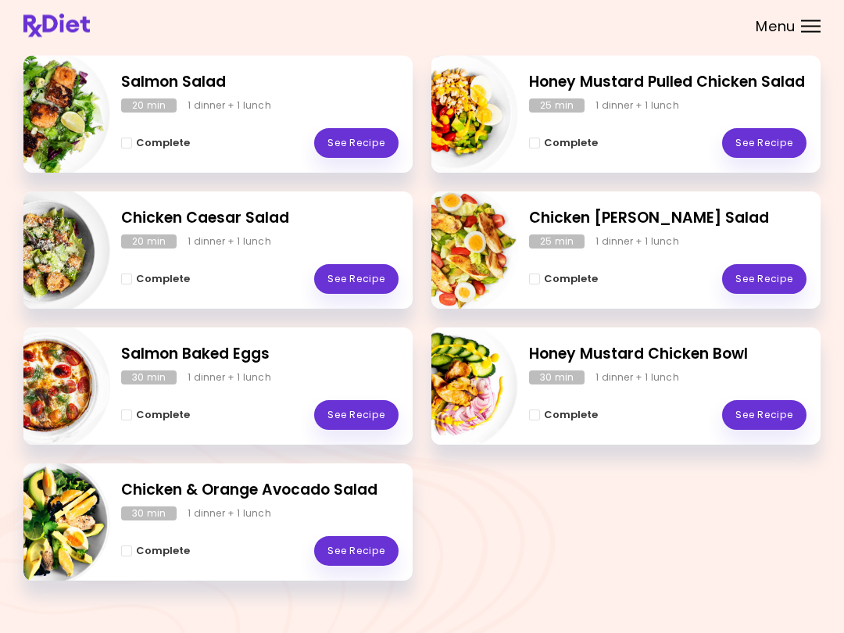
scroll to position [249, 0]
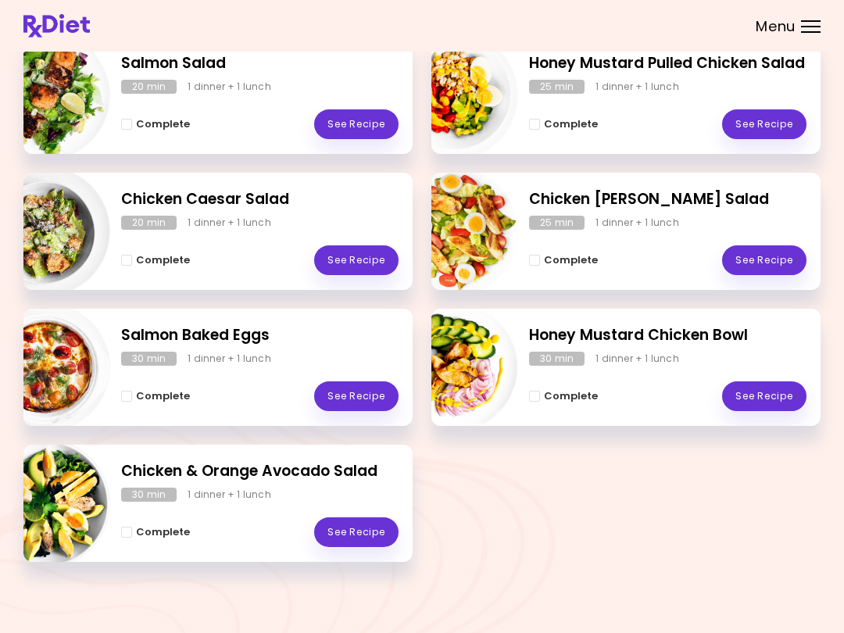
click at [366, 400] on link "See Recipe" at bounding box center [356, 397] width 84 height 30
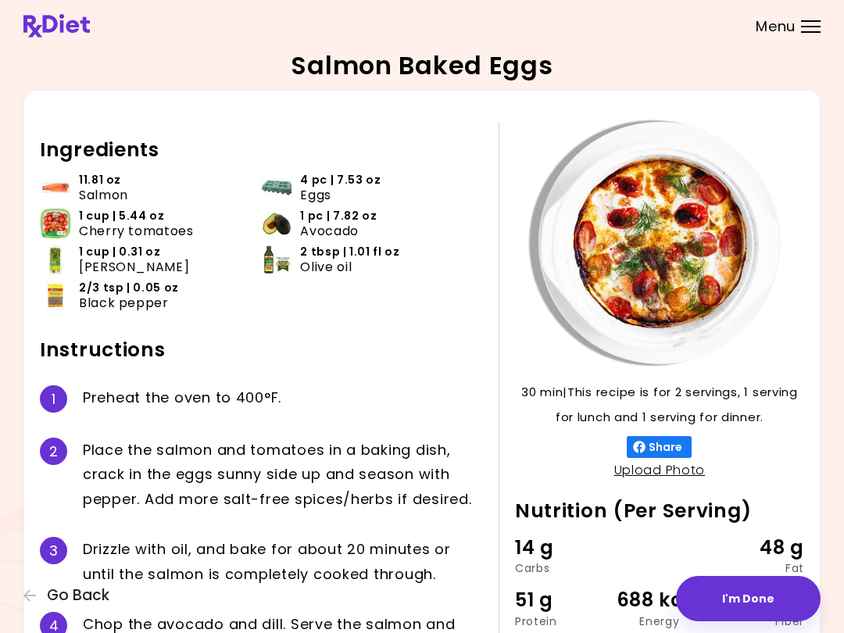
click at [22, 606] on div "Salmon Baked Eggs 30 min 30 min | This recipe is for 2 servings, 1 serving for …" at bounding box center [422, 380] width 844 height 760
click at [27, 604] on button "Go Back" at bounding box center [70, 595] width 94 height 17
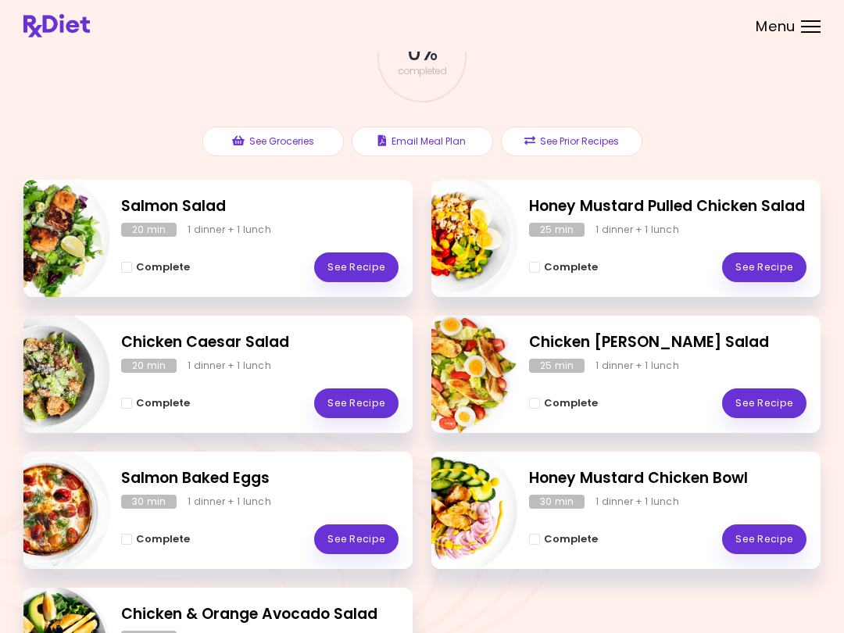
scroll to position [106, 0]
click at [367, 258] on link "See Recipe" at bounding box center [356, 268] width 84 height 30
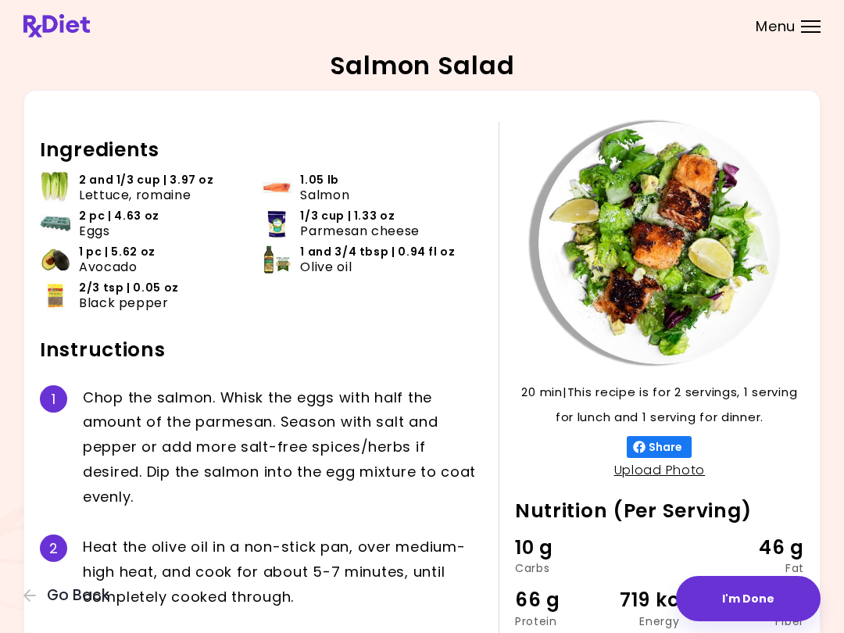
click at [23, 603] on icon "button" at bounding box center [30, 596] width 14 height 14
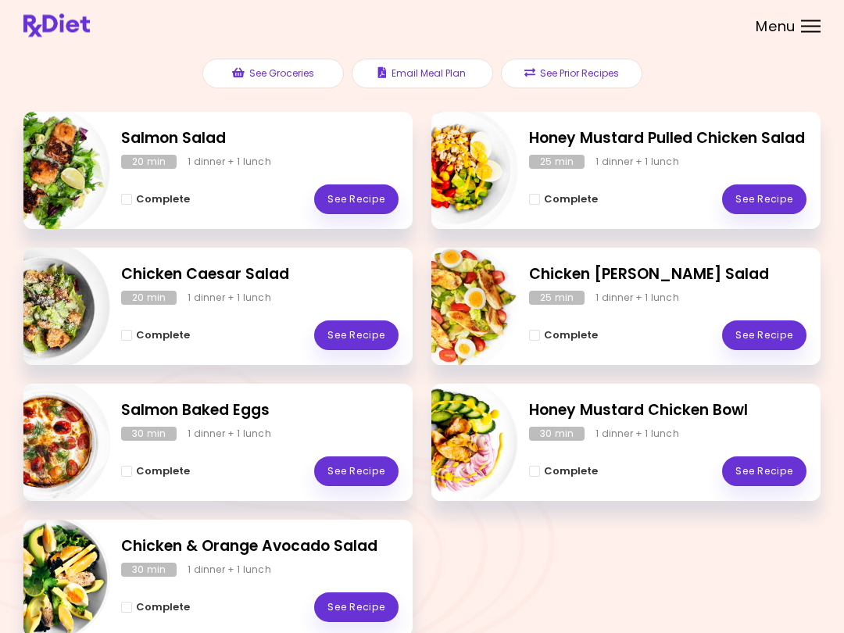
scroll to position [190, 0]
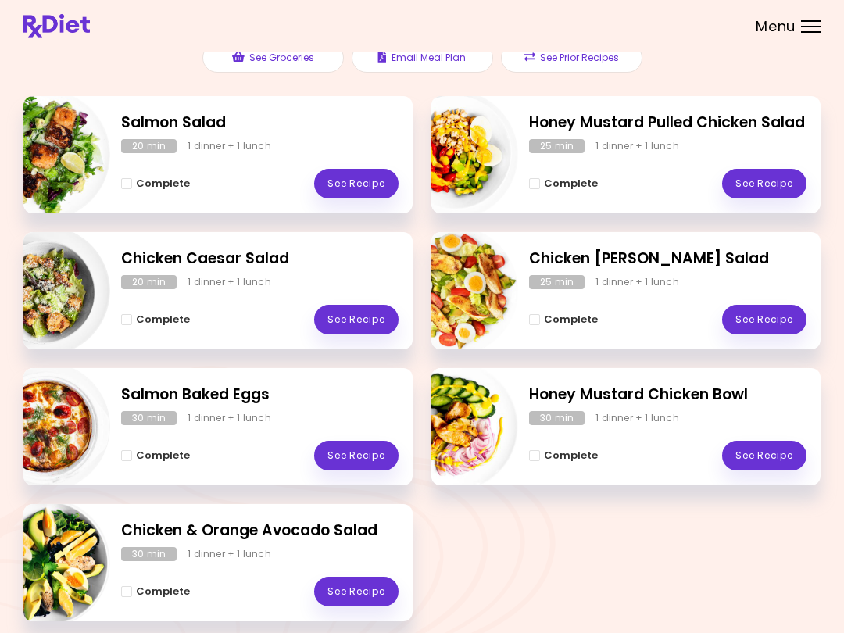
click at [372, 449] on link "See Recipe" at bounding box center [356, 456] width 84 height 30
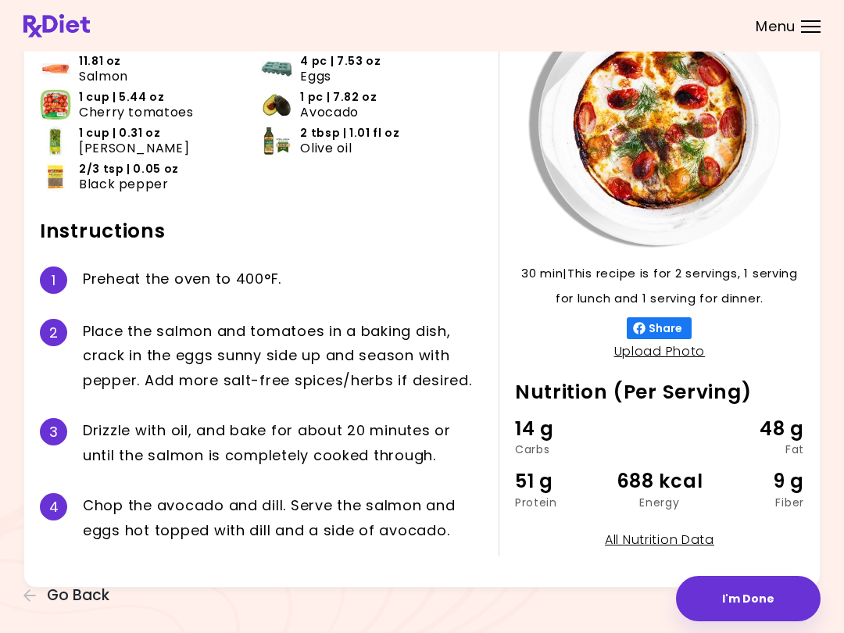
scroll to position [120, 0]
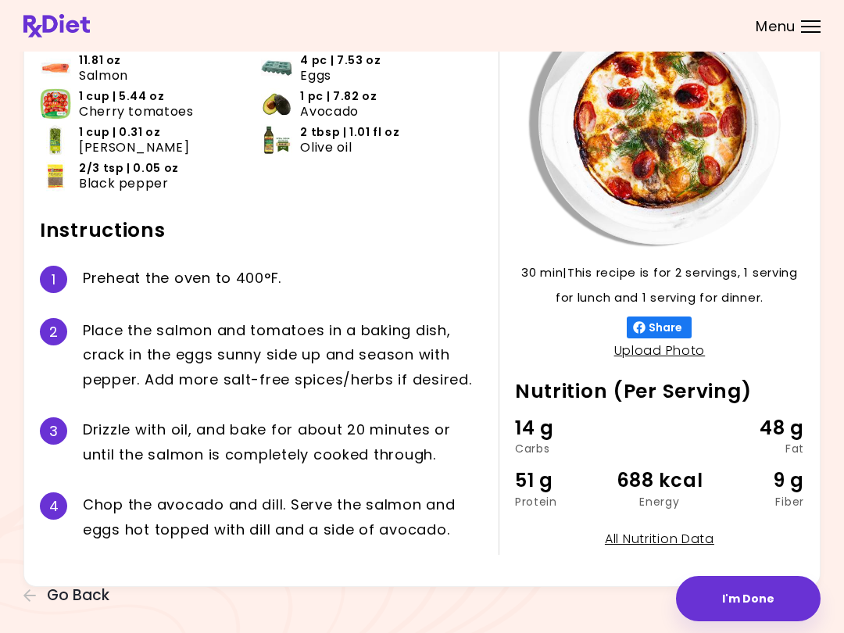
click at [18, 607] on div "Salmon Baked Eggs 30 min 30 min | This recipe is for 2 servings, 1 serving for …" at bounding box center [422, 260] width 844 height 760
click at [30, 599] on icon "button" at bounding box center [30, 596] width 14 height 14
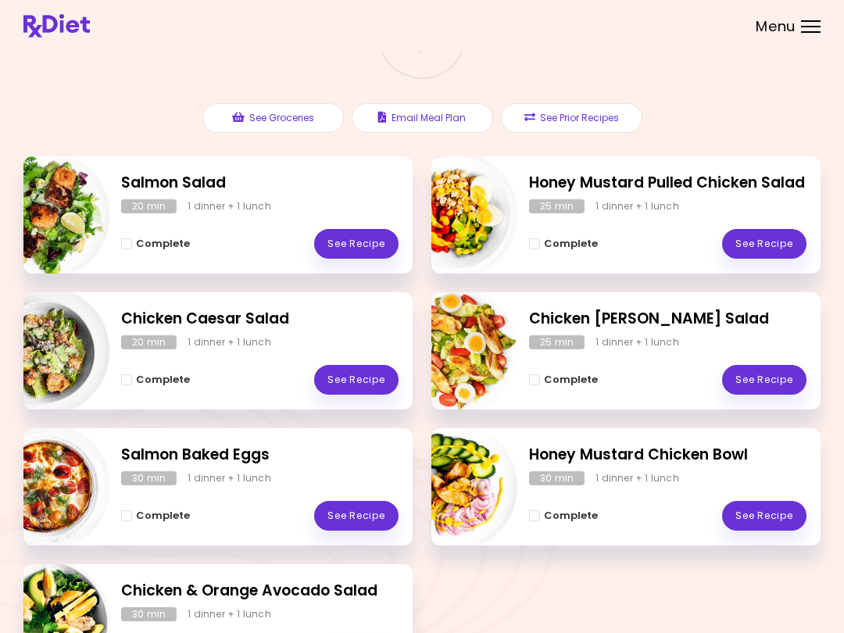
scroll to position [249, 0]
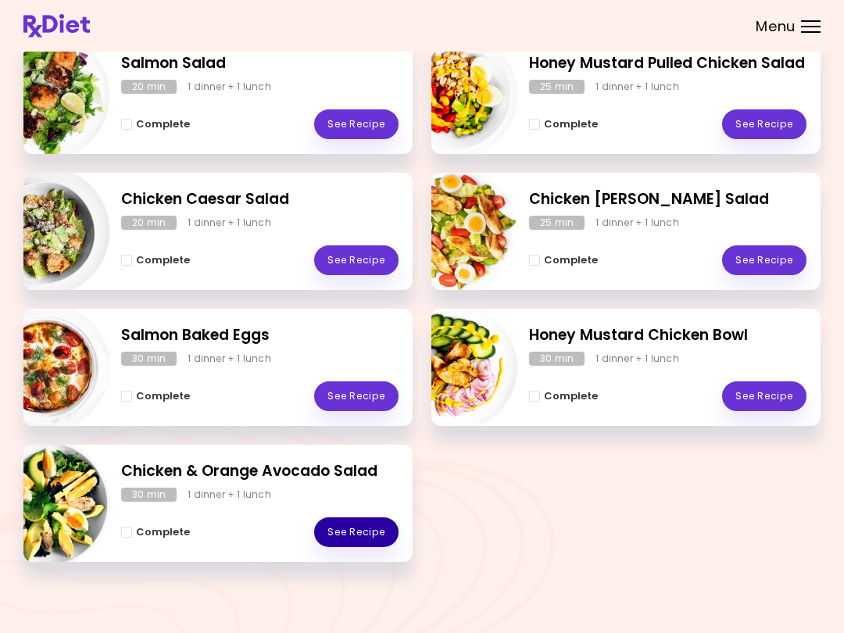
click at [363, 532] on link "See Recipe" at bounding box center [356, 533] width 84 height 30
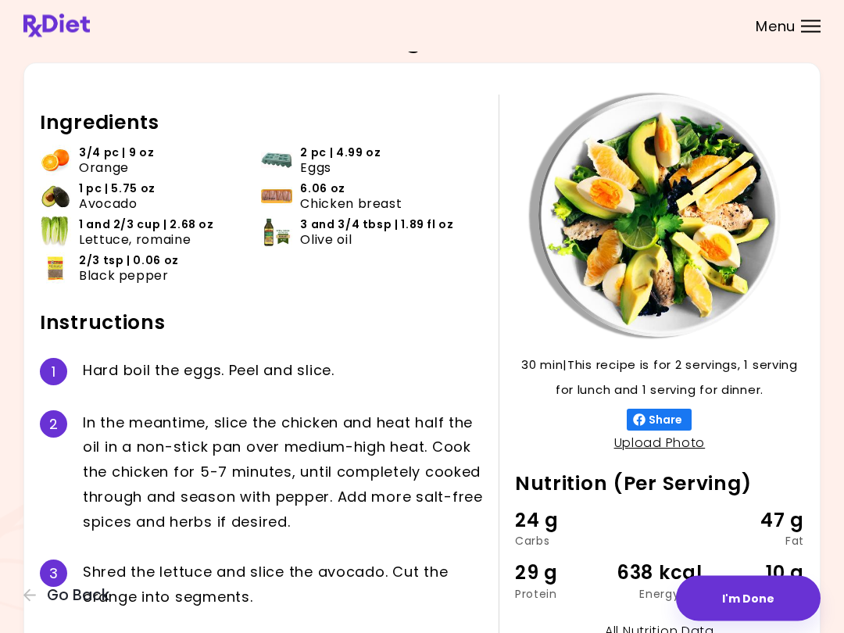
scroll to position [26, 0]
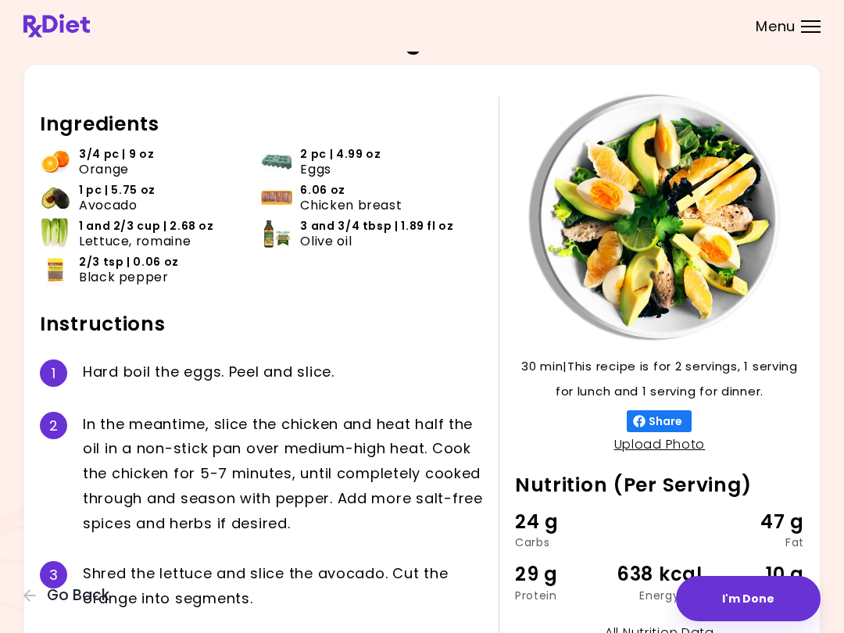
click at [30, 601] on icon "button" at bounding box center [29, 596] width 13 height 13
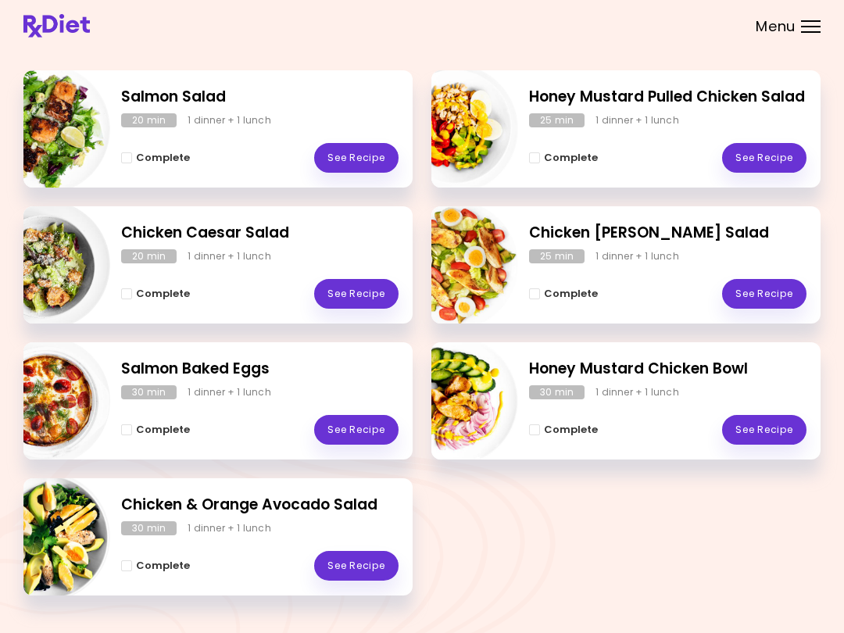
scroll to position [249, 0]
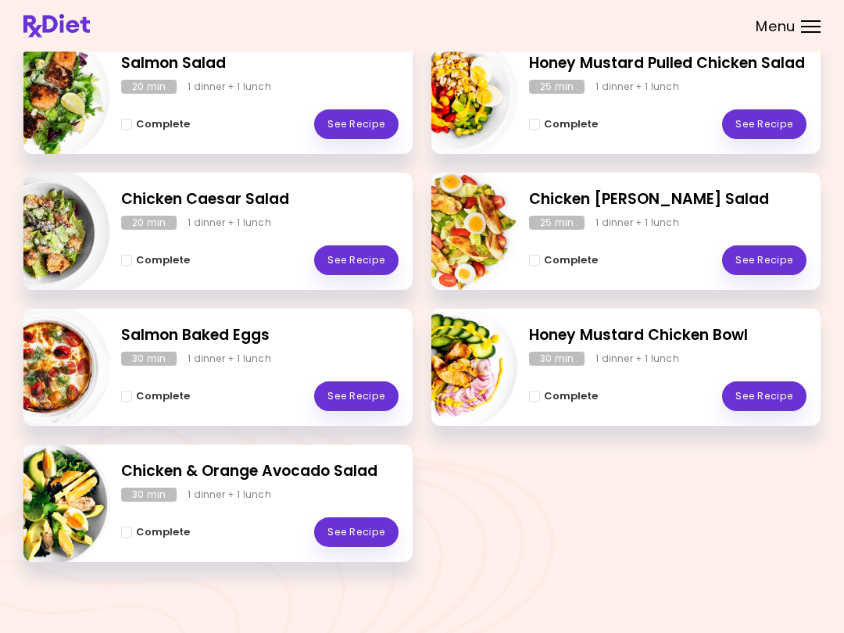
click at [771, 400] on link "See Recipe" at bounding box center [764, 397] width 84 height 30
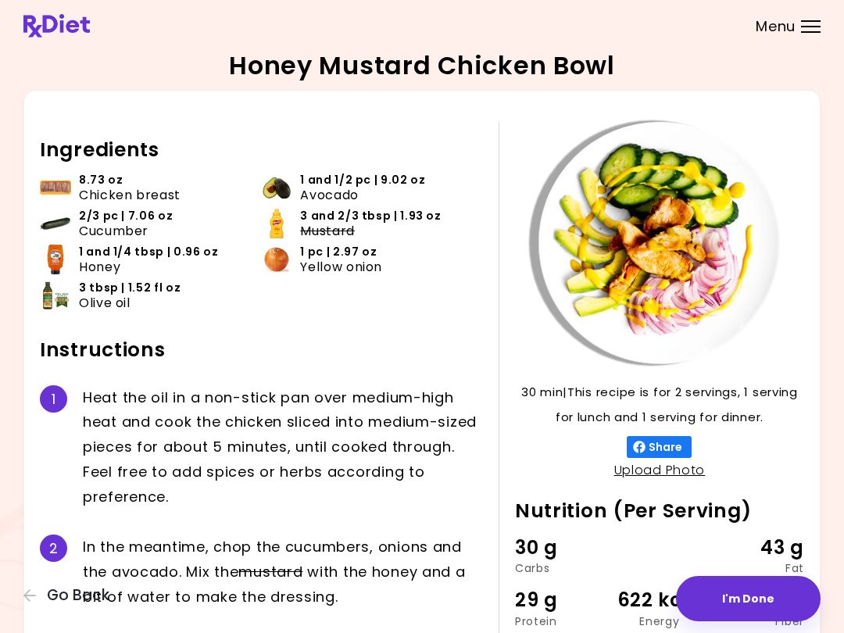
click at [23, 602] on icon "button" at bounding box center [30, 596] width 14 height 14
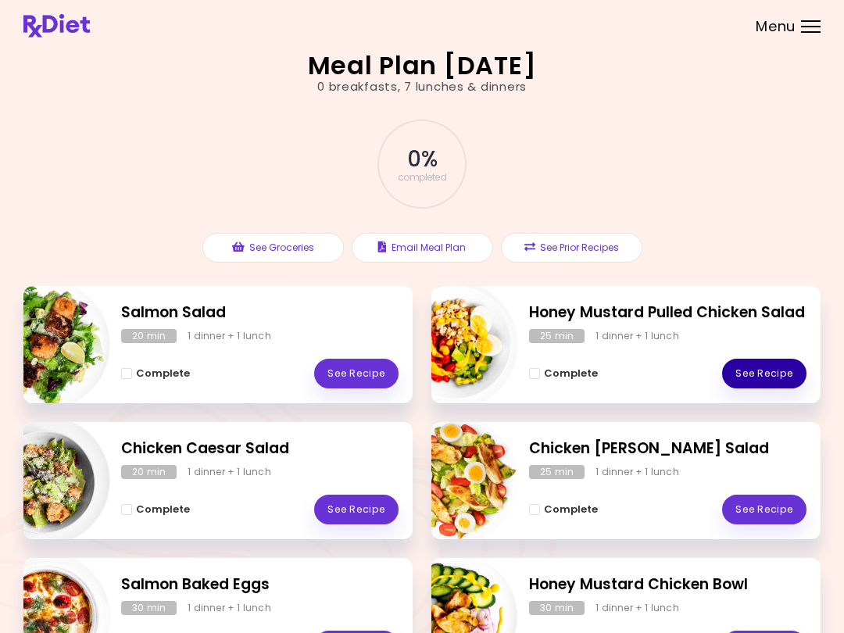
click at [764, 381] on link "See Recipe" at bounding box center [764, 374] width 84 height 30
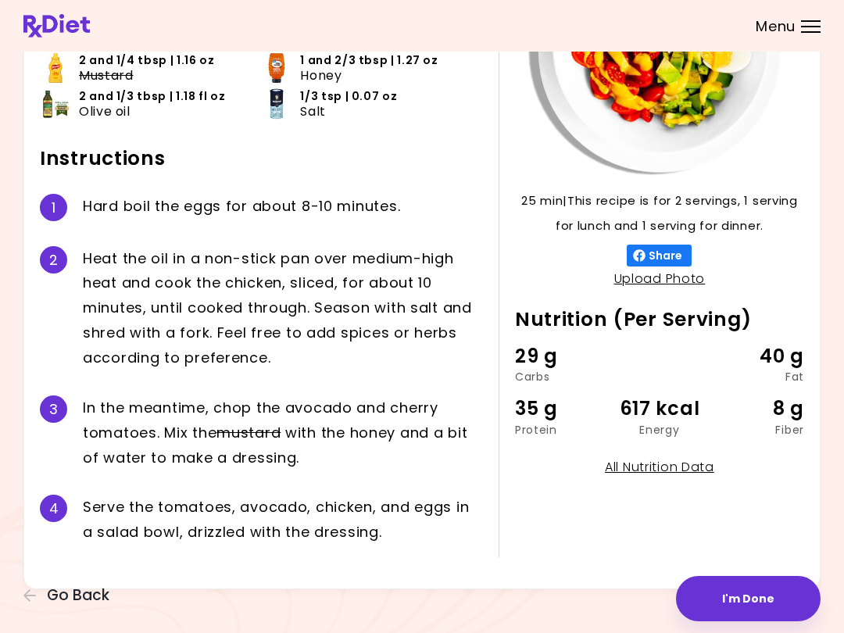
scroll to position [192, 0]
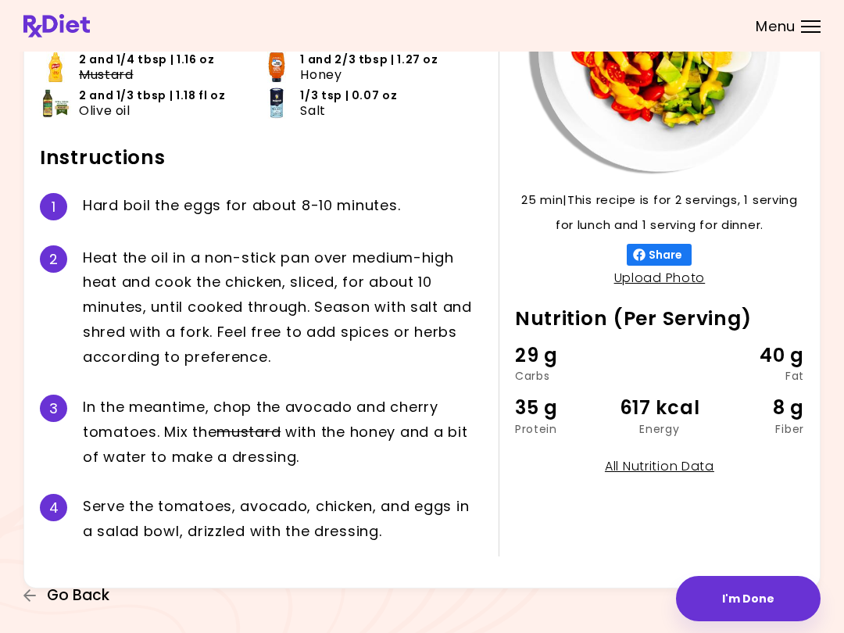
click at [30, 604] on button "Go Back" at bounding box center [70, 595] width 94 height 17
